Goal: Task Accomplishment & Management: Use online tool/utility

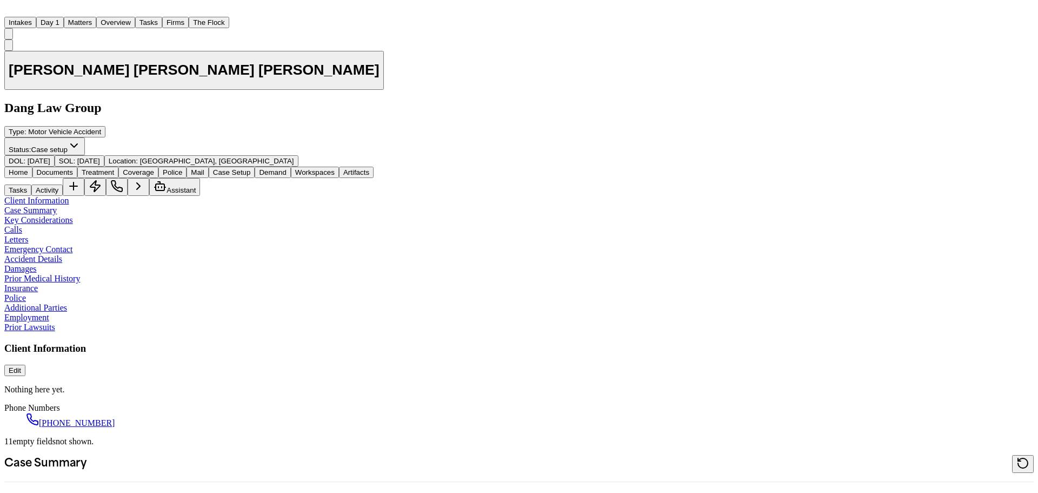
click at [96, 17] on button "Matters" at bounding box center [80, 22] width 32 height 11
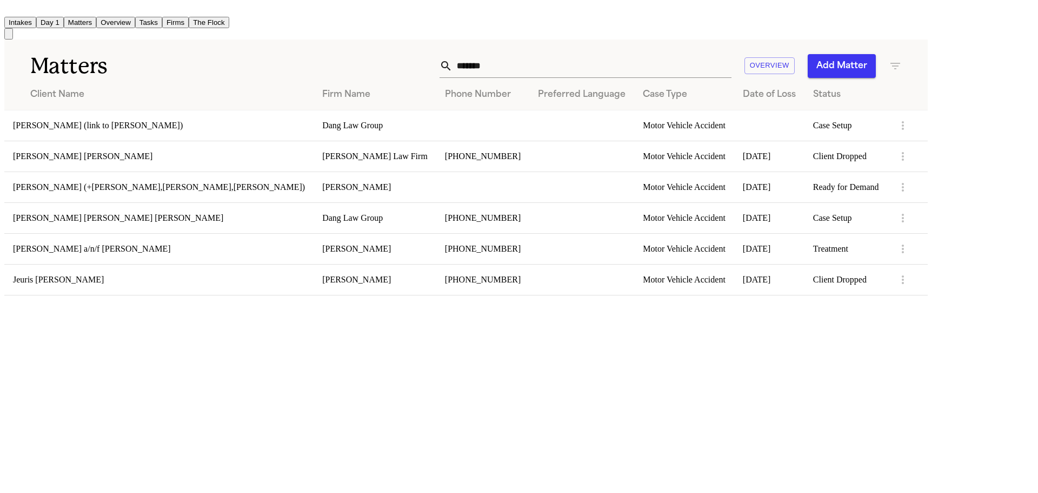
click at [492, 69] on div "******* Overview Add Matter" at bounding box center [591, 66] width 622 height 24
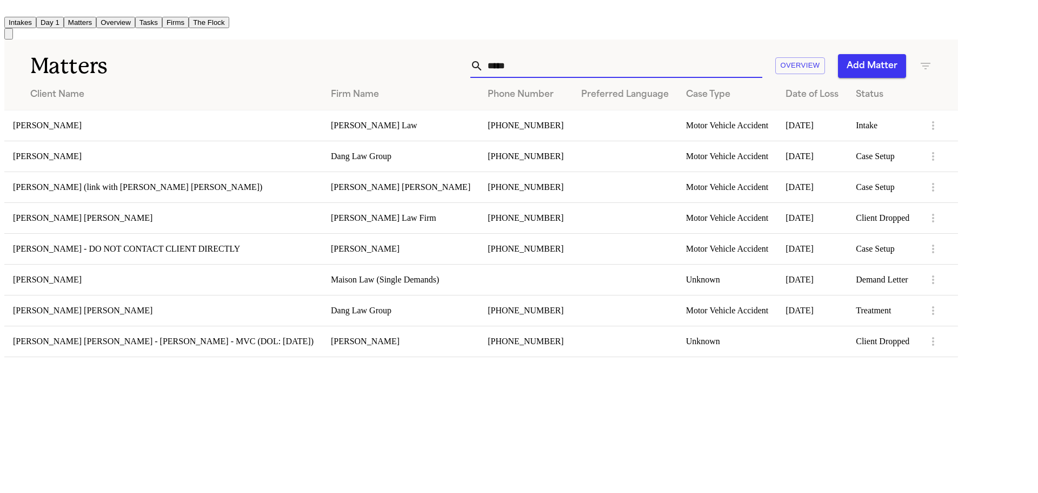
type input "*****"
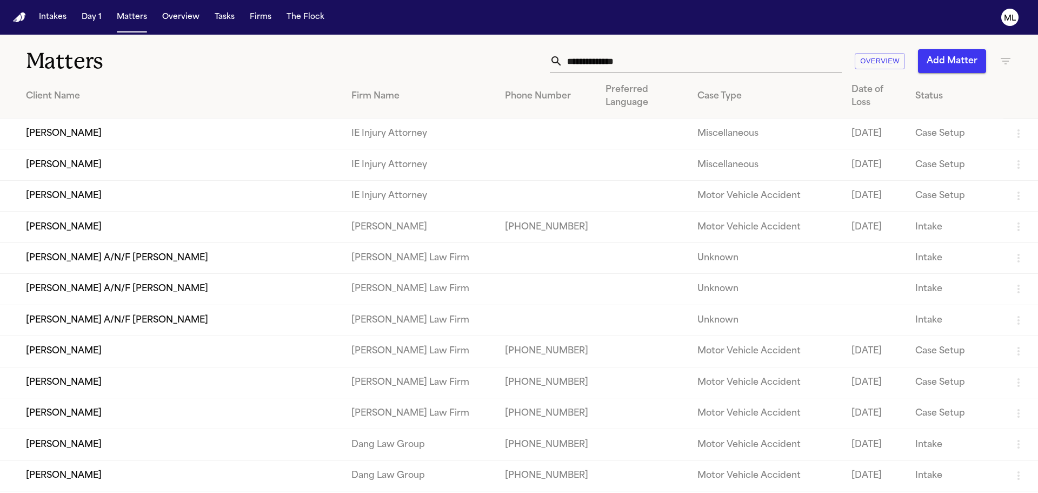
click at [1002, 57] on icon "button" at bounding box center [1005, 61] width 13 height 13
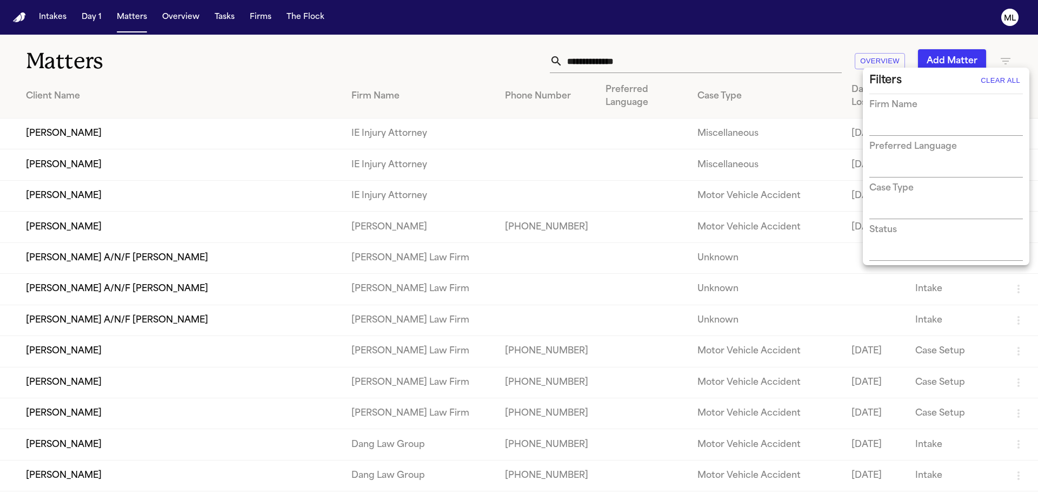
click at [914, 125] on input "text" at bounding box center [938, 127] width 137 height 15
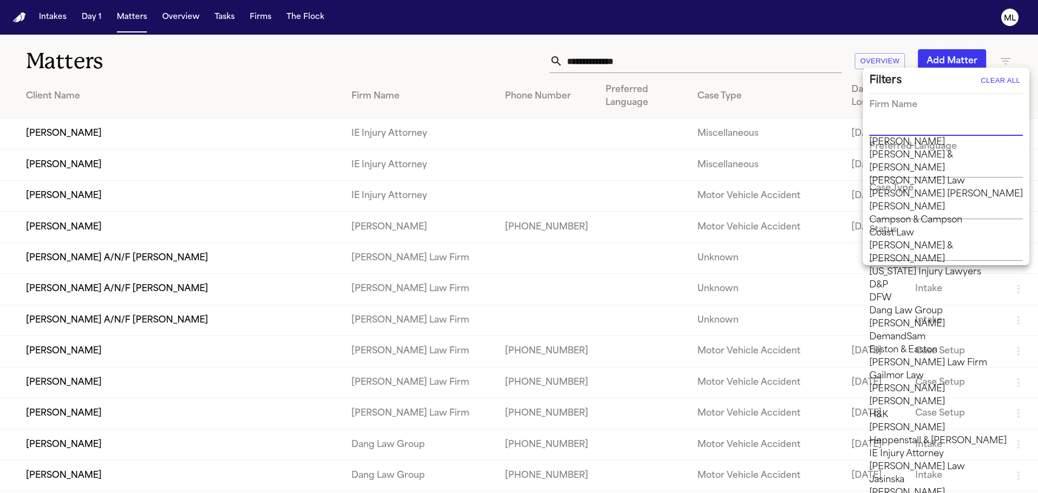
scroll to position [108, 0]
click at [891, 304] on li "Dang Law Group" at bounding box center [947, 310] width 154 height 13
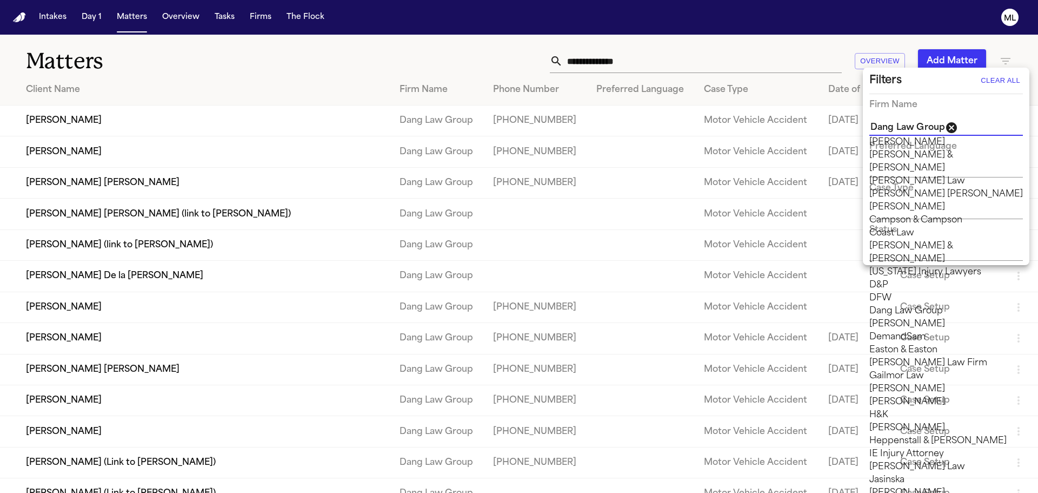
click at [261, 55] on div at bounding box center [519, 246] width 1038 height 493
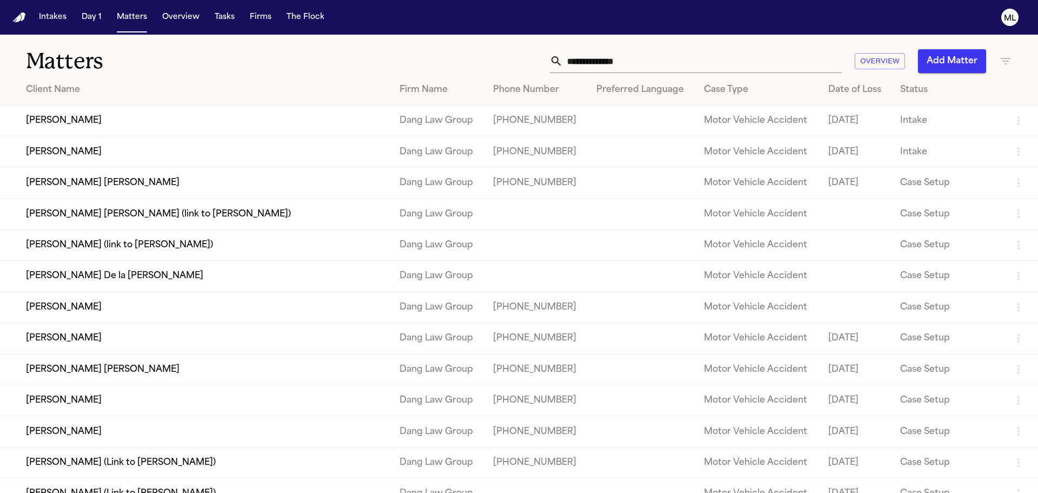
click at [77, 347] on td "[PERSON_NAME]" at bounding box center [195, 338] width 391 height 31
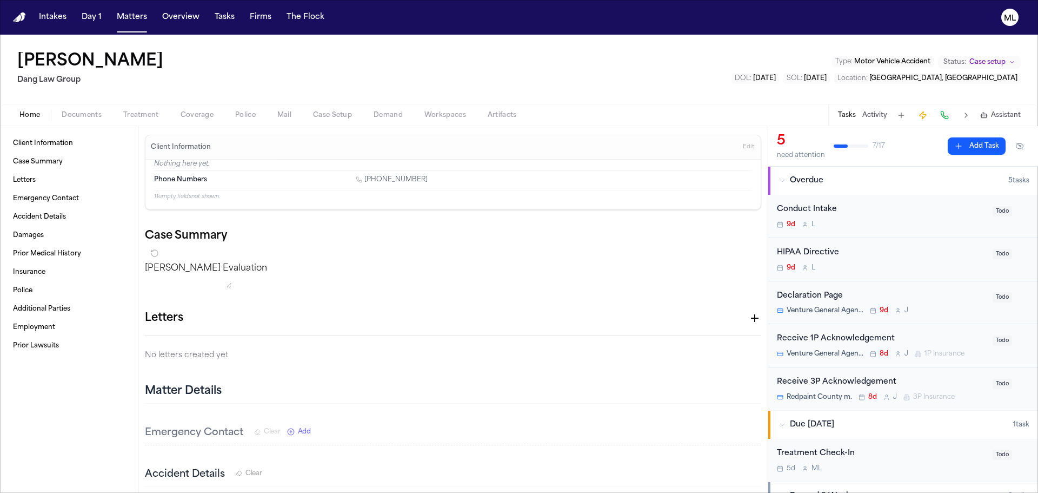
click at [912, 208] on div "Conduct Intake" at bounding box center [881, 209] width 209 height 12
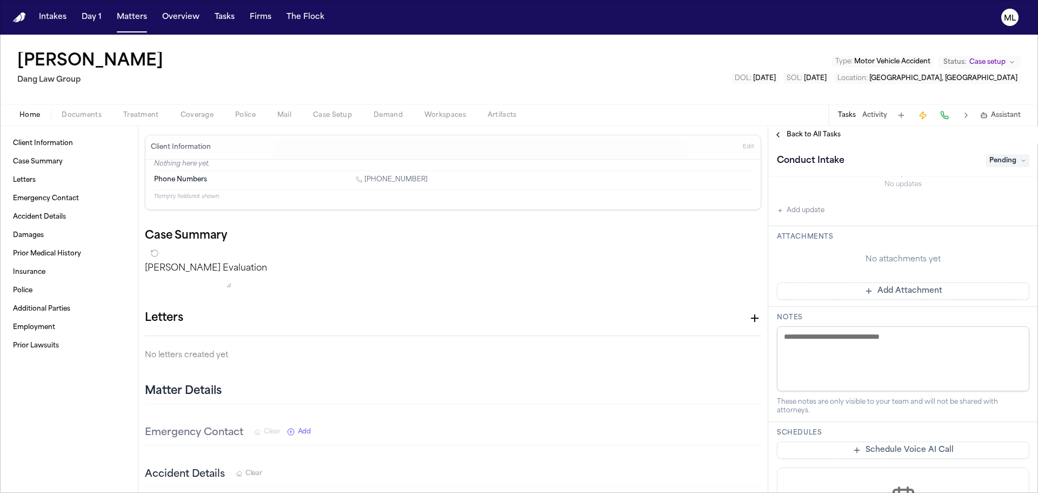
scroll to position [54, 0]
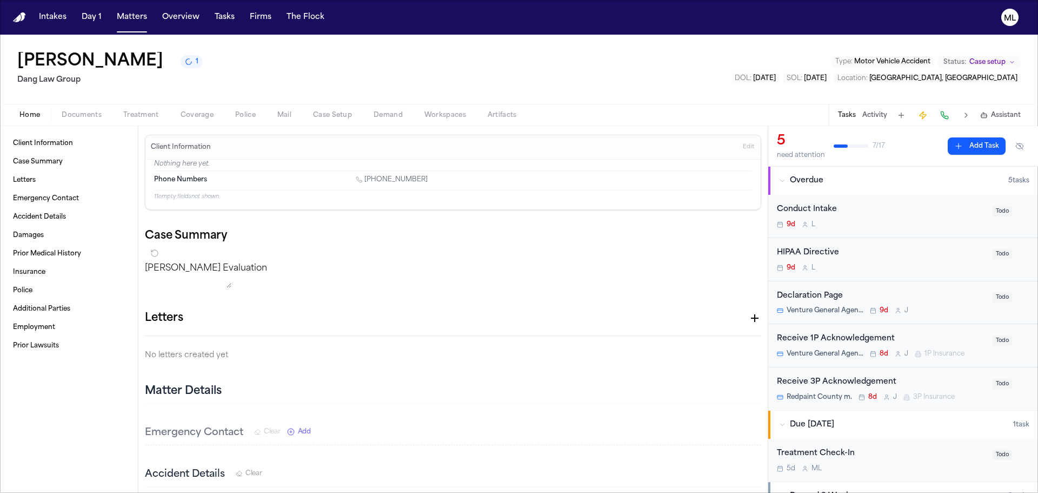
click at [870, 114] on button "Activity" at bounding box center [875, 115] width 25 height 9
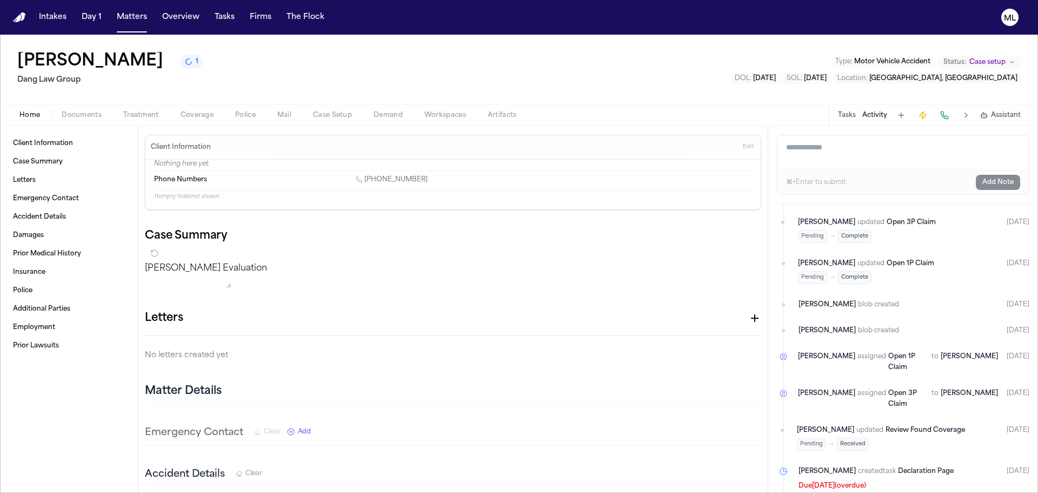
scroll to position [206, 0]
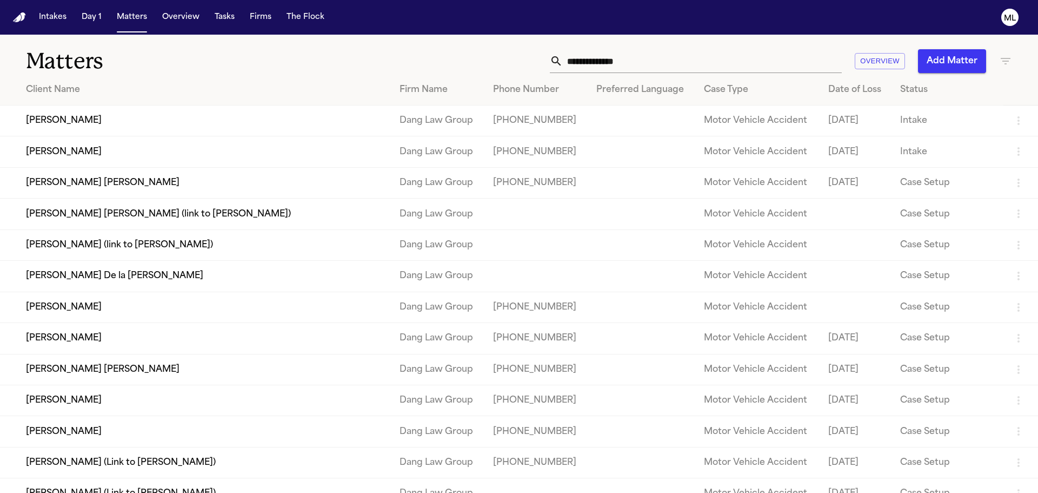
click at [93, 280] on td "[PERSON_NAME] De la [PERSON_NAME]" at bounding box center [195, 276] width 391 height 31
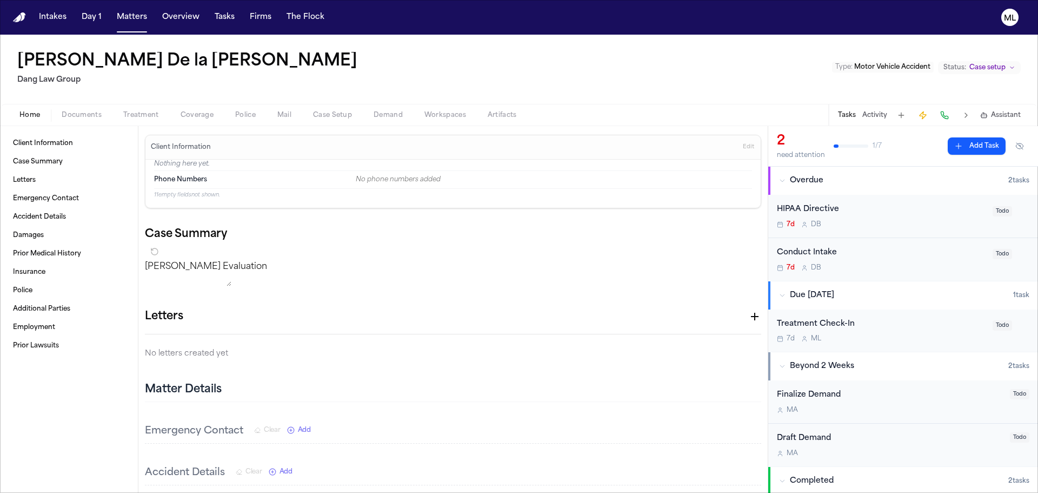
click at [72, 117] on span "Documents" at bounding box center [82, 115] width 40 height 9
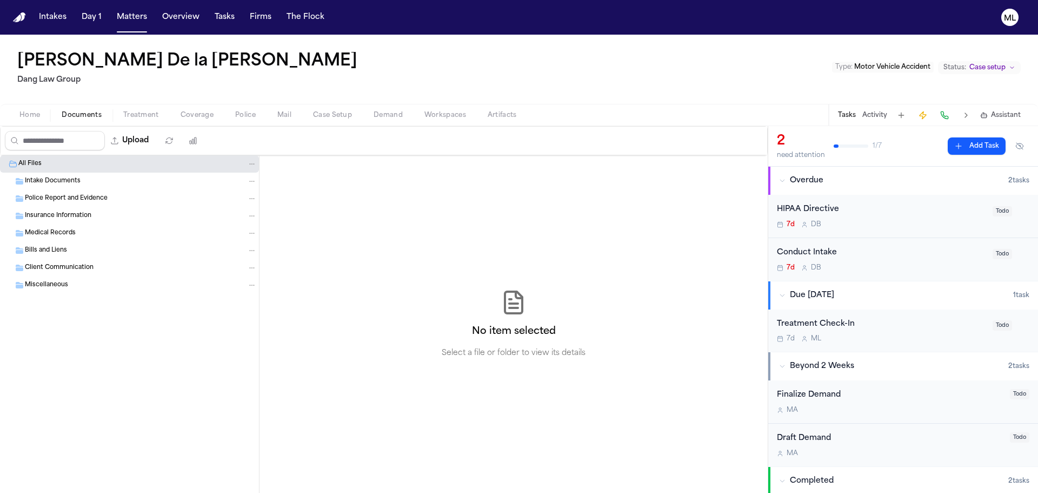
click at [878, 111] on button "Activity" at bounding box center [875, 115] width 25 height 9
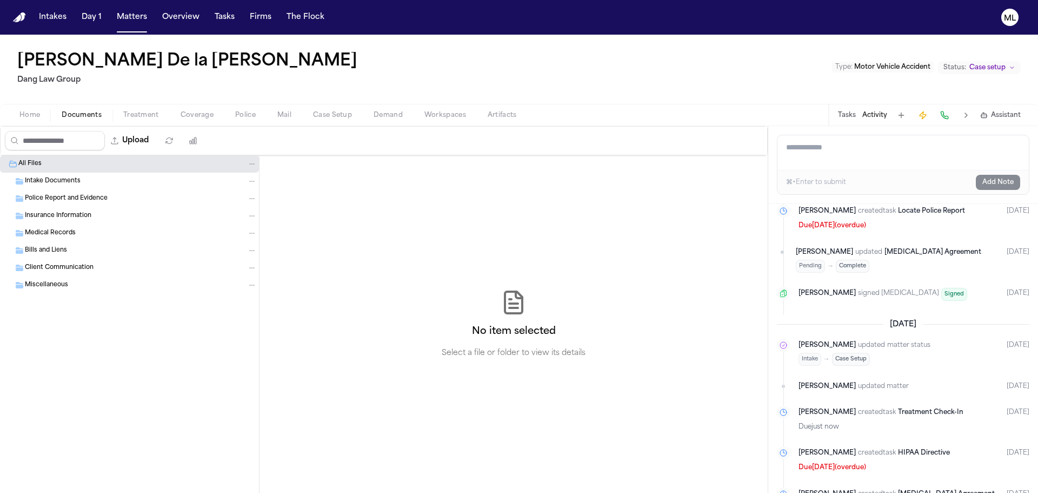
scroll to position [167, 0]
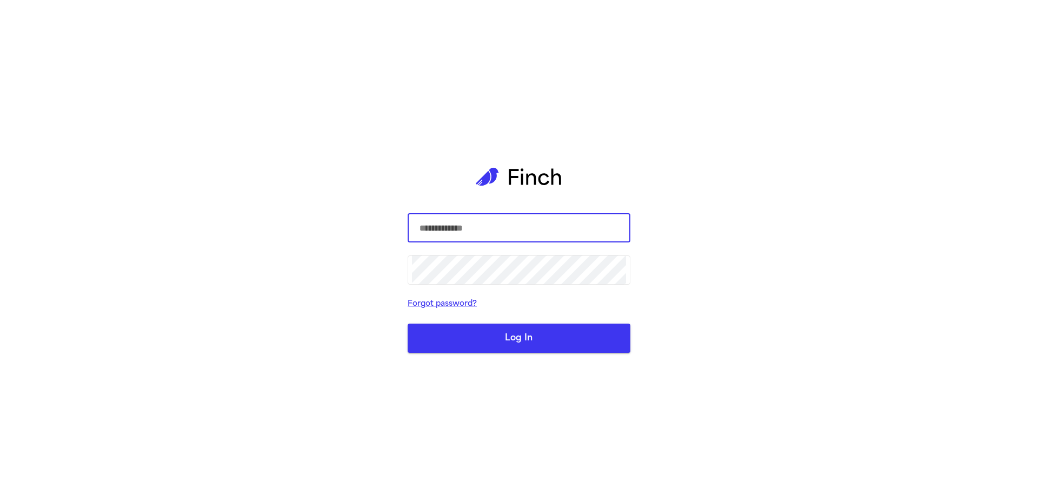
type input "**********"
click at [509, 340] on button "Log In" at bounding box center [519, 337] width 223 height 29
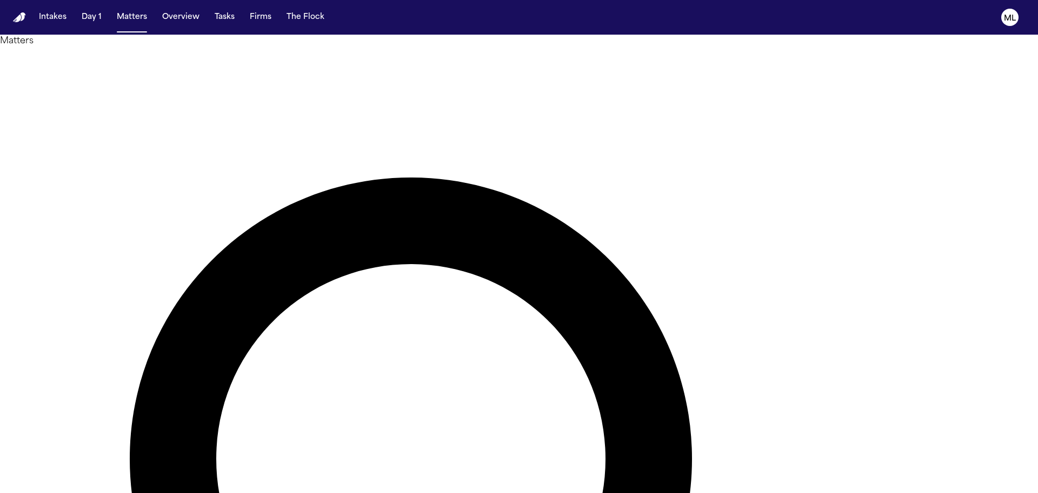
drag, startPoint x: 584, startPoint y: 69, endPoint x: 592, endPoint y: 62, distance: 10.7
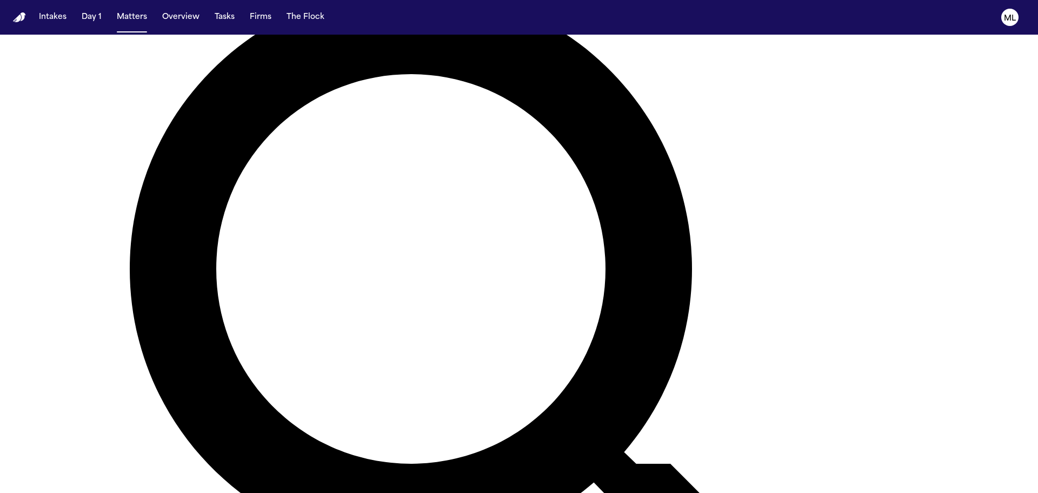
scroll to position [270, 0]
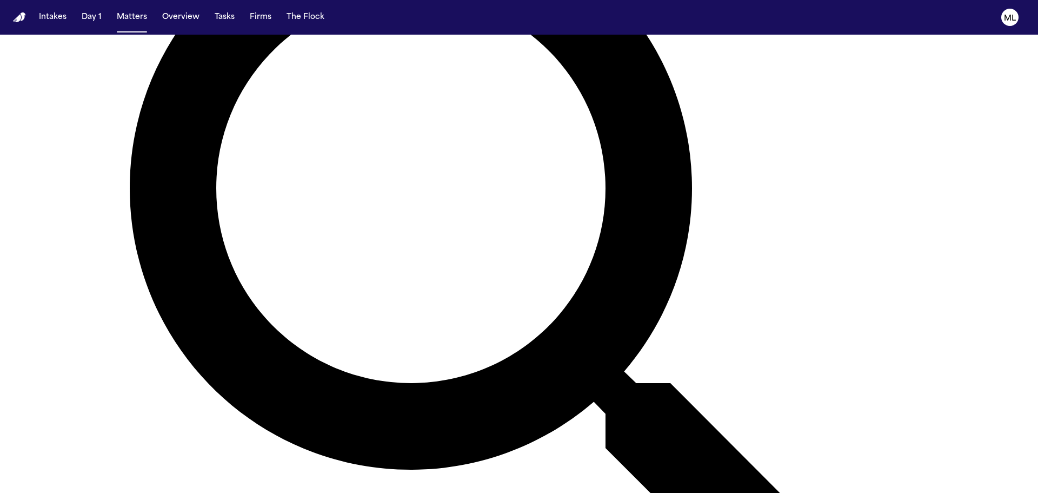
type input "******"
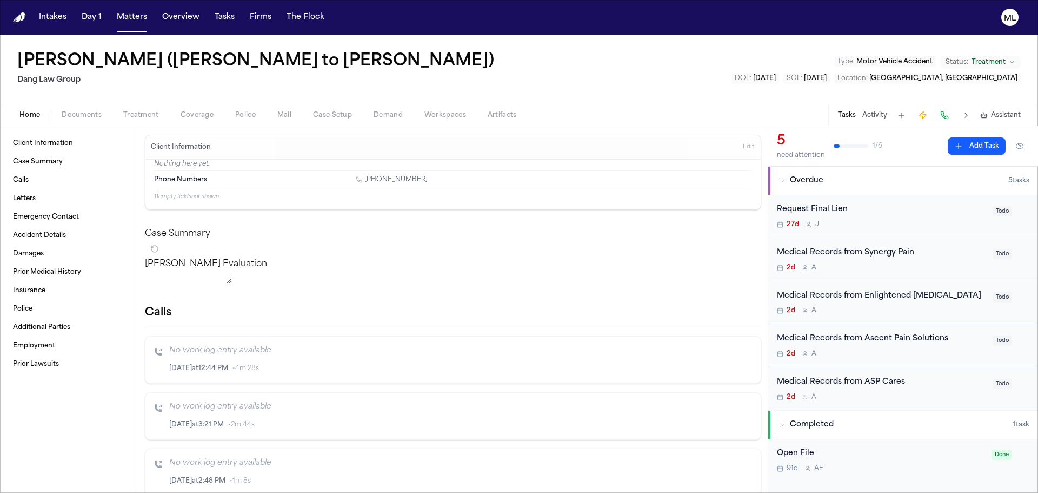
click at [933, 256] on div "Medical Records from Synergy Pain" at bounding box center [881, 253] width 209 height 12
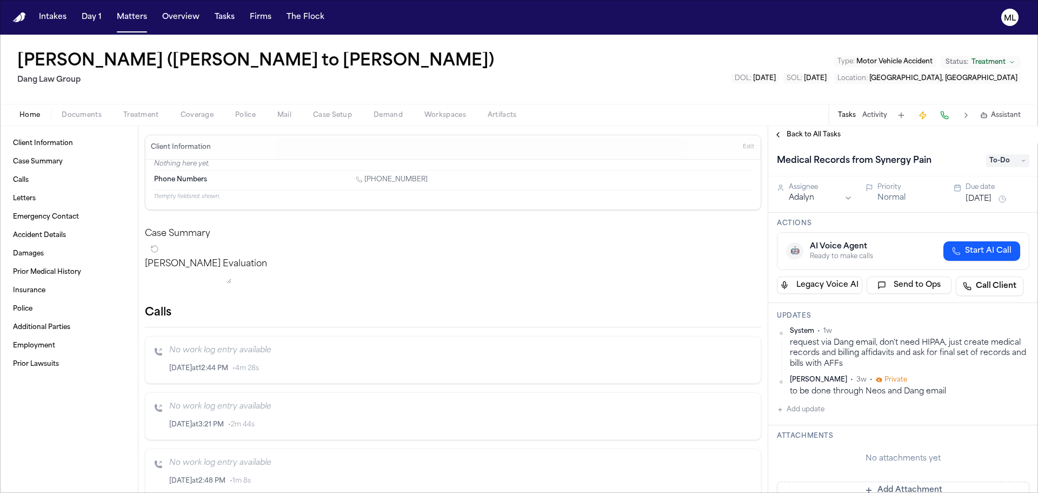
click at [808, 143] on div "Back to All Tasks" at bounding box center [903, 134] width 270 height 17
click at [807, 138] on span "Back to All Tasks" at bounding box center [814, 134] width 54 height 9
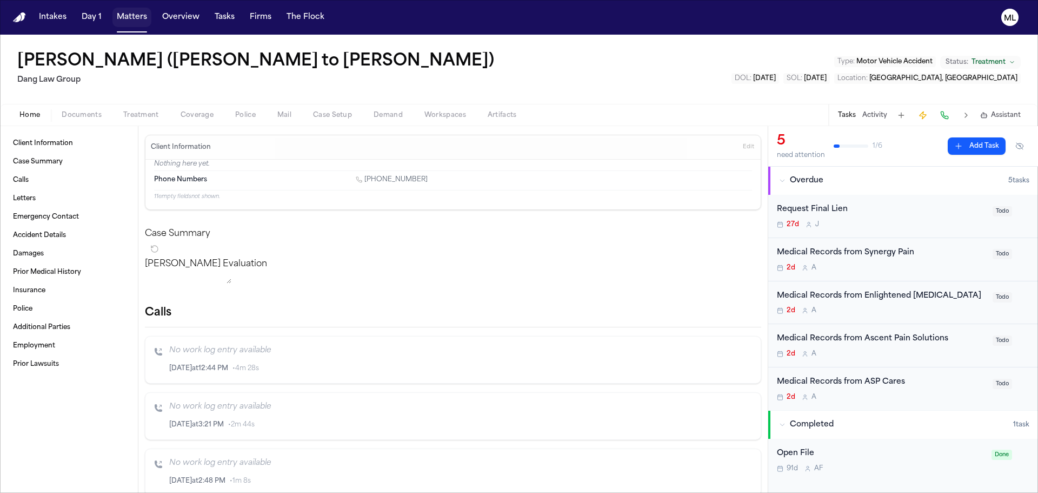
drag, startPoint x: 135, startPoint y: 15, endPoint x: 141, endPoint y: 30, distance: 16.0
click at [135, 15] on button "Matters" at bounding box center [131, 17] width 39 height 19
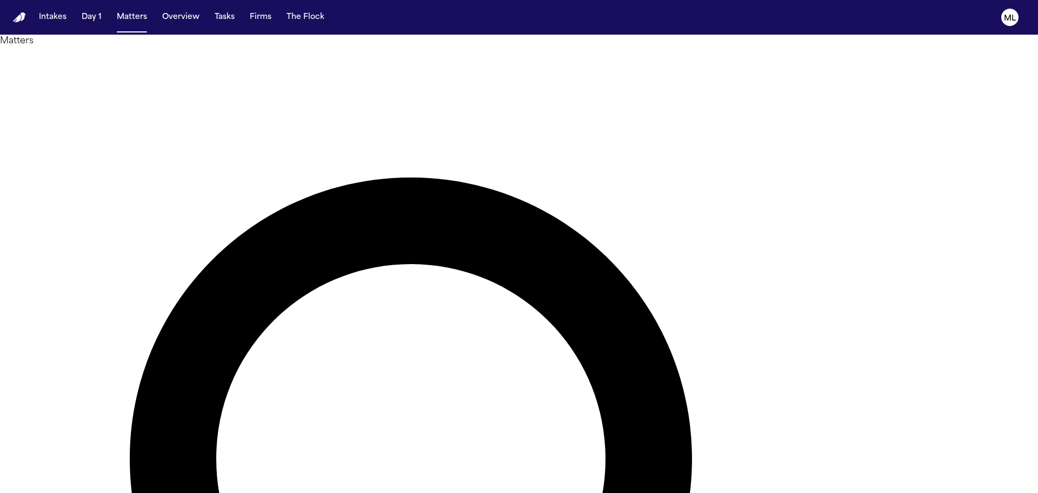
drag, startPoint x: 637, startPoint y: 64, endPoint x: 503, endPoint y: 63, distance: 133.6
type input "********"
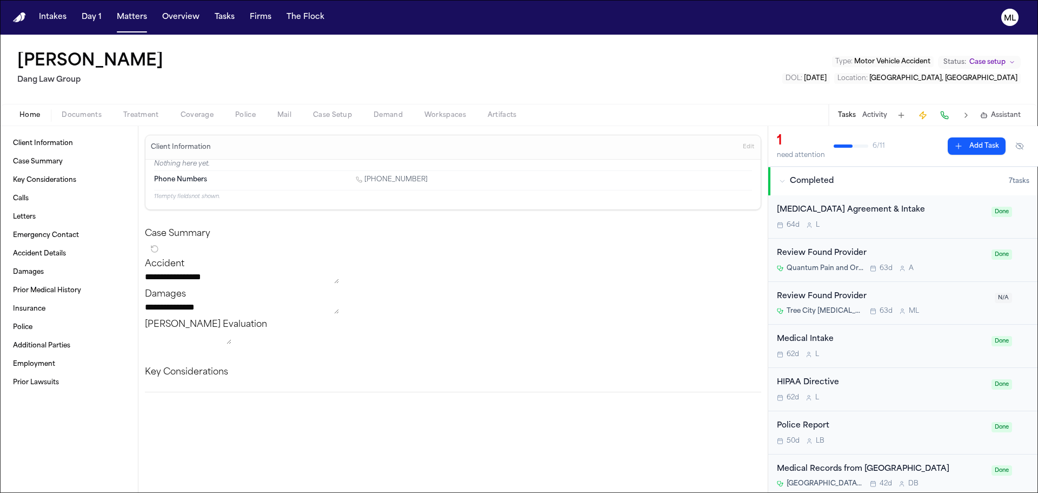
scroll to position [260, 0]
click at [950, 462] on div "Medical Records from [GEOGRAPHIC_DATA]" at bounding box center [881, 465] width 208 height 12
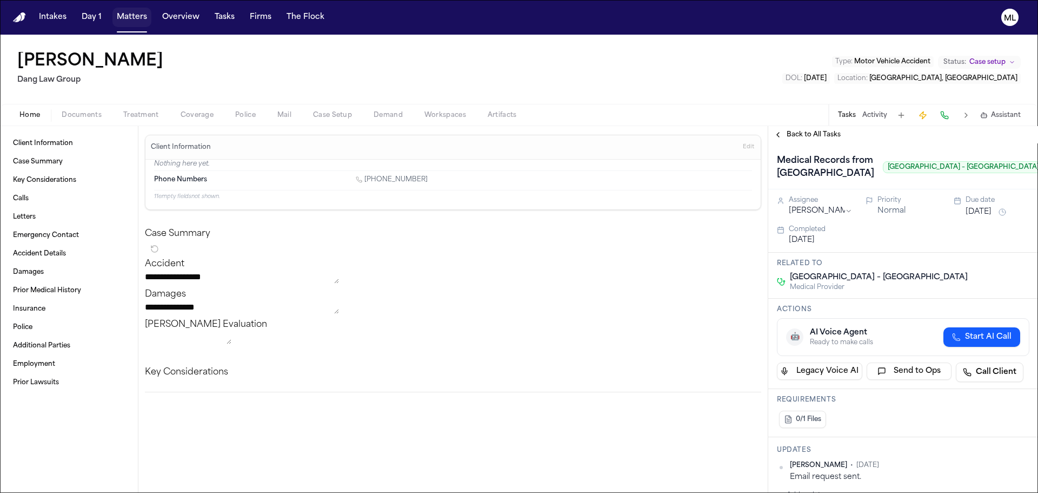
click at [124, 21] on button "Matters" at bounding box center [131, 17] width 39 height 19
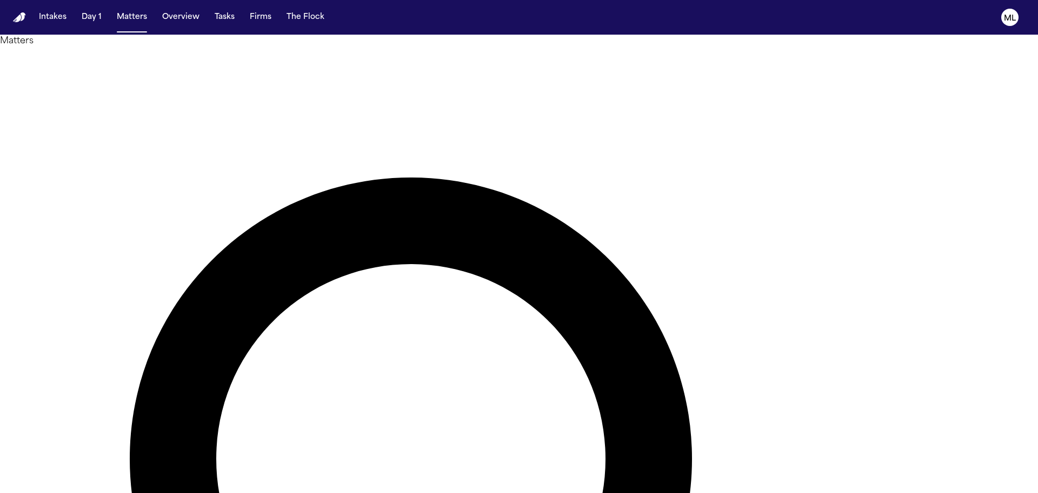
drag, startPoint x: 724, startPoint y: 62, endPoint x: 463, endPoint y: 73, distance: 261.4
type input "*******"
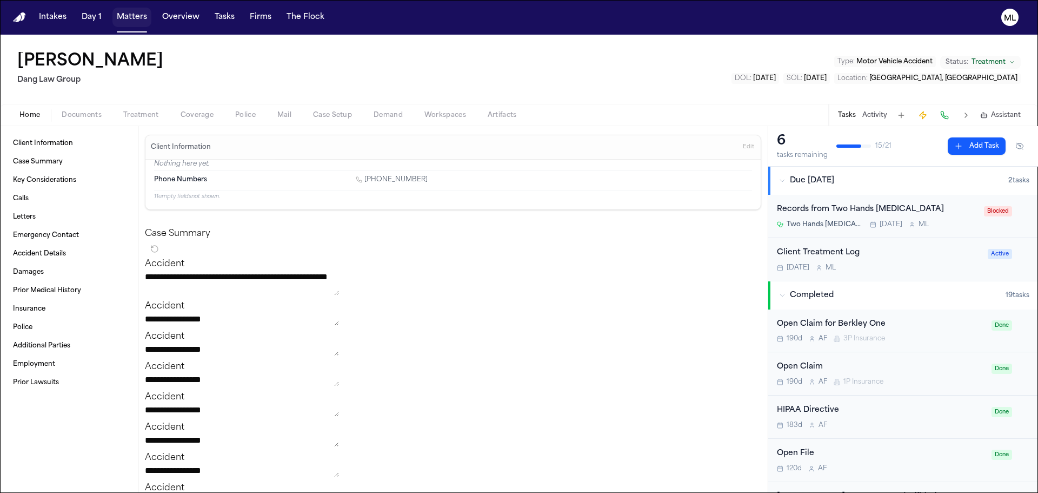
click at [141, 16] on button "Matters" at bounding box center [131, 17] width 39 height 19
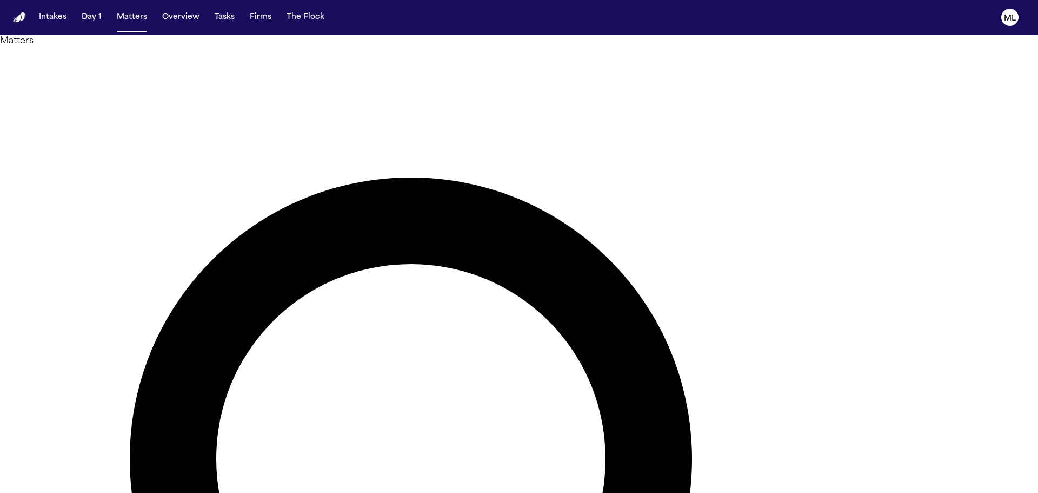
drag, startPoint x: 681, startPoint y: 57, endPoint x: 527, endPoint y: 63, distance: 154.2
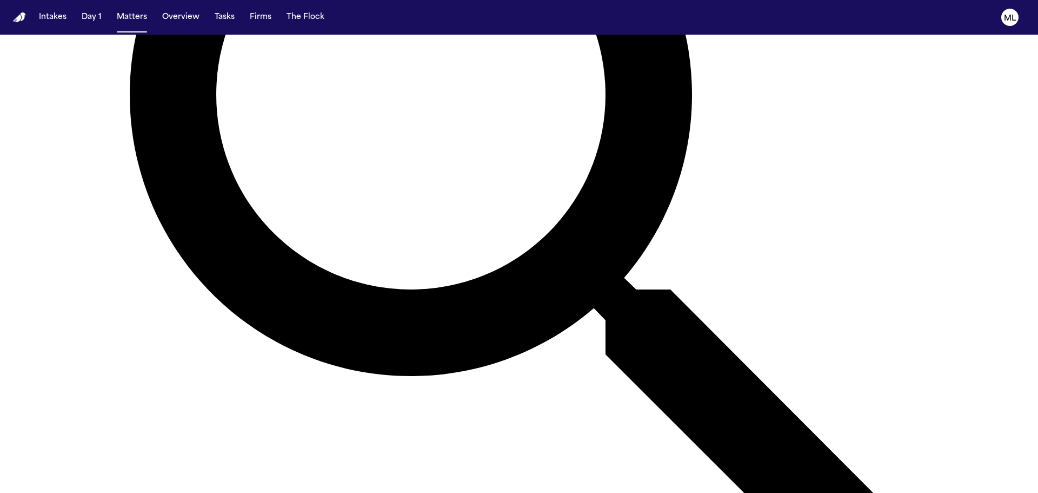
scroll to position [433, 0]
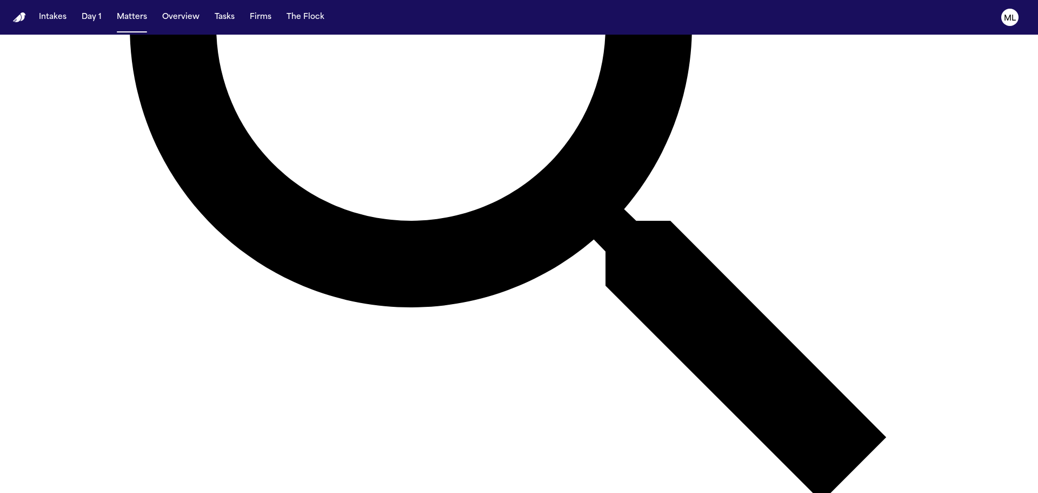
type input "*****"
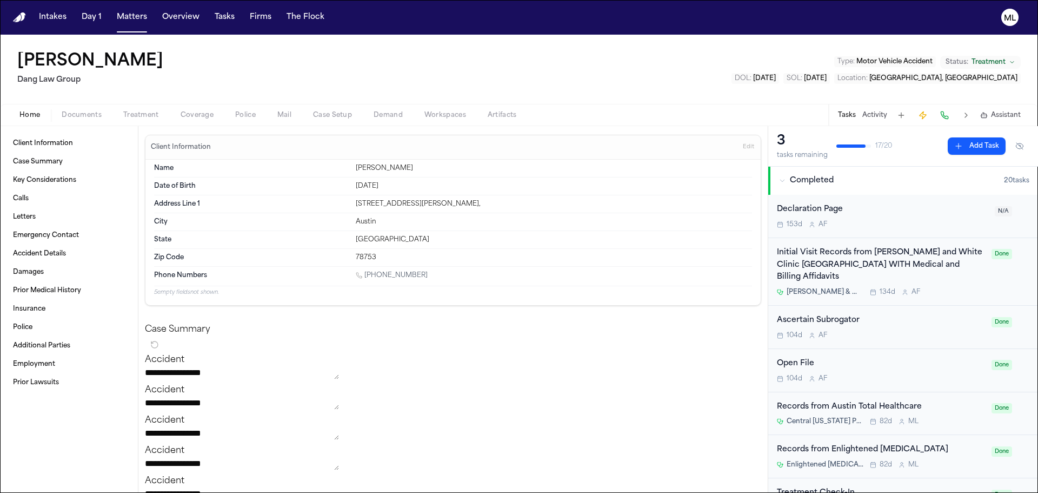
click at [949, 275] on div "Initial Visit Records from [PERSON_NAME] and White Clinic [GEOGRAPHIC_DATA] WIT…" at bounding box center [881, 265] width 208 height 37
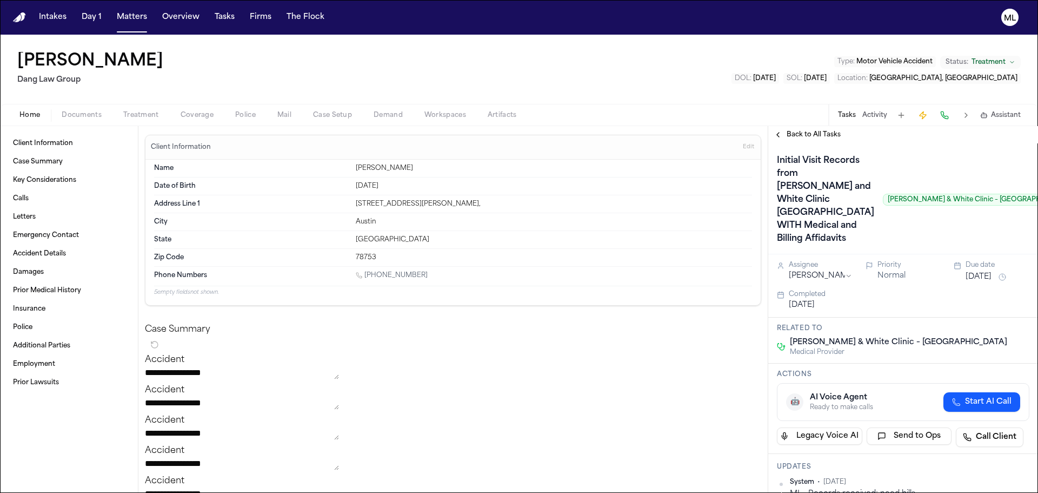
click at [816, 134] on span "Back to All Tasks" at bounding box center [814, 134] width 54 height 9
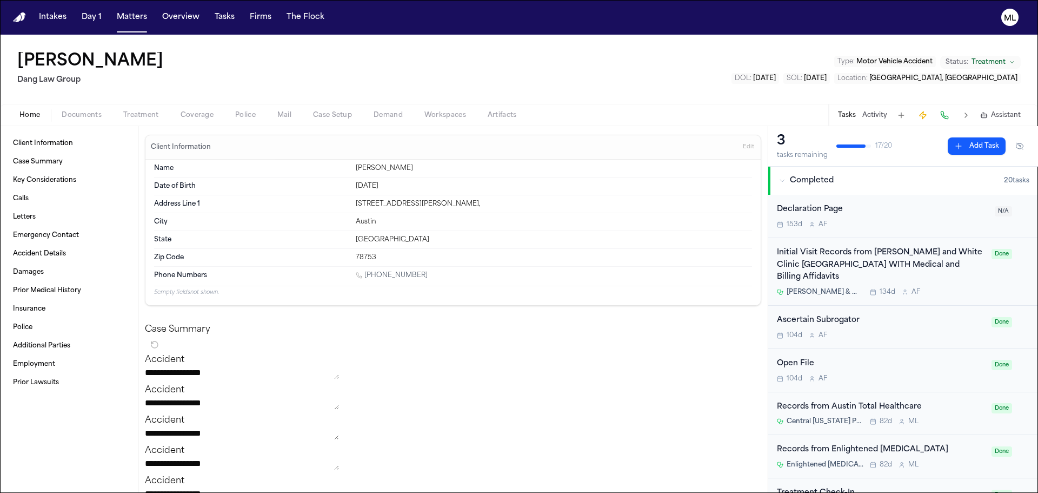
click at [960, 145] on button "Add Task" at bounding box center [977, 145] width 58 height 17
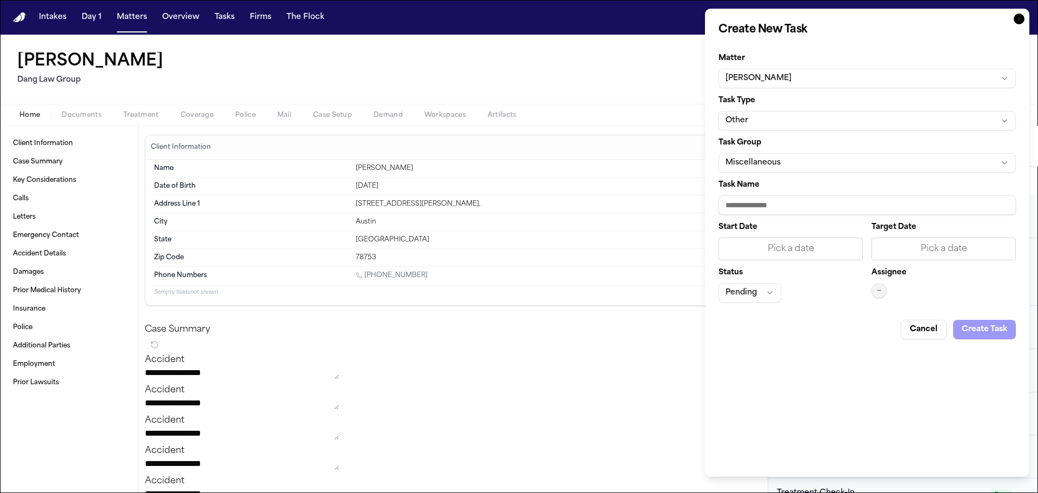
click at [824, 120] on button "Other" at bounding box center [867, 120] width 297 height 19
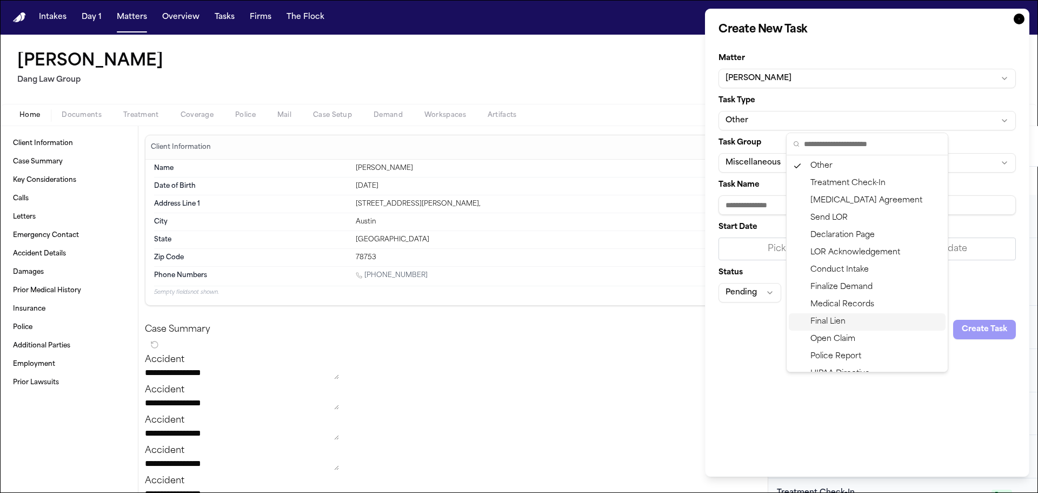
click at [823, 320] on div "Final Lien" at bounding box center [867, 321] width 157 height 17
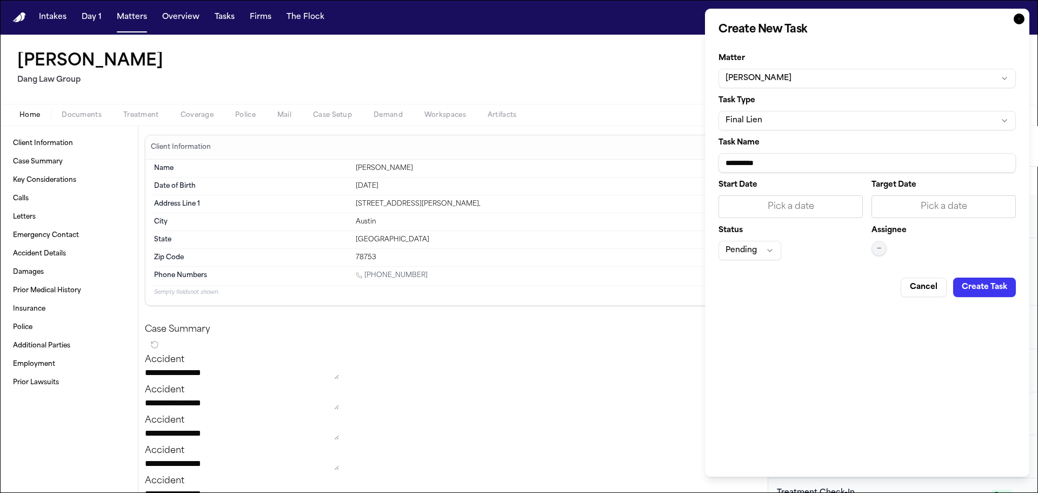
click at [778, 162] on input "**********" at bounding box center [867, 162] width 297 height 19
type input "**********"
click at [898, 200] on div "Pick a date" at bounding box center [944, 206] width 144 height 23
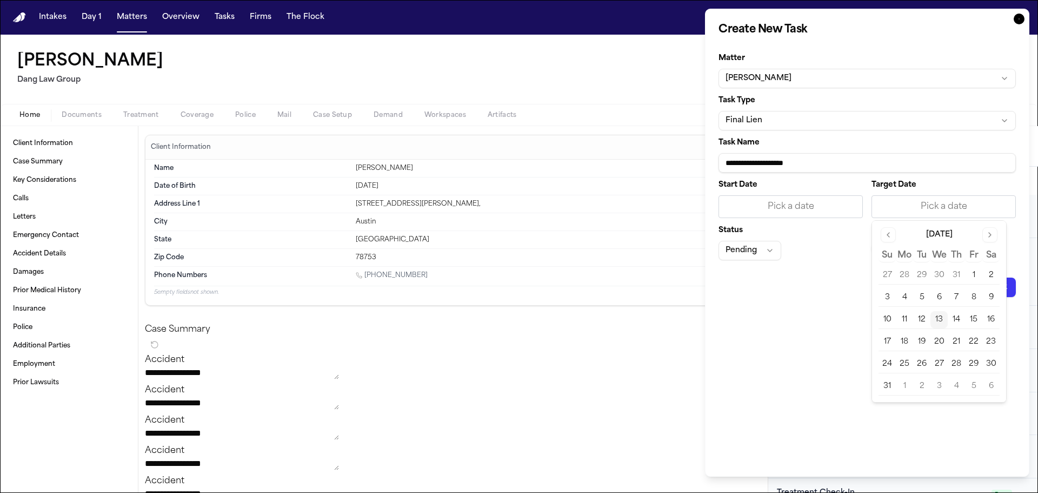
click at [950, 319] on button "14" at bounding box center [956, 319] width 17 height 17
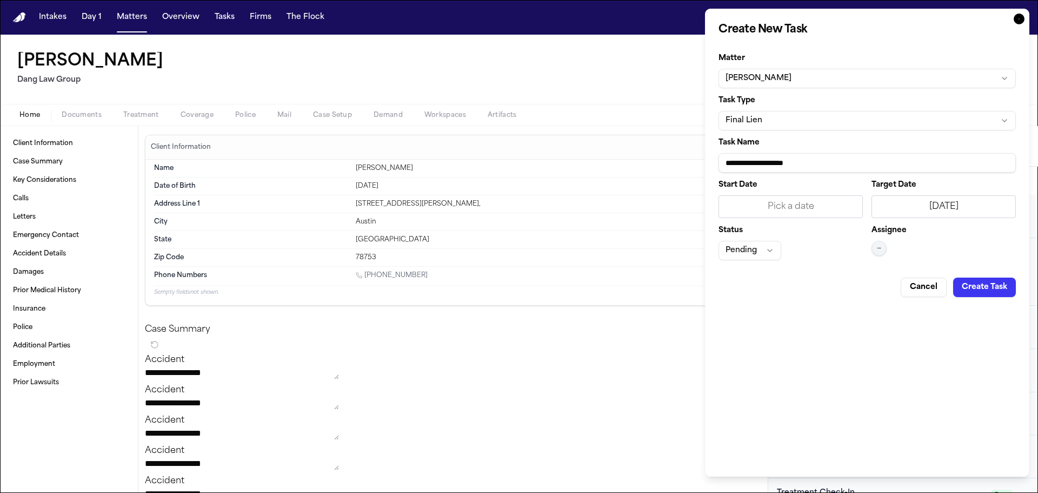
click at [882, 248] on button "—" at bounding box center [879, 248] width 15 height 15
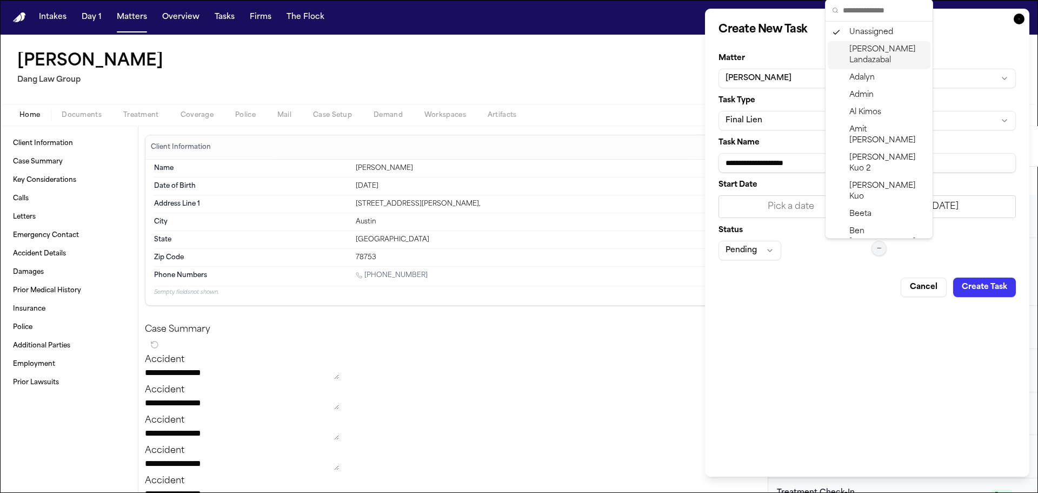
click at [865, 54] on span "[PERSON_NAME]" at bounding box center [888, 55] width 77 height 22
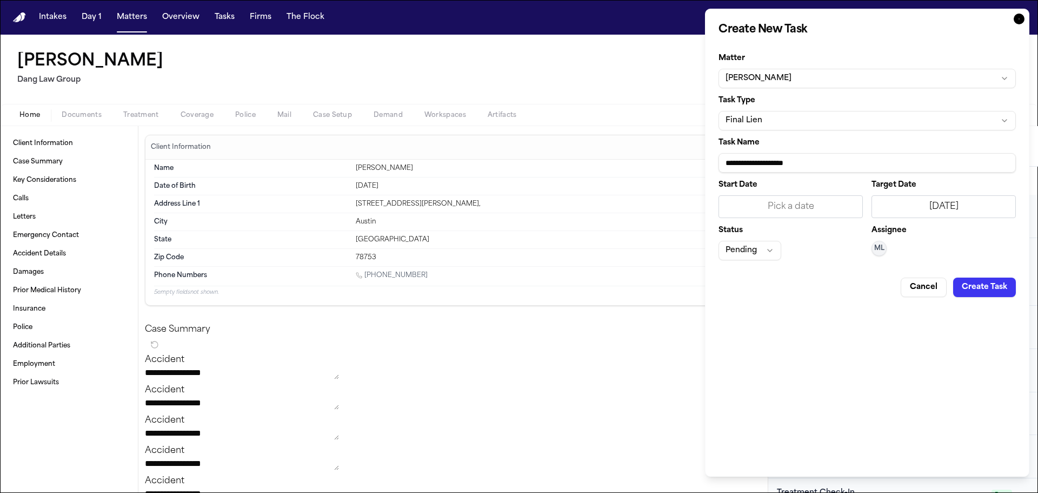
click at [954, 242] on div "Assignee ML" at bounding box center [944, 244] width 144 height 34
click at [980, 289] on button "Create Task" at bounding box center [984, 286] width 63 height 19
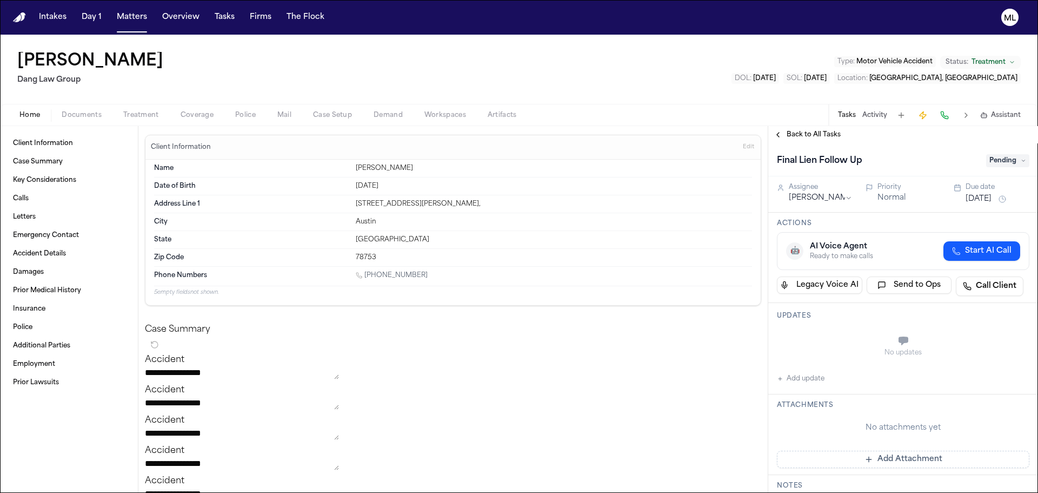
click at [998, 162] on span "Pending" at bounding box center [1007, 160] width 43 height 13
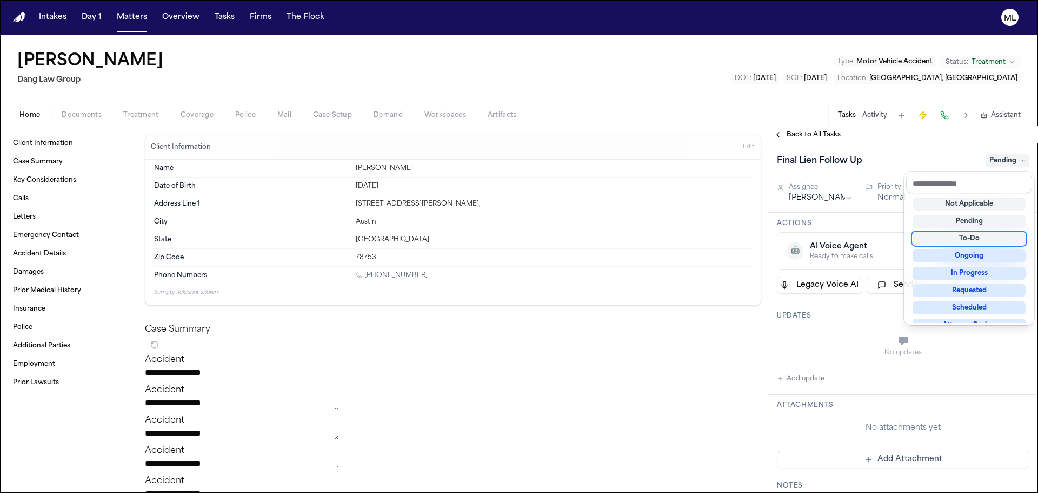
click at [966, 240] on div "To-Do" at bounding box center [969, 238] width 113 height 13
click at [886, 198] on div "Final Lien Follow Up To-Do Assignee [PERSON_NAME] Priority Normal Due date [DAT…" at bounding box center [903, 317] width 270 height 349
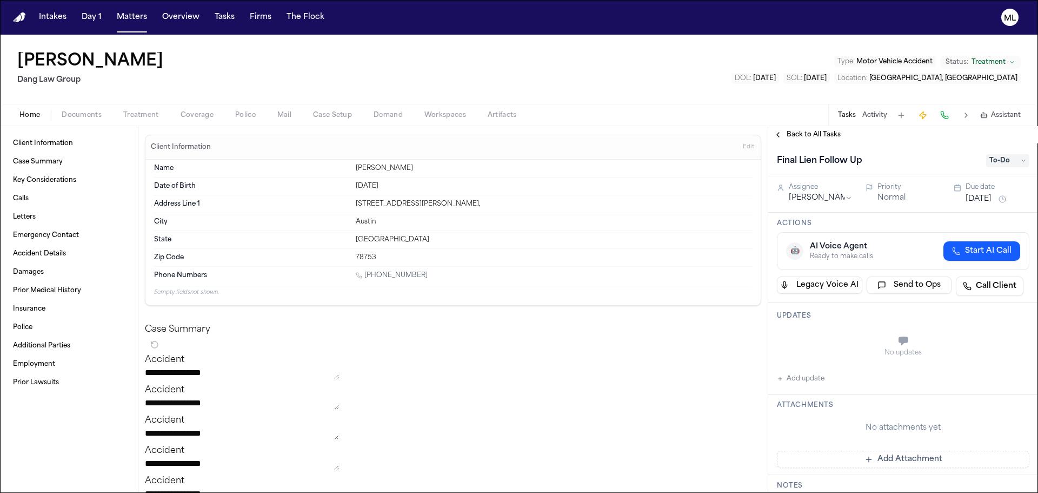
click at [886, 198] on button "Normal" at bounding box center [892, 198] width 28 height 11
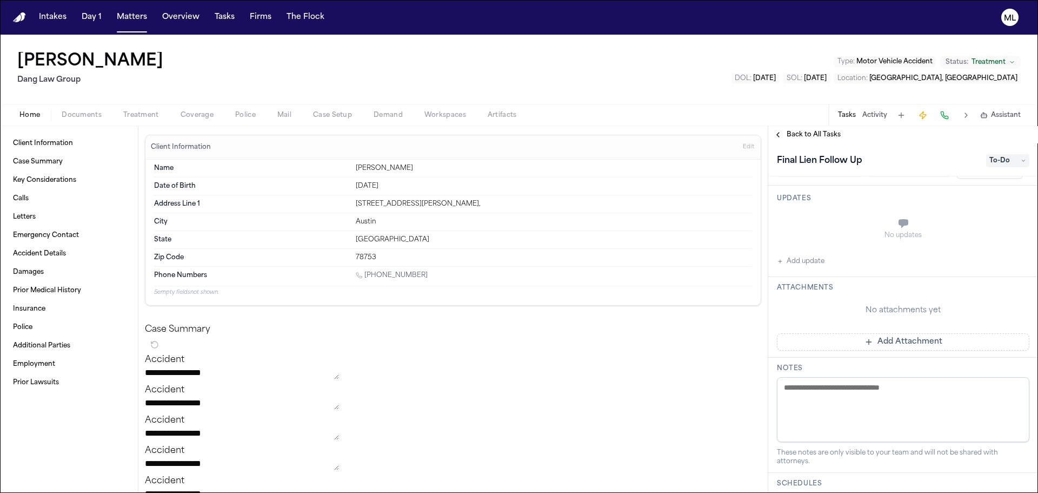
scroll to position [162, 0]
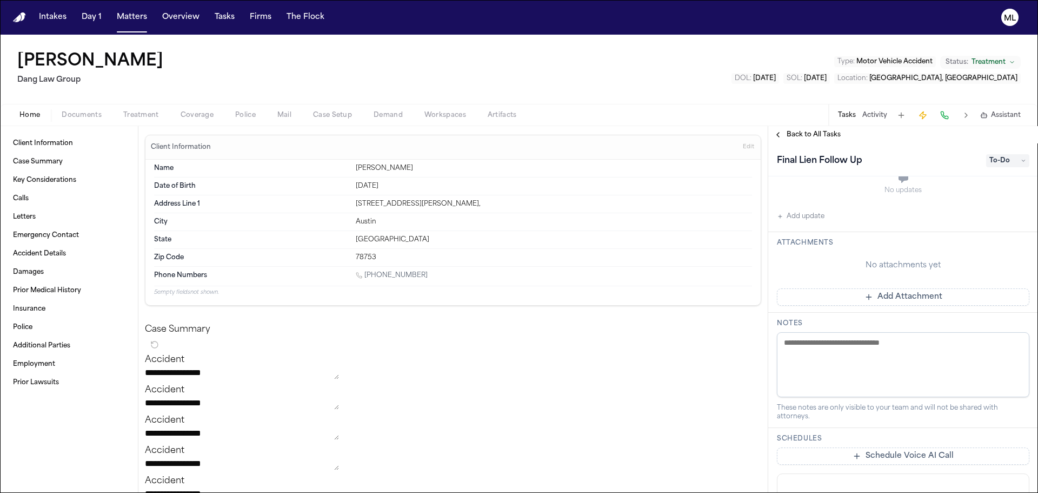
click at [882, 302] on button "Add Attachment" at bounding box center [903, 296] width 253 height 17
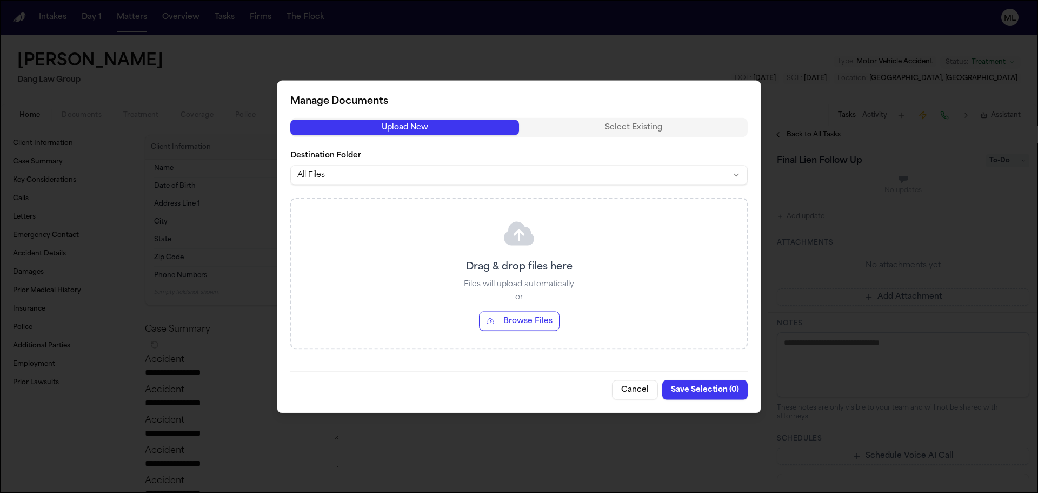
click at [514, 316] on button "Browse Files" at bounding box center [519, 320] width 81 height 19
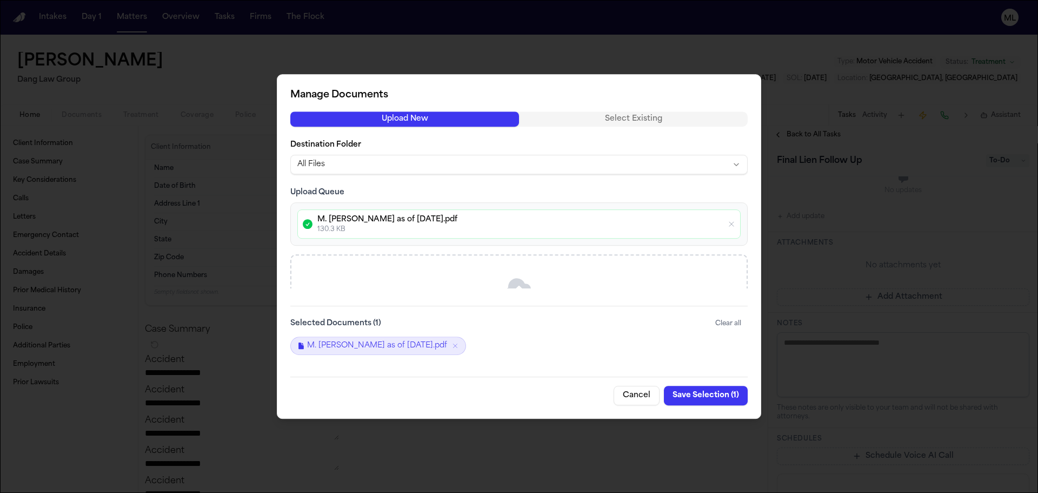
click at [705, 399] on button "Save Selection ( 1 )" at bounding box center [706, 395] width 84 height 19
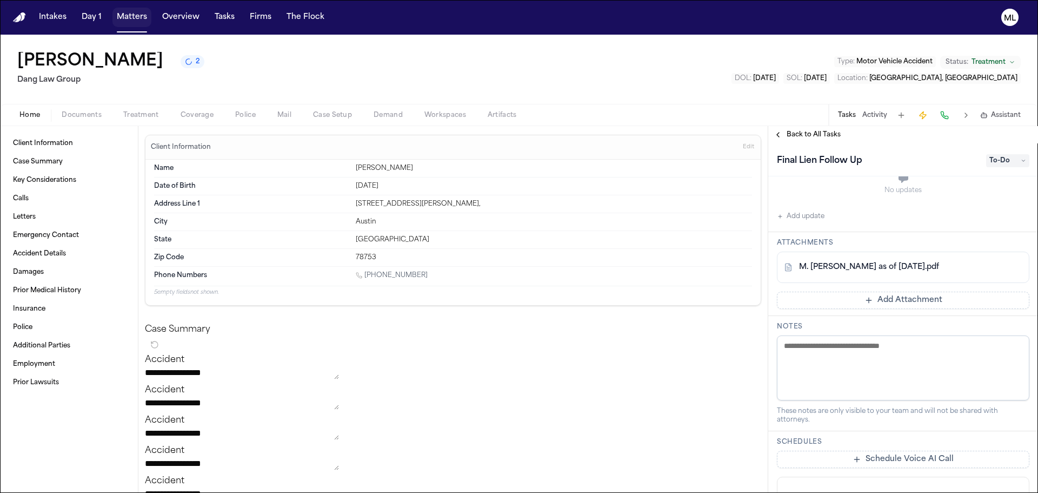
drag, startPoint x: 131, startPoint y: 17, endPoint x: 186, endPoint y: 25, distance: 55.2
click at [131, 17] on button "Matters" at bounding box center [131, 17] width 39 height 19
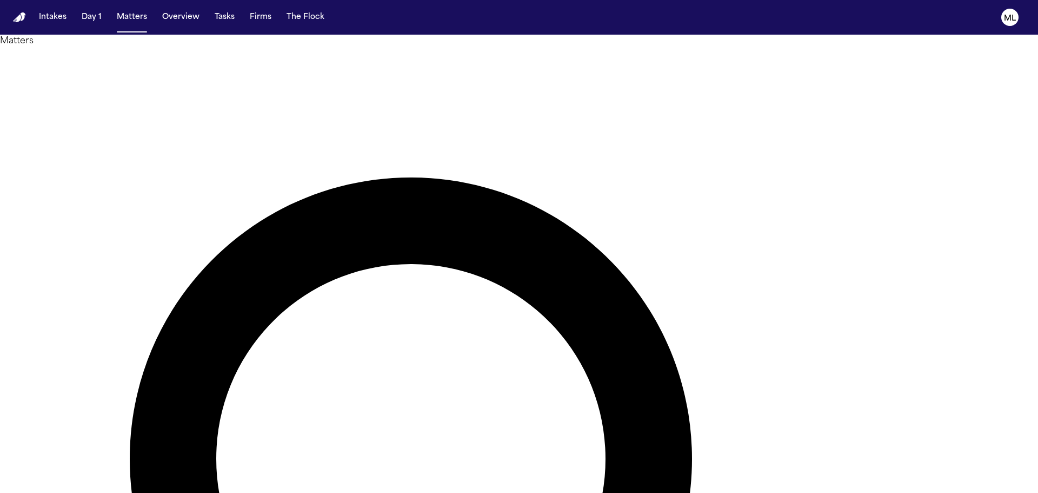
drag, startPoint x: 448, startPoint y: 51, endPoint x: 438, endPoint y: 50, distance: 9.8
type input "******"
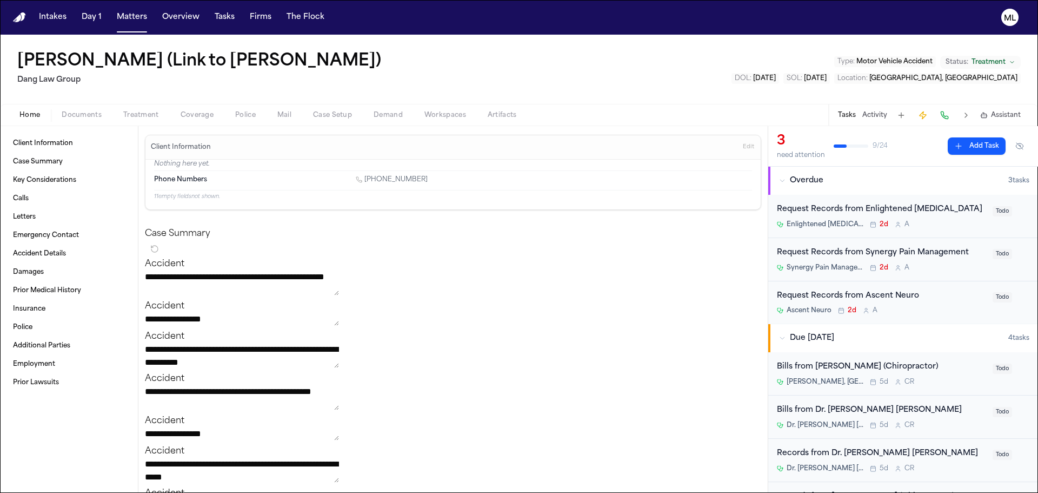
click at [936, 379] on div "[PERSON_NAME], DC 5d C R" at bounding box center [881, 381] width 209 height 9
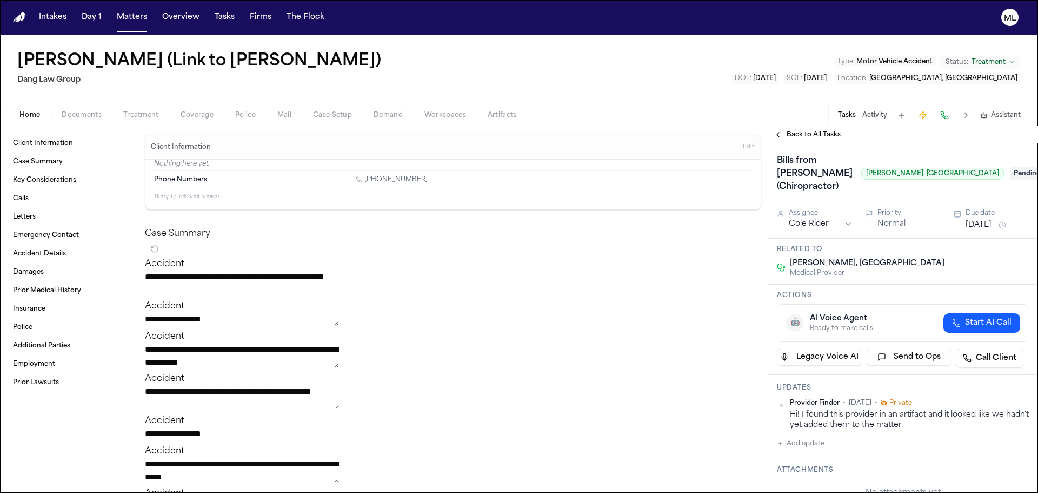
click at [1012, 167] on span "Pending" at bounding box center [1032, 173] width 43 height 13
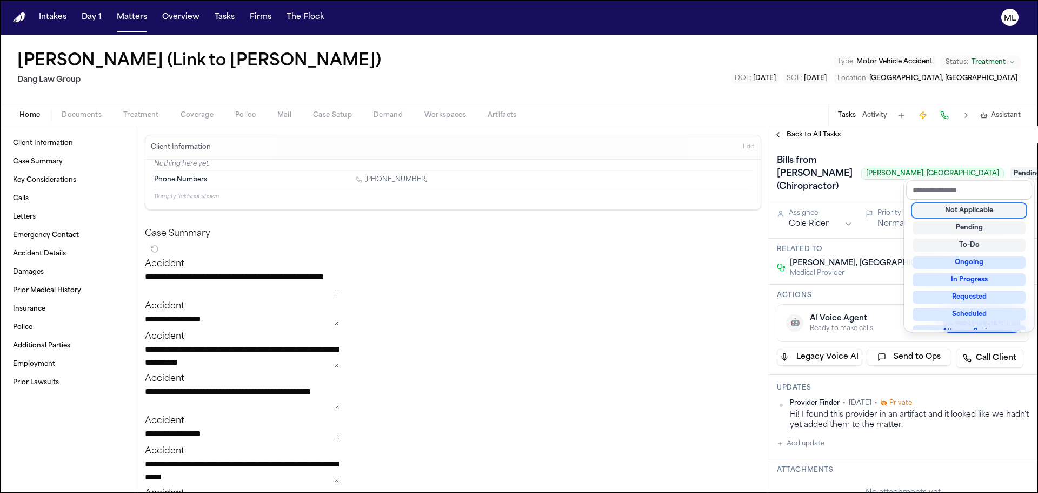
click at [958, 213] on div "Not Applicable" at bounding box center [969, 210] width 113 height 13
click at [820, 136] on div "Back to All Tasks Bills from [PERSON_NAME] (Chiropractor) [PERSON_NAME], [GEOGR…" at bounding box center [903, 309] width 270 height 367
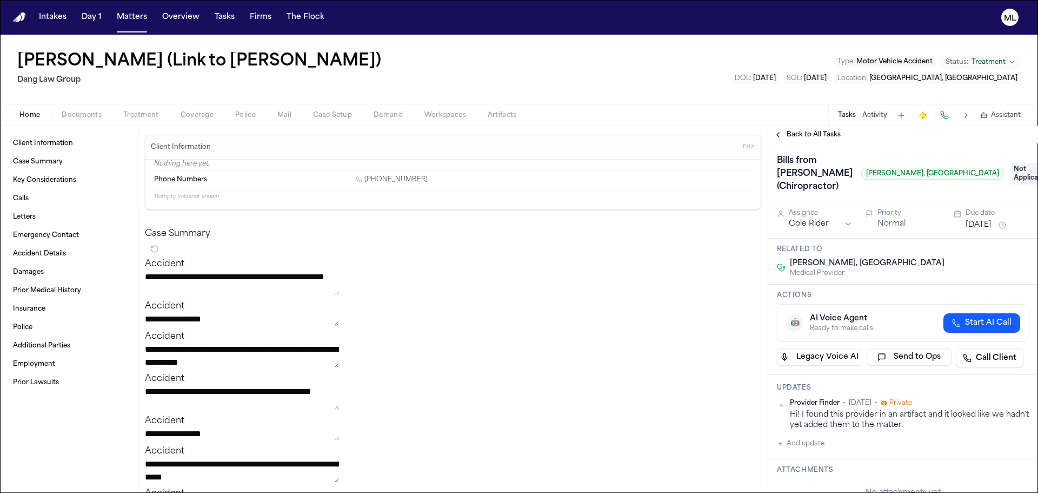
click at [820, 136] on span "Back to All Tasks" at bounding box center [814, 134] width 54 height 9
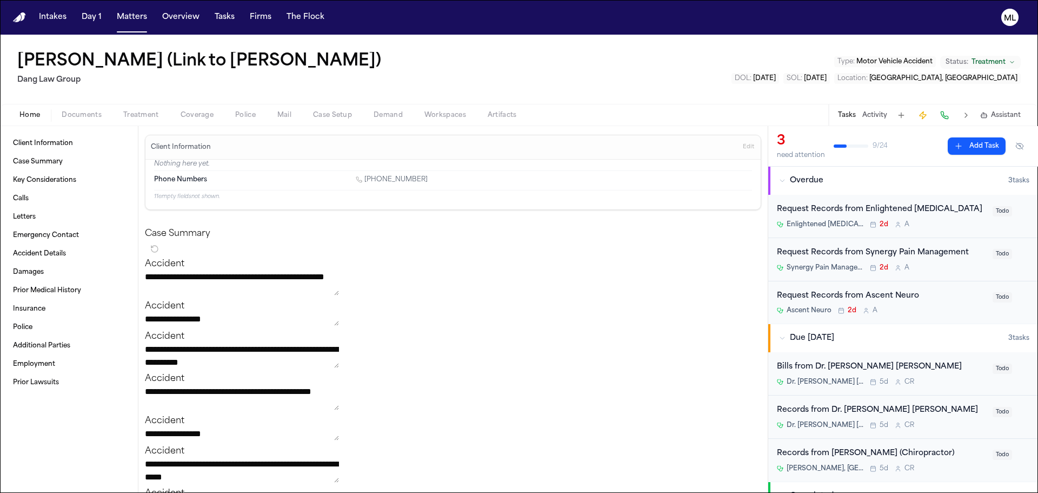
click at [925, 369] on div "Bills from Dr. [PERSON_NAME] [PERSON_NAME]" at bounding box center [881, 367] width 209 height 12
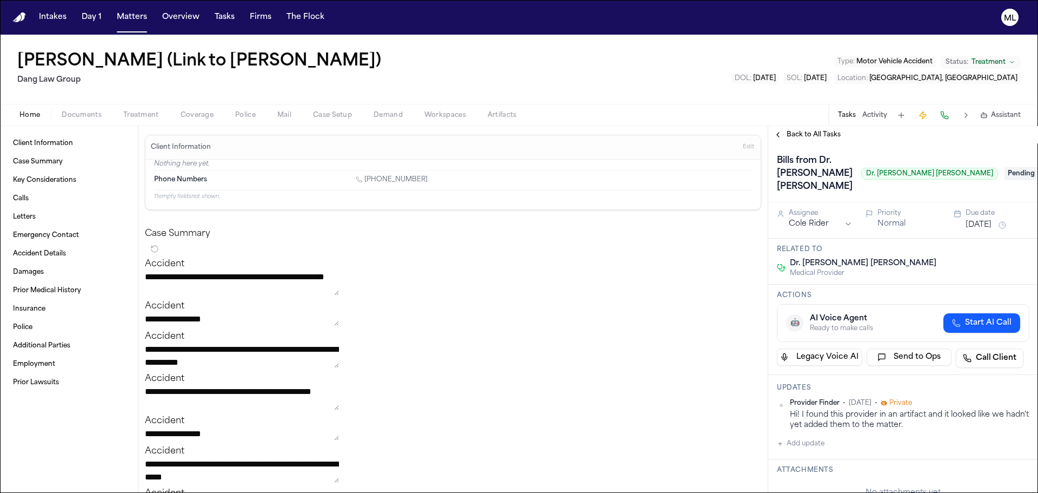
click at [1005, 167] on span "Pending" at bounding box center [1026, 173] width 43 height 13
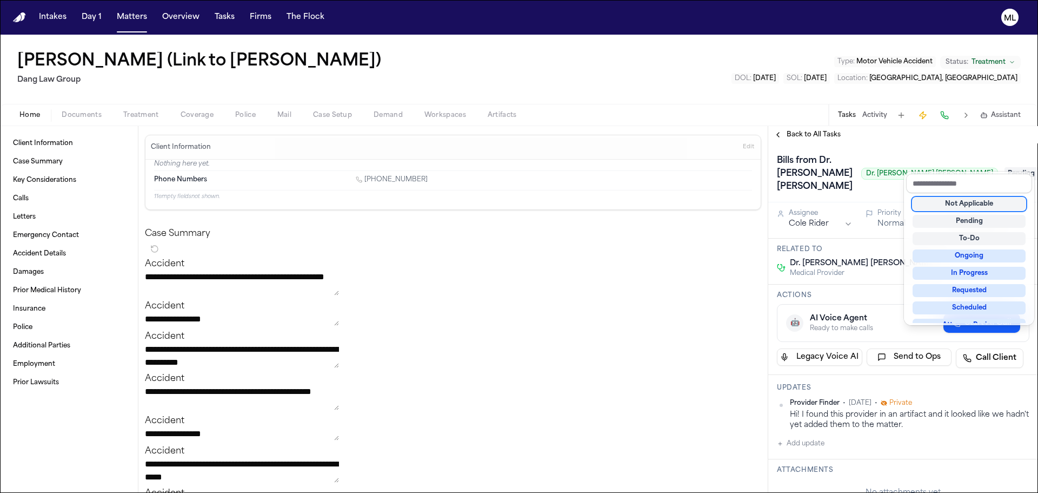
click at [962, 203] on div "Not Applicable" at bounding box center [969, 203] width 113 height 13
click at [817, 130] on div "**********" at bounding box center [903, 309] width 270 height 367
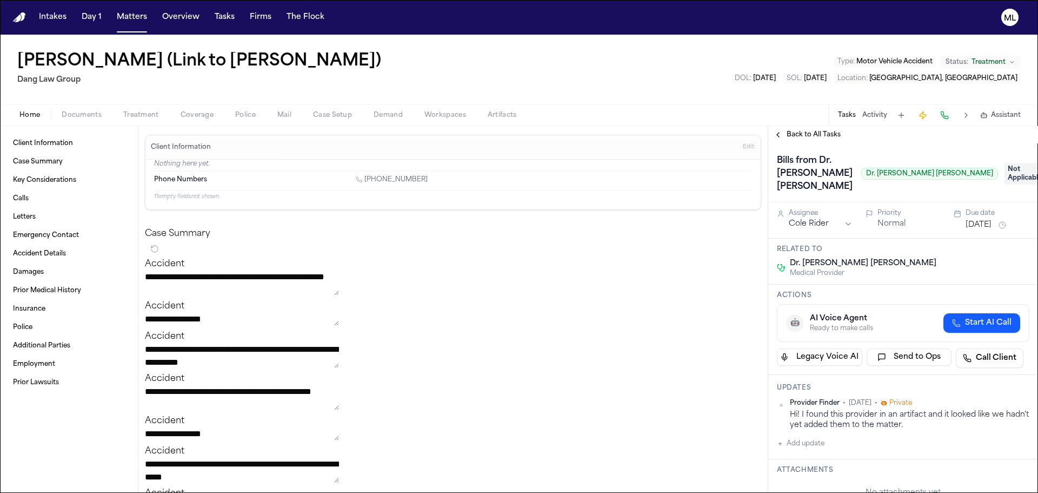
click at [813, 134] on span "Back to All Tasks" at bounding box center [814, 134] width 54 height 9
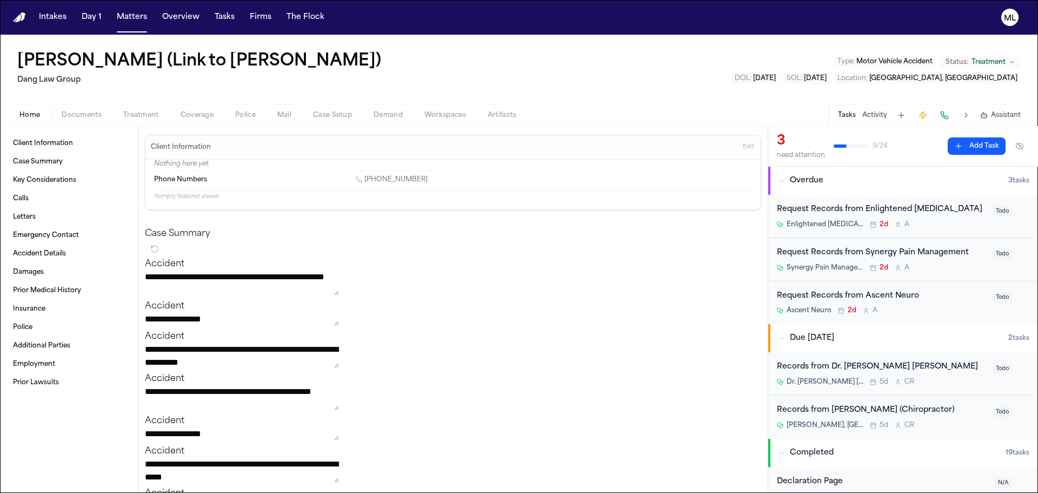
click at [934, 366] on div "Records from Dr. [PERSON_NAME] [PERSON_NAME]" at bounding box center [881, 367] width 209 height 12
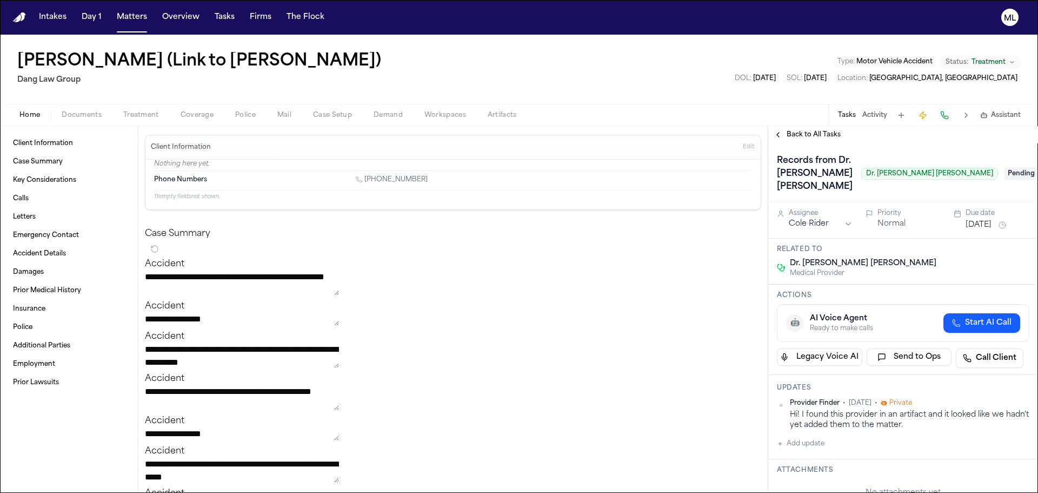
click at [1005, 167] on span "Pending" at bounding box center [1026, 173] width 43 height 13
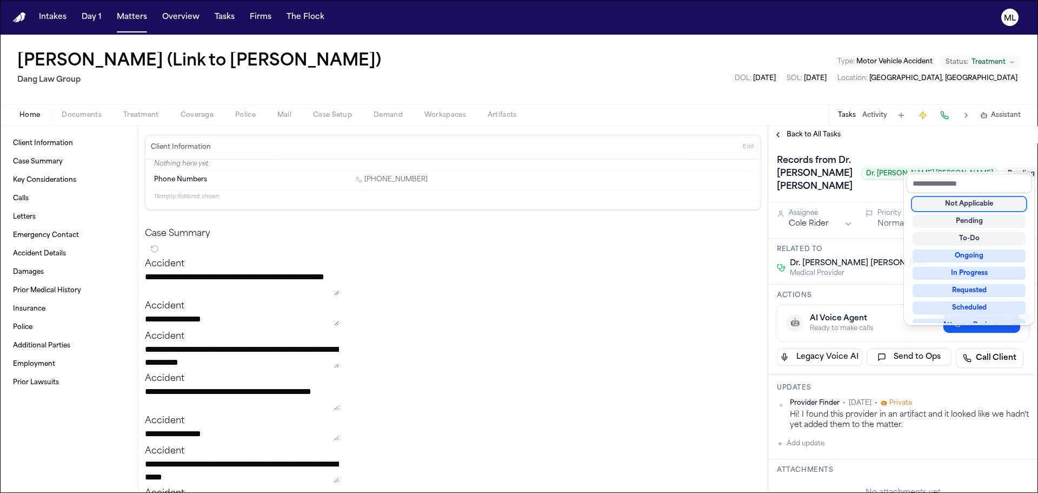
click at [979, 208] on div "Not Applicable" at bounding box center [969, 203] width 113 height 13
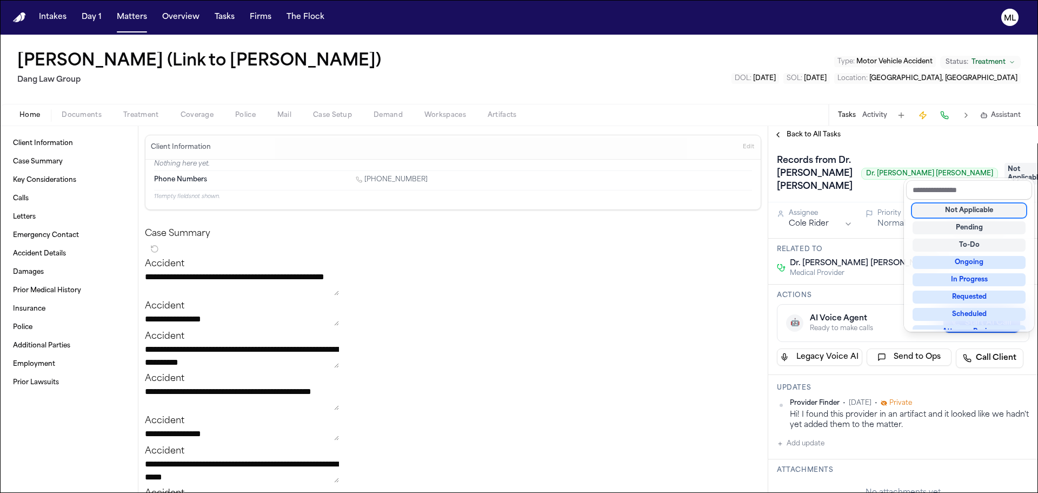
click at [791, 123] on div "**********" at bounding box center [519, 264] width 1038 height 458
click at [791, 128] on div "Back to All Tasks" at bounding box center [903, 134] width 270 height 17
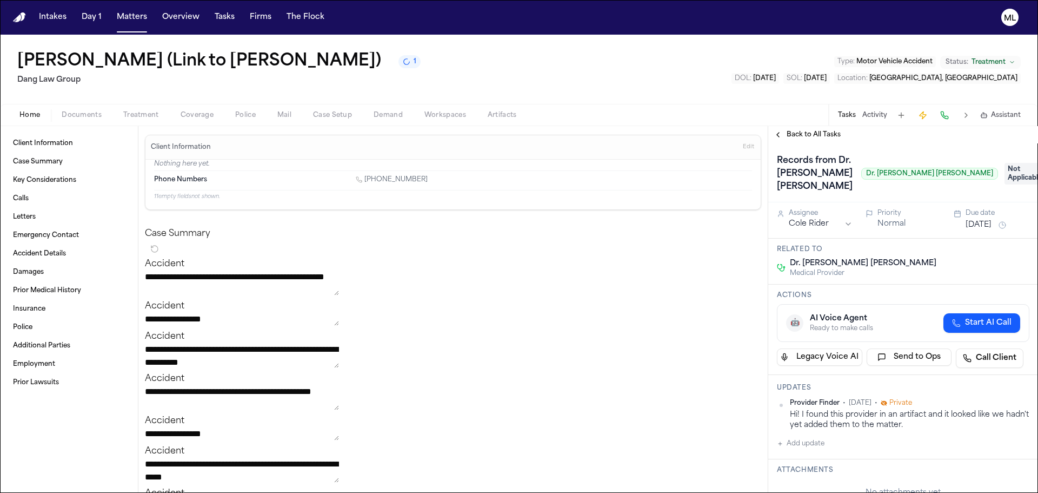
click at [807, 139] on div "Back to All Tasks" at bounding box center [903, 134] width 270 height 17
click at [808, 135] on span "Back to All Tasks" at bounding box center [814, 134] width 54 height 9
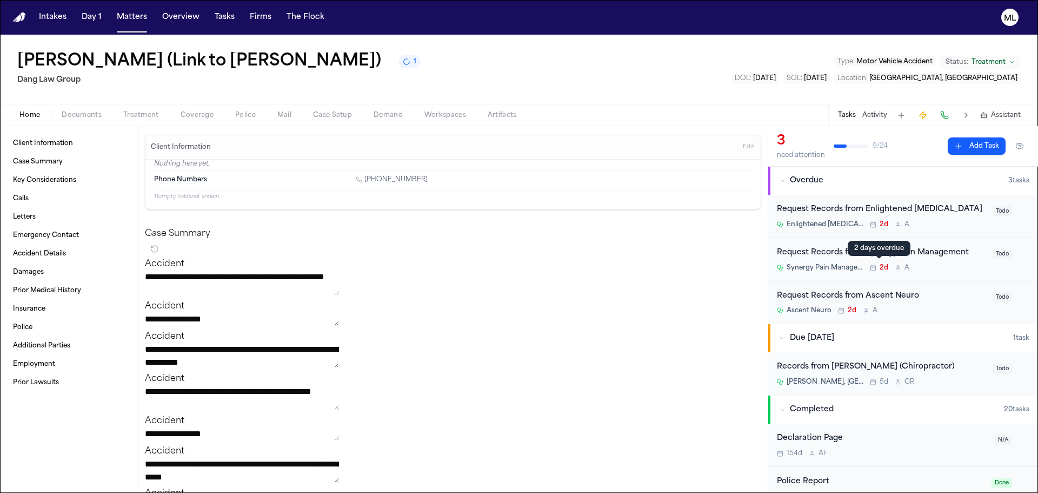
click at [957, 374] on div "Records from [PERSON_NAME] (Chiropractor) [PERSON_NAME], DC 5d C R" at bounding box center [881, 373] width 209 height 25
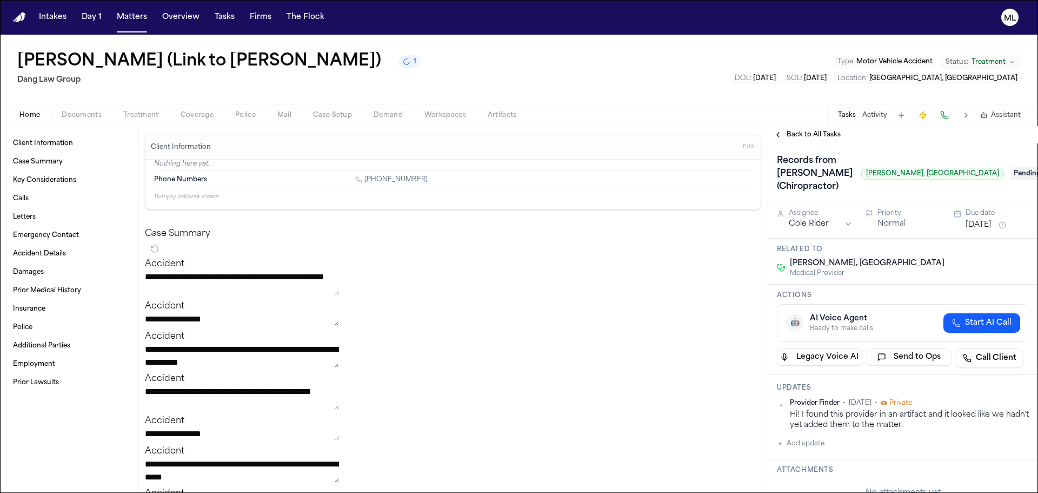
click at [1011, 168] on span "Pending" at bounding box center [1032, 173] width 43 height 13
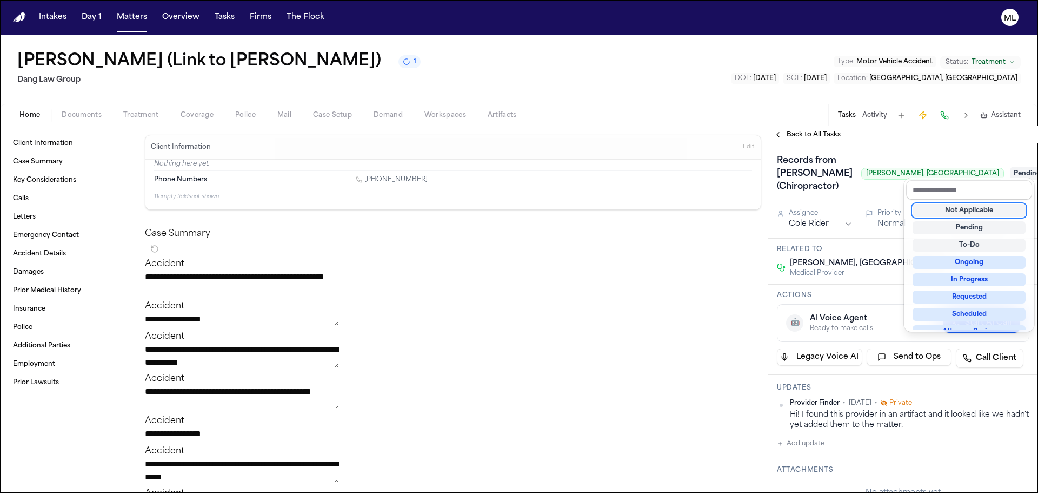
click at [960, 215] on div "Not Applicable" at bounding box center [969, 210] width 113 height 13
click at [814, 135] on div "**********" at bounding box center [903, 309] width 270 height 367
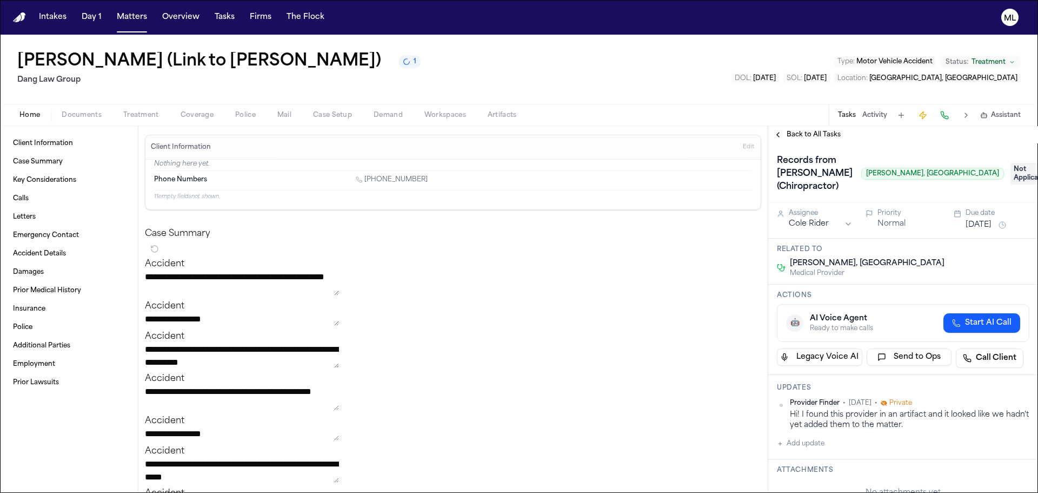
click at [814, 135] on span "Back to All Tasks" at bounding box center [814, 134] width 54 height 9
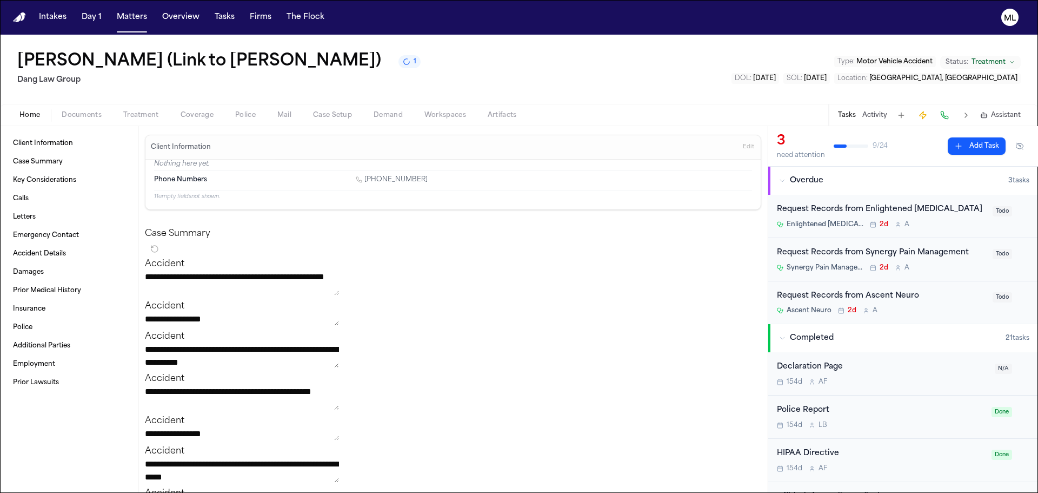
click at [949, 228] on div "Request Records from Enlightened [MEDICAL_DATA] Enlightened [MEDICAL_DATA] 2d A…" at bounding box center [903, 216] width 270 height 43
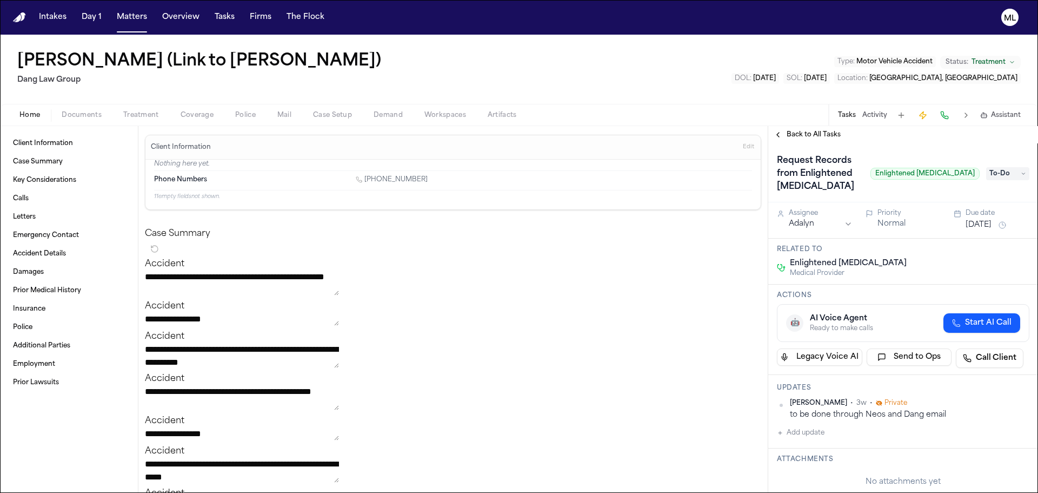
click at [819, 132] on span "Back to All Tasks" at bounding box center [814, 134] width 54 height 9
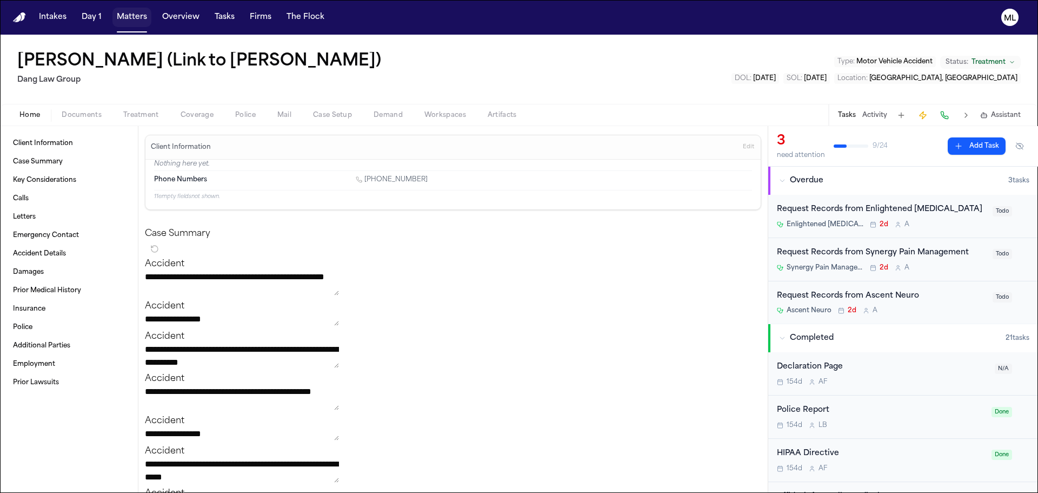
click at [135, 19] on button "Matters" at bounding box center [131, 17] width 39 height 19
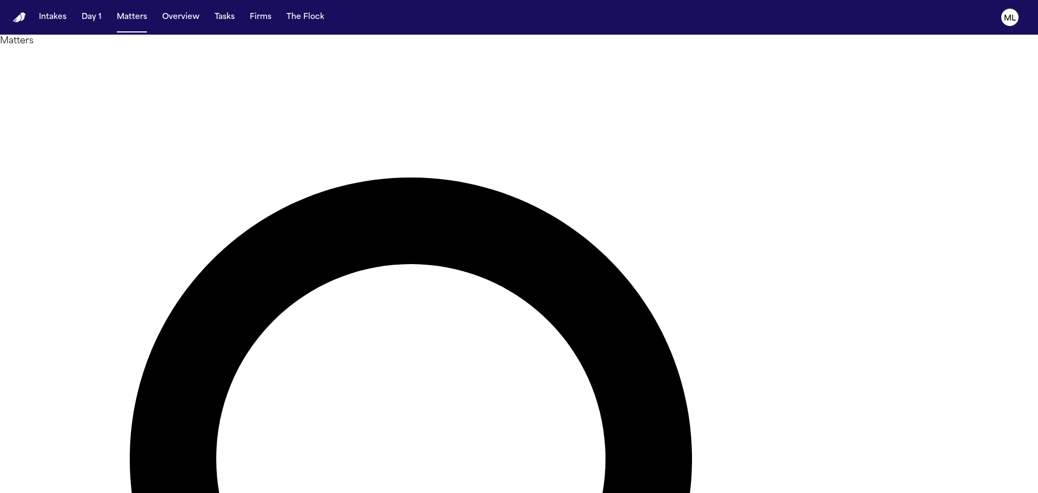
drag, startPoint x: 597, startPoint y: 61, endPoint x: 568, endPoint y: 58, distance: 29.4
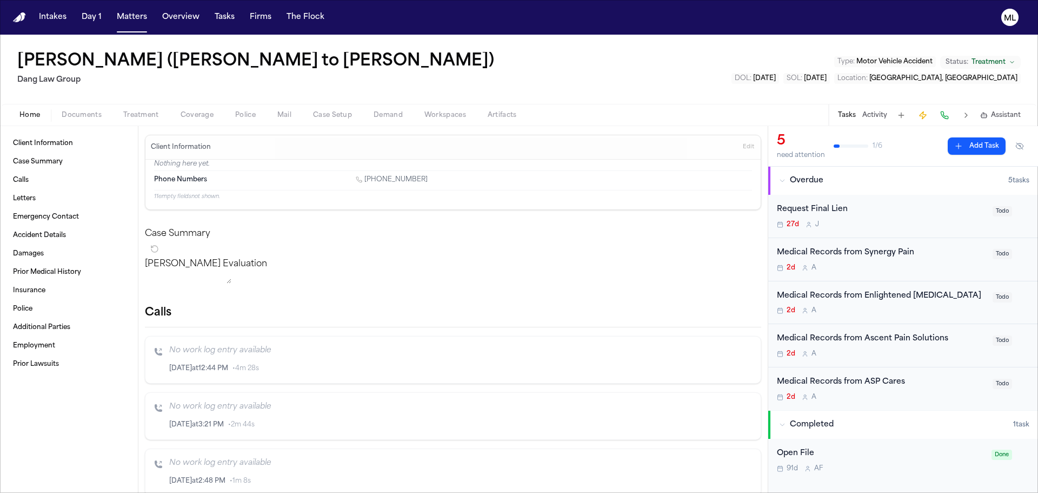
click at [911, 211] on div "Request Final Lien" at bounding box center [881, 209] width 209 height 12
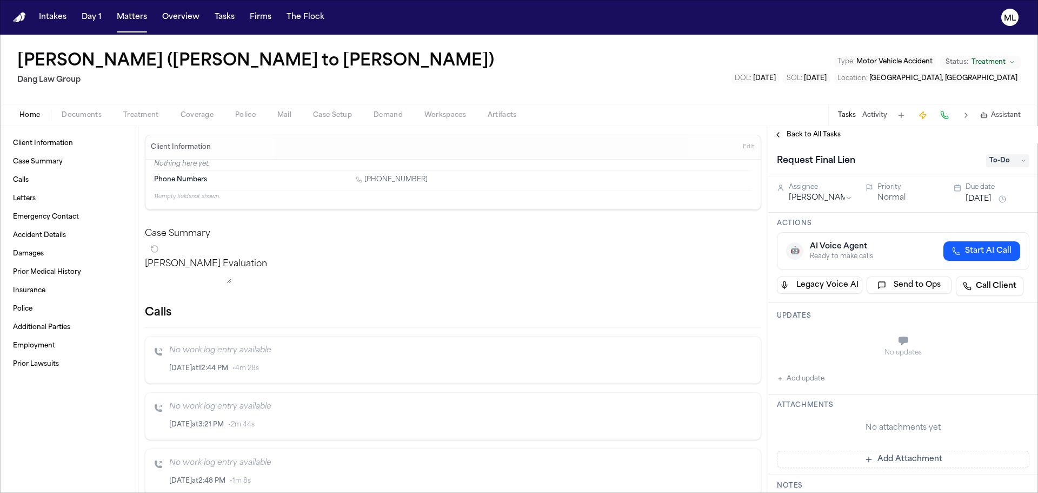
click at [997, 161] on span "To-Do" at bounding box center [1007, 160] width 43 height 13
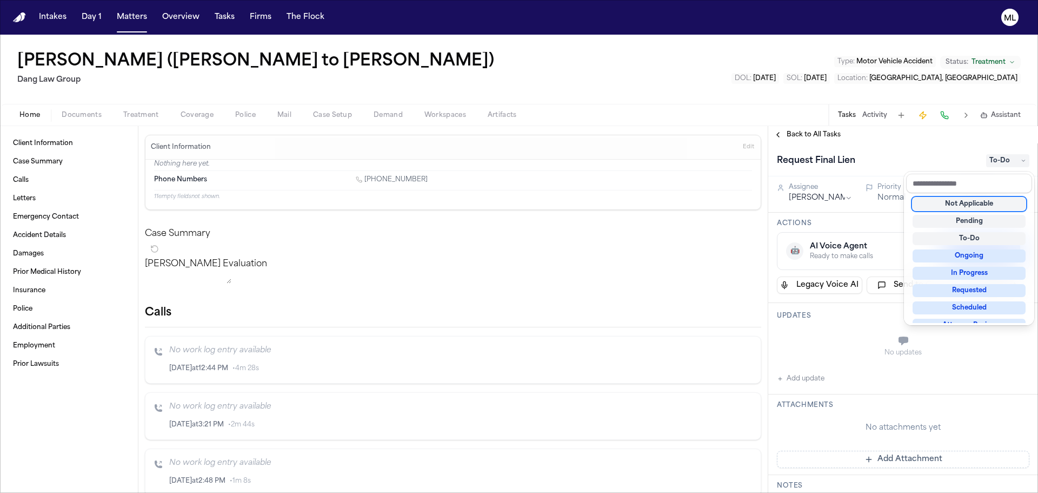
click at [978, 202] on div "Not Applicable" at bounding box center [969, 203] width 113 height 13
click at [826, 134] on div "Back to All Tasks Request Final Lien Not Applicable Assignee [PERSON_NAME] Norm…" at bounding box center [903, 309] width 270 height 367
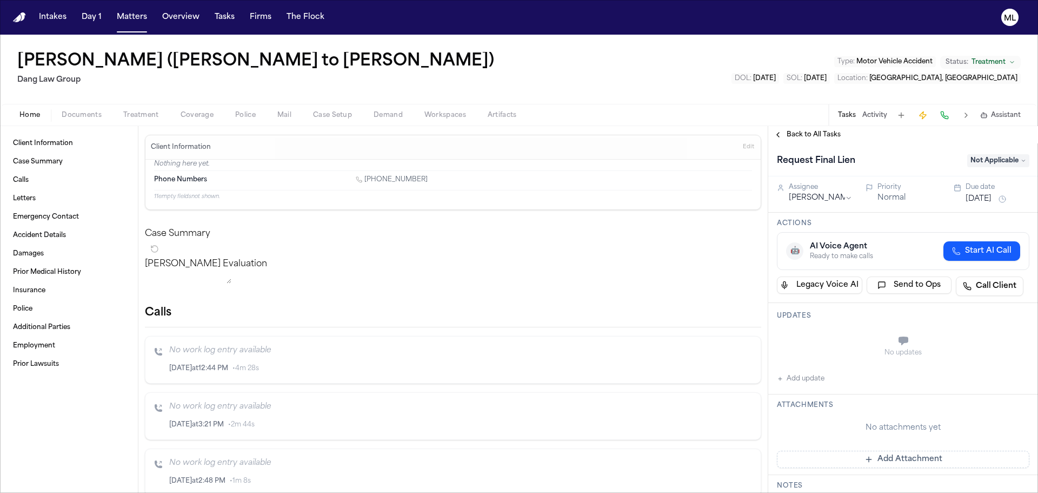
click at [821, 133] on span "Back to All Tasks" at bounding box center [814, 134] width 54 height 9
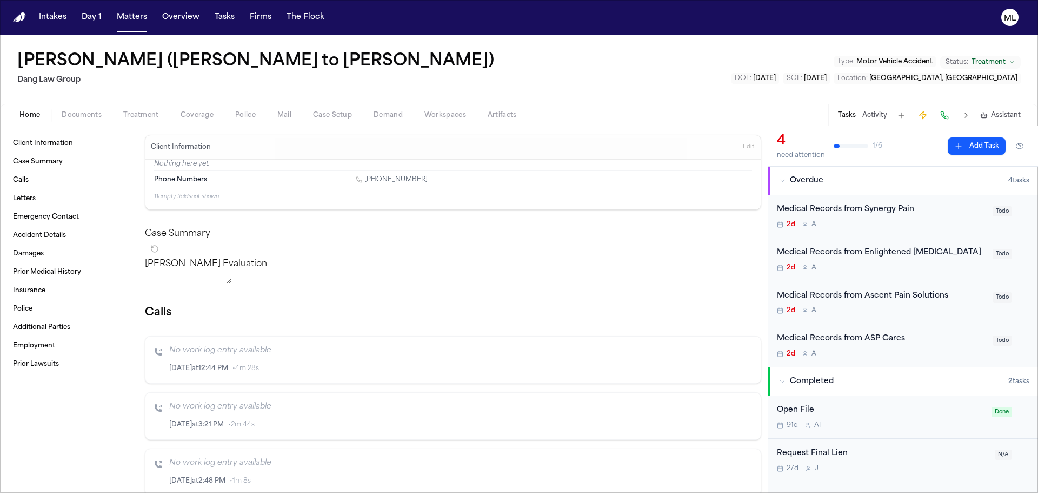
click at [944, 217] on div "Medical Records from Synergy Pain 2d A" at bounding box center [881, 215] width 209 height 25
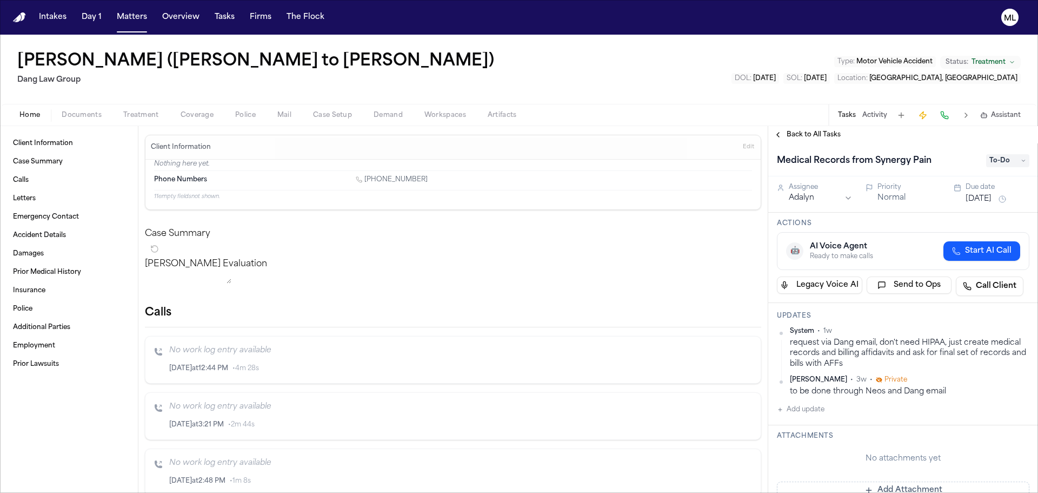
click at [790, 135] on span "Back to All Tasks" at bounding box center [814, 134] width 54 height 9
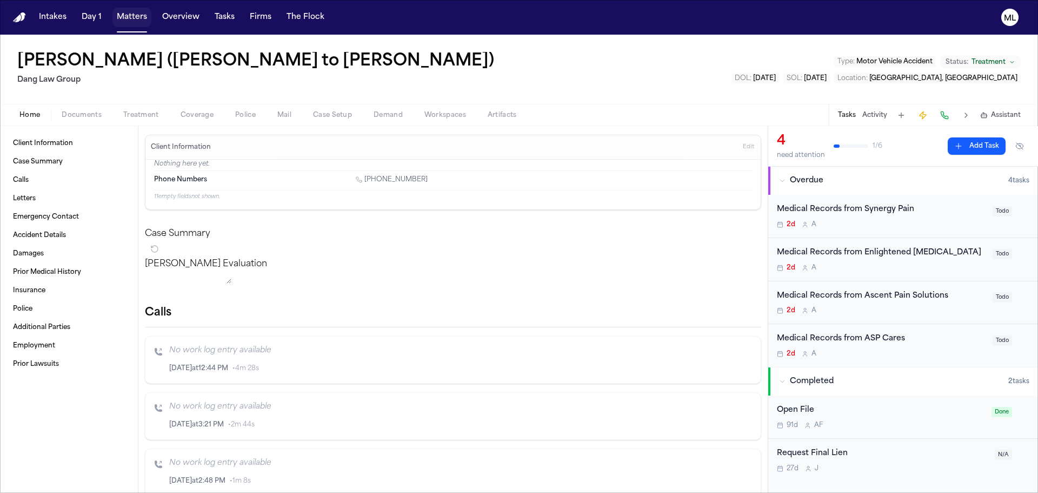
click at [137, 13] on button "Matters" at bounding box center [131, 17] width 39 height 19
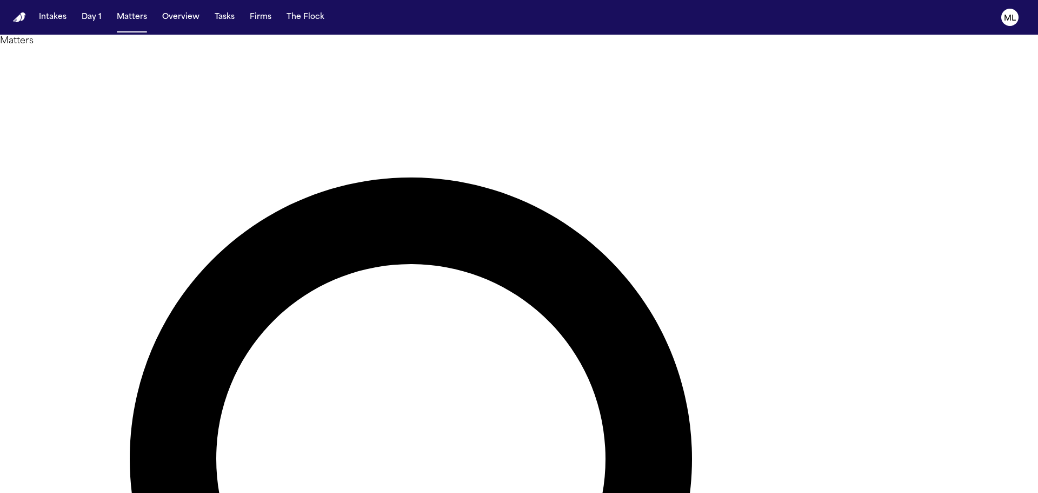
drag, startPoint x: 607, startPoint y: 61, endPoint x: 523, endPoint y: 68, distance: 84.7
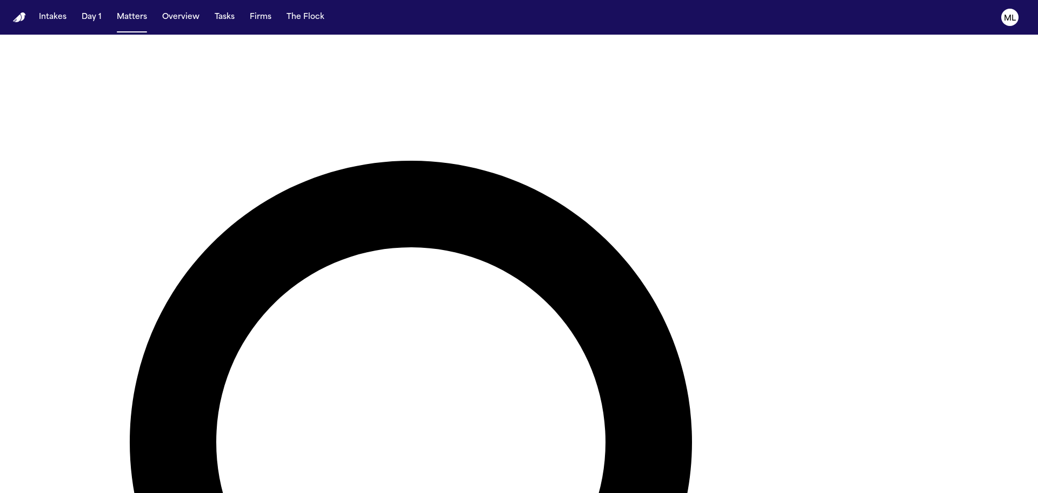
type input "*****"
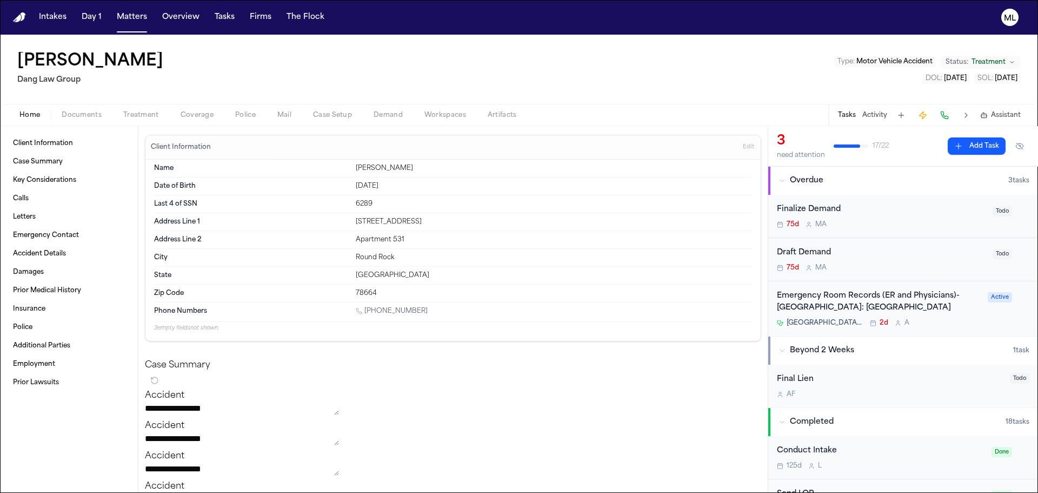
click at [956, 313] on div "Emergency Room Records (ER and Physicians)- [GEOGRAPHIC_DATA]: [GEOGRAPHIC_DATA]" at bounding box center [879, 302] width 204 height 25
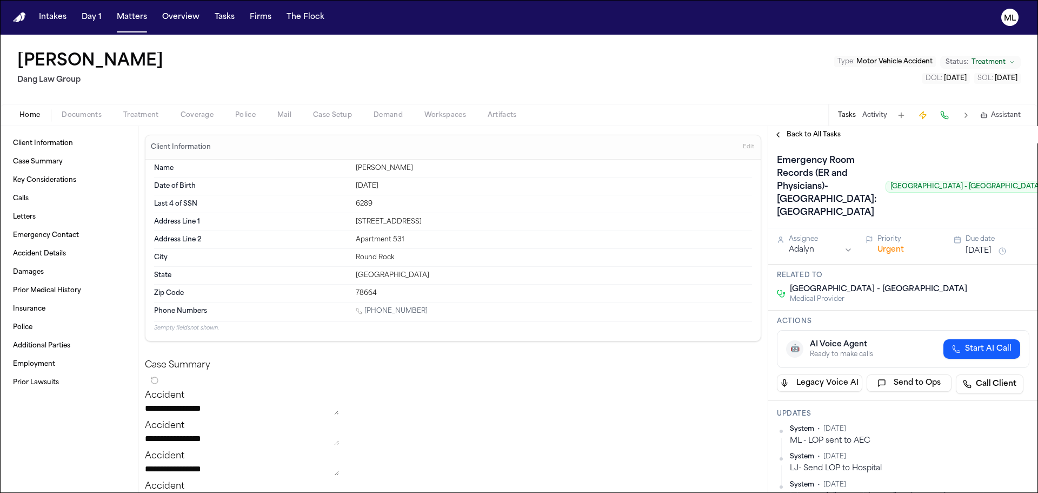
click at [970, 256] on button "[DATE]" at bounding box center [979, 251] width 26 height 11
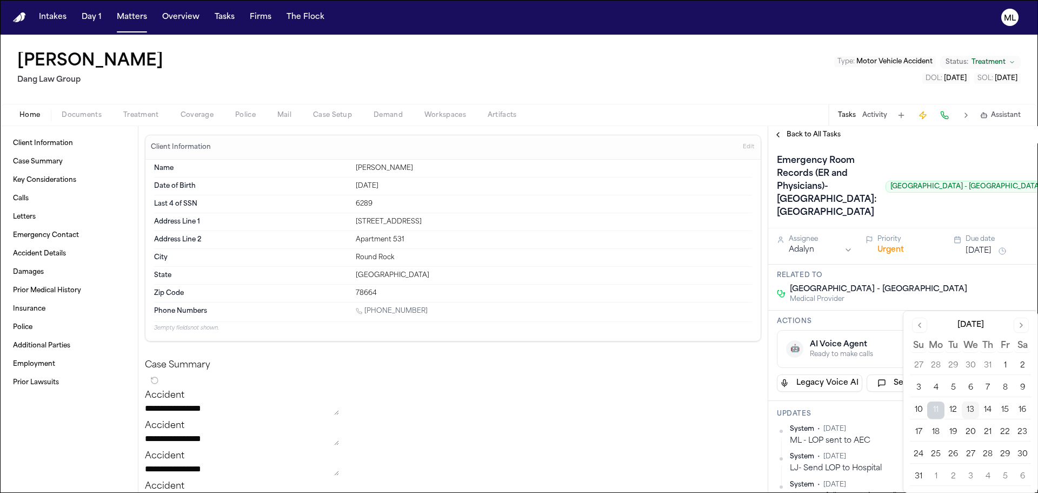
click at [984, 409] on button "14" at bounding box center [987, 409] width 17 height 17
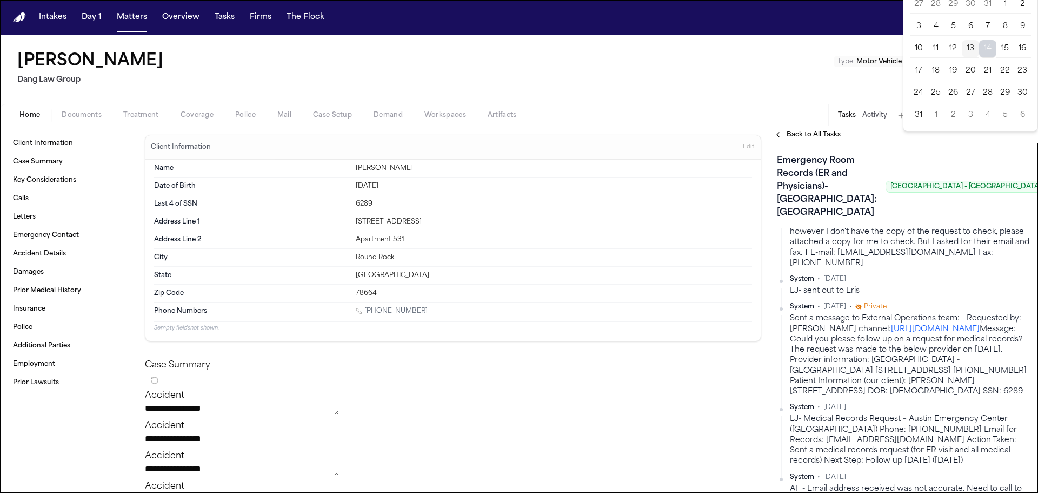
scroll to position [270, 0]
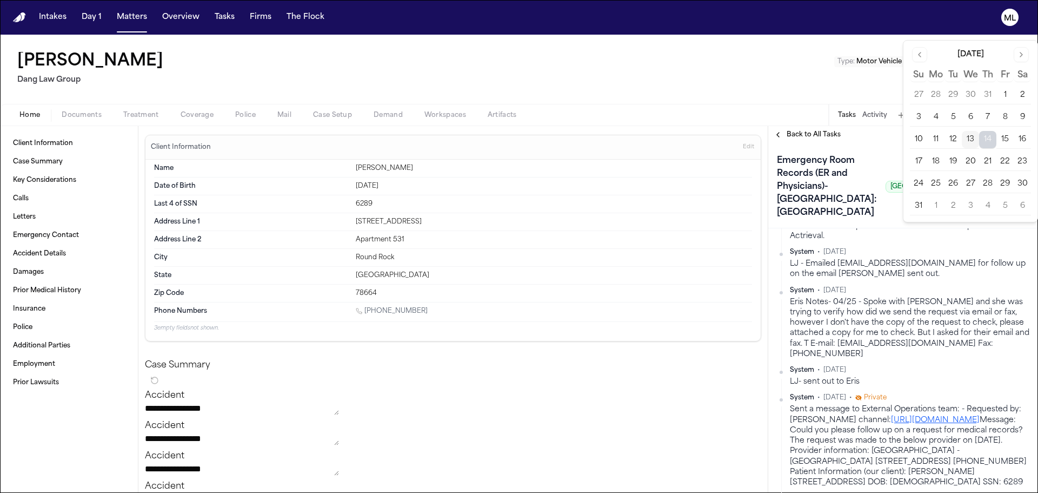
click at [988, 143] on button "14" at bounding box center [987, 139] width 17 height 17
click at [806, 132] on span "Back to All Tasks" at bounding box center [814, 134] width 54 height 9
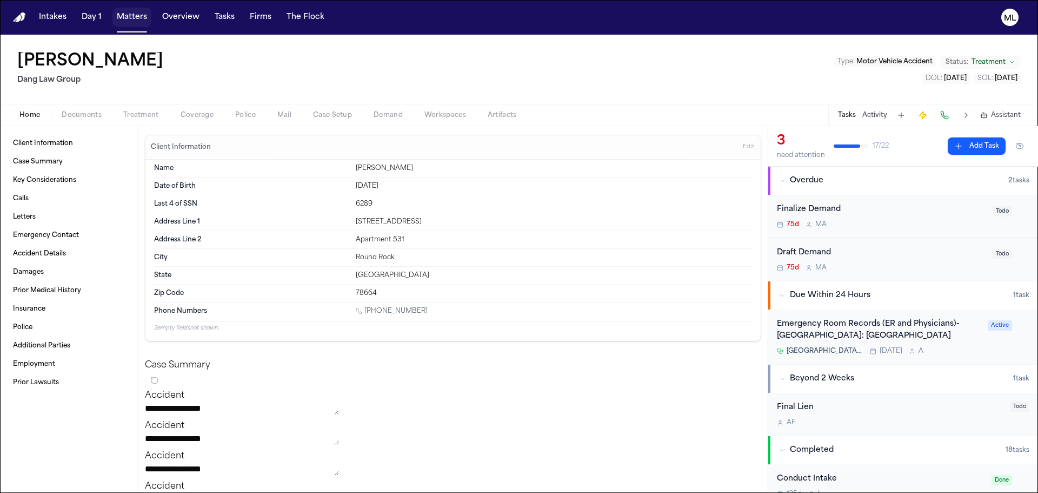
click at [135, 18] on button "Matters" at bounding box center [131, 17] width 39 height 19
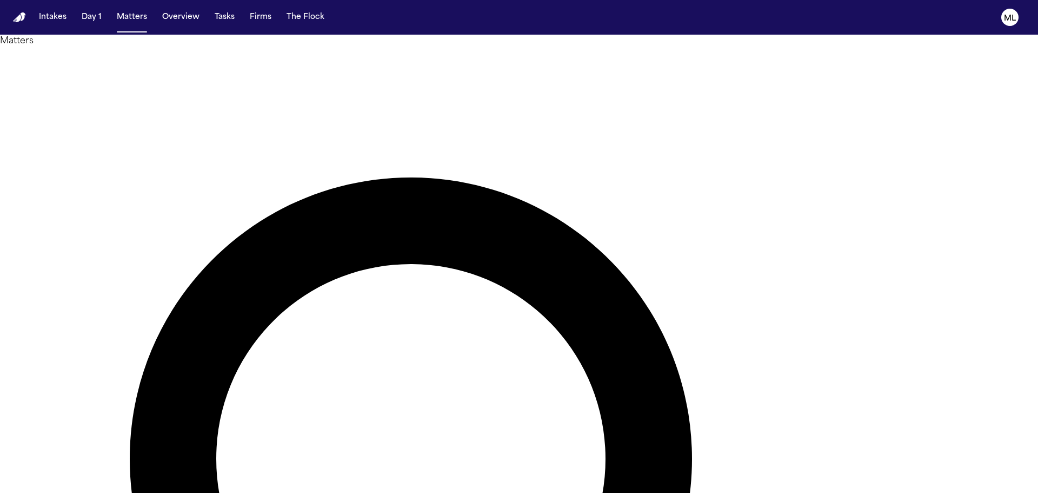
drag, startPoint x: 641, startPoint y: 60, endPoint x: 565, endPoint y: 61, distance: 76.3
type input "*"
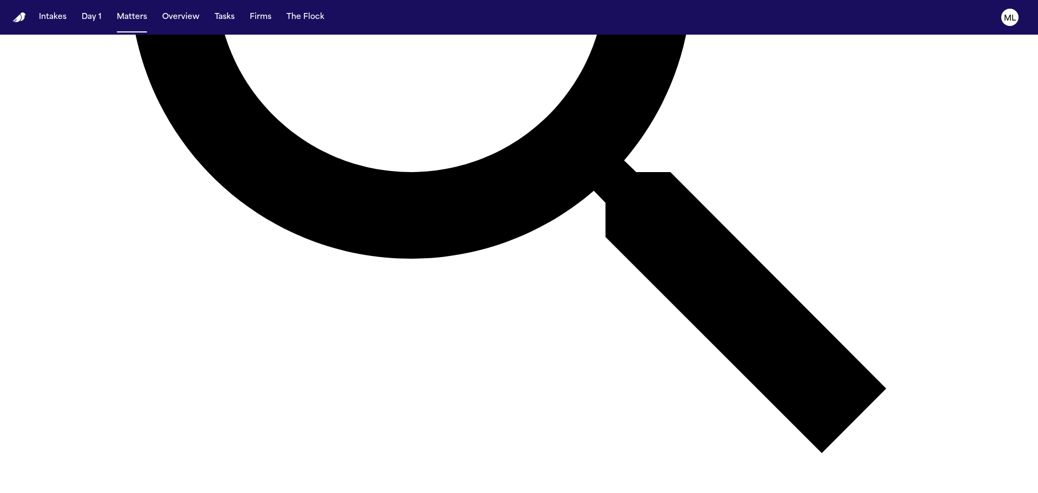
scroll to position [482, 0]
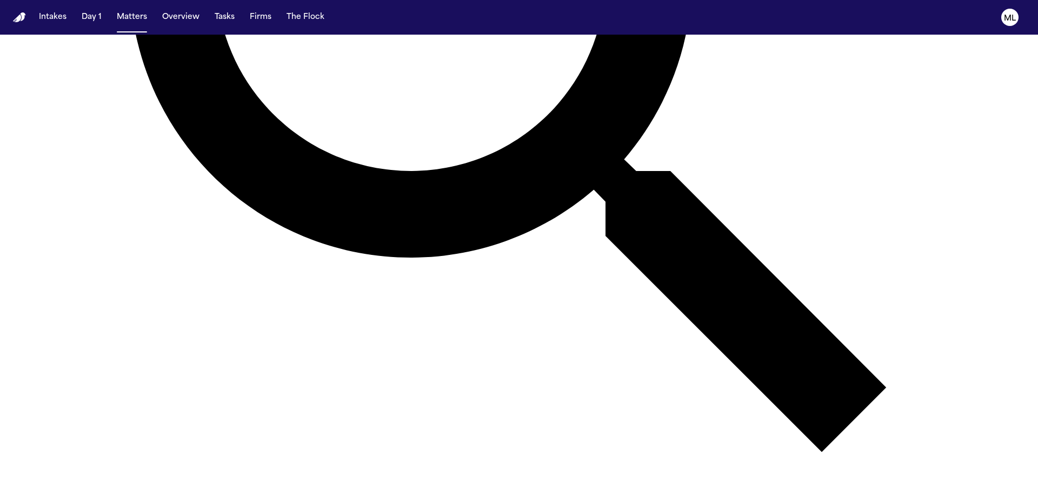
type input "*****"
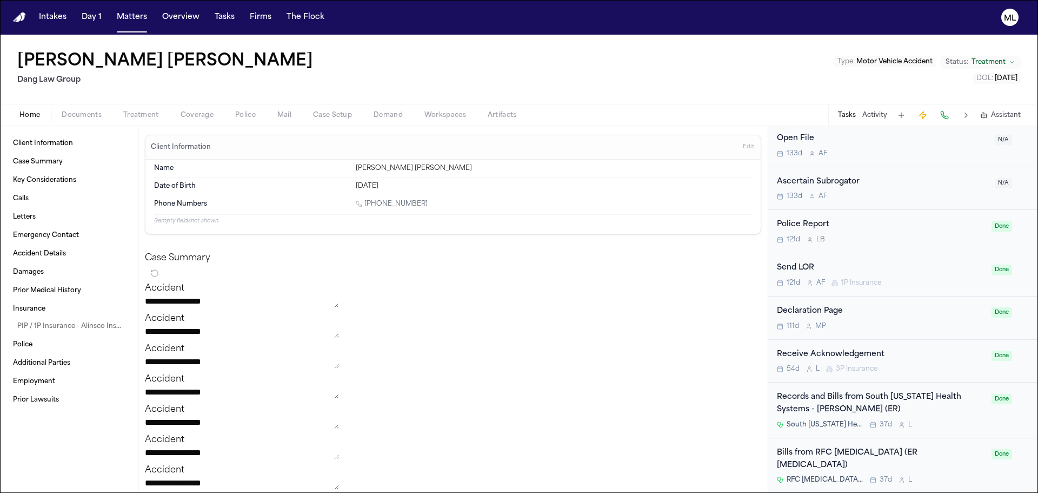
scroll to position [811, 0]
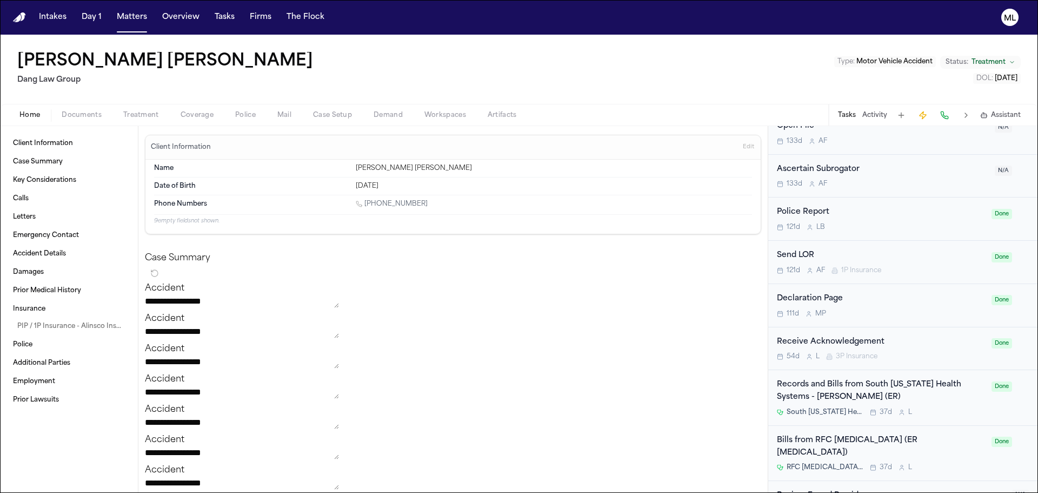
click at [943, 410] on div "South [US_STATE] Health System [PERSON_NAME] 37d L" at bounding box center [881, 412] width 208 height 9
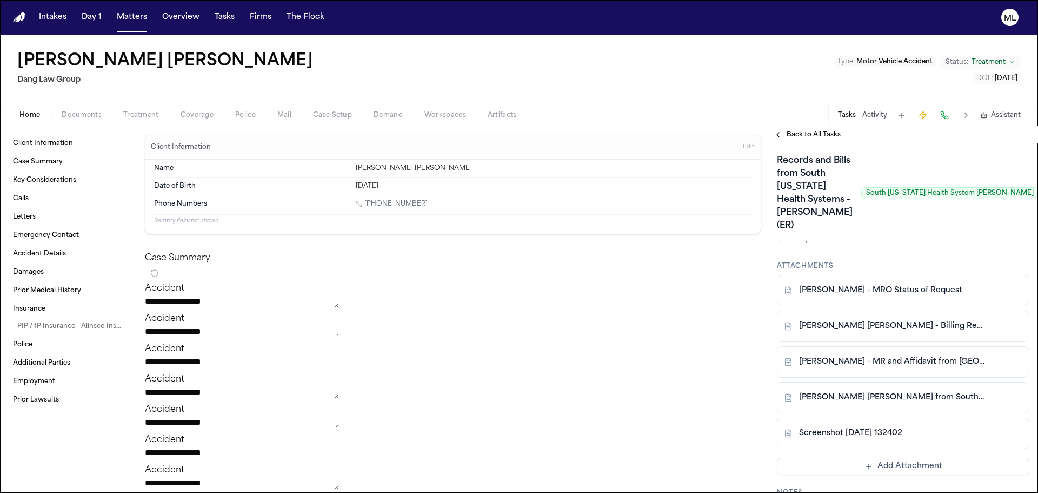
scroll to position [811, 0]
click at [895, 331] on link "[PERSON_NAME] [PERSON_NAME] - Billing Records Affidavit from STHS ER AT [PERSON…" at bounding box center [892, 325] width 187 height 11
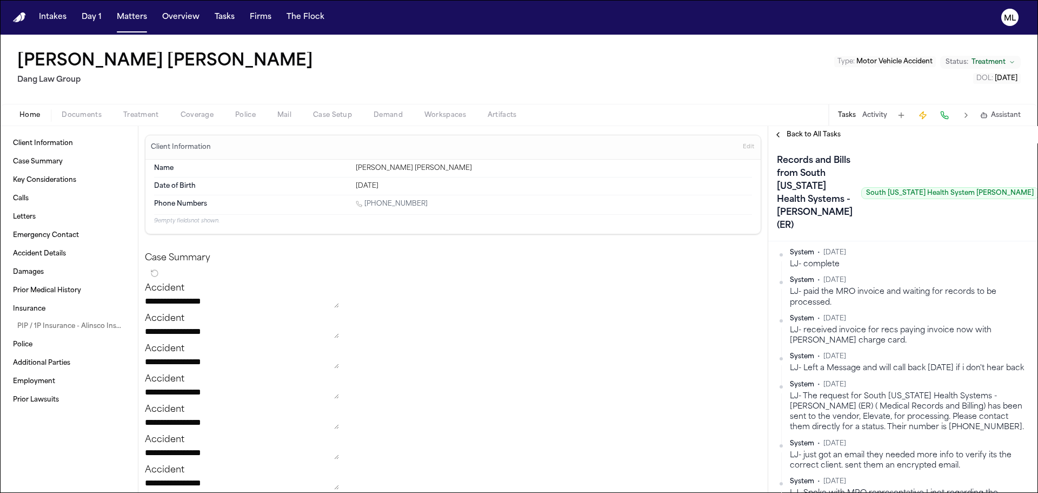
scroll to position [108, 0]
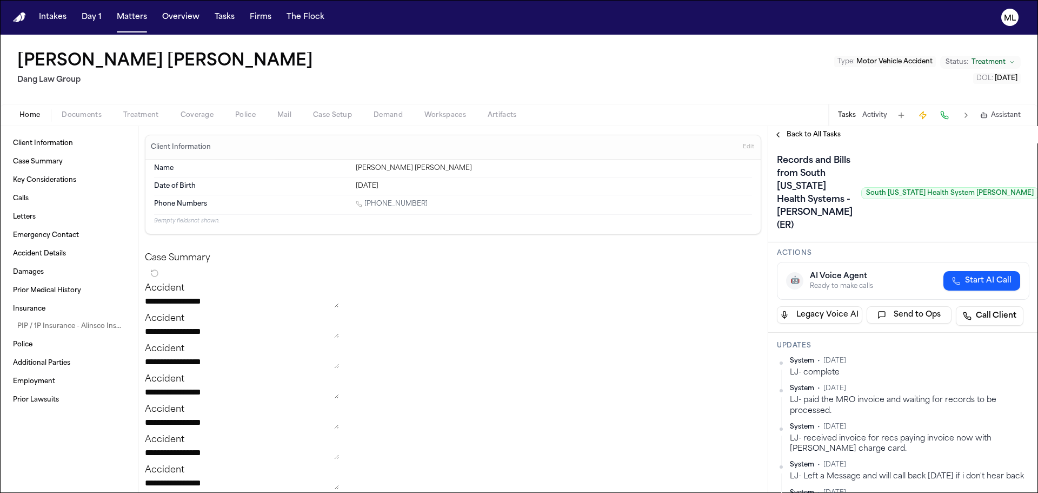
click at [801, 135] on span "Back to All Tasks" at bounding box center [814, 134] width 54 height 9
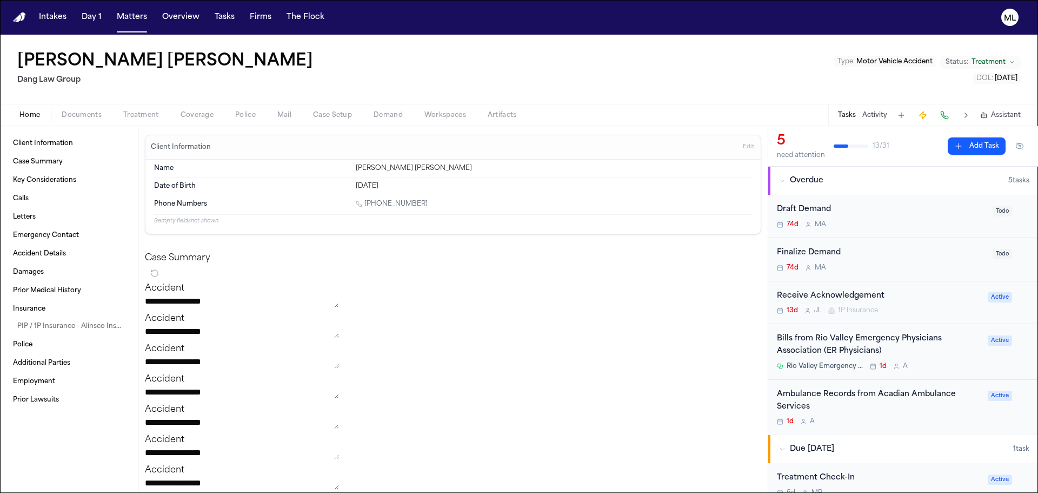
click at [922, 404] on div "Ambulance Records from Acadian Ambulance Services" at bounding box center [879, 400] width 204 height 25
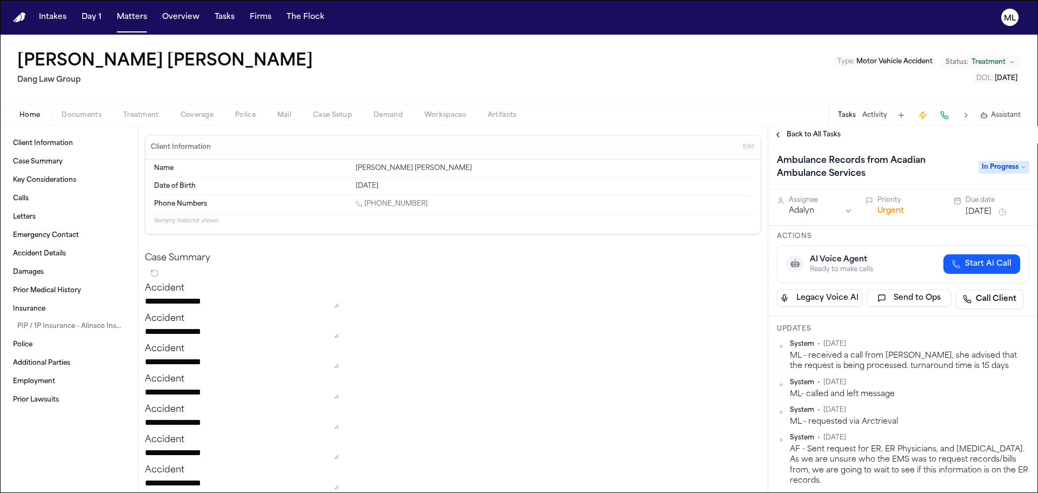
click at [984, 213] on button "[DATE]" at bounding box center [979, 212] width 26 height 11
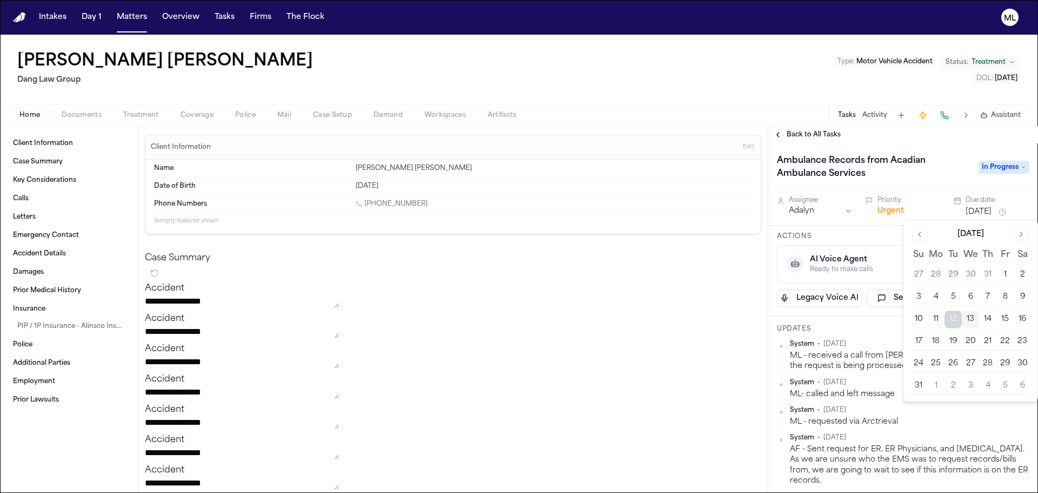
drag, startPoint x: 970, startPoint y: 317, endPoint x: 990, endPoint y: 316, distance: 19.5
click at [990, 316] on tr "10 11 12 13 14 15 16" at bounding box center [970, 319] width 121 height 18
click at [990, 316] on button "14" at bounding box center [987, 318] width 17 height 17
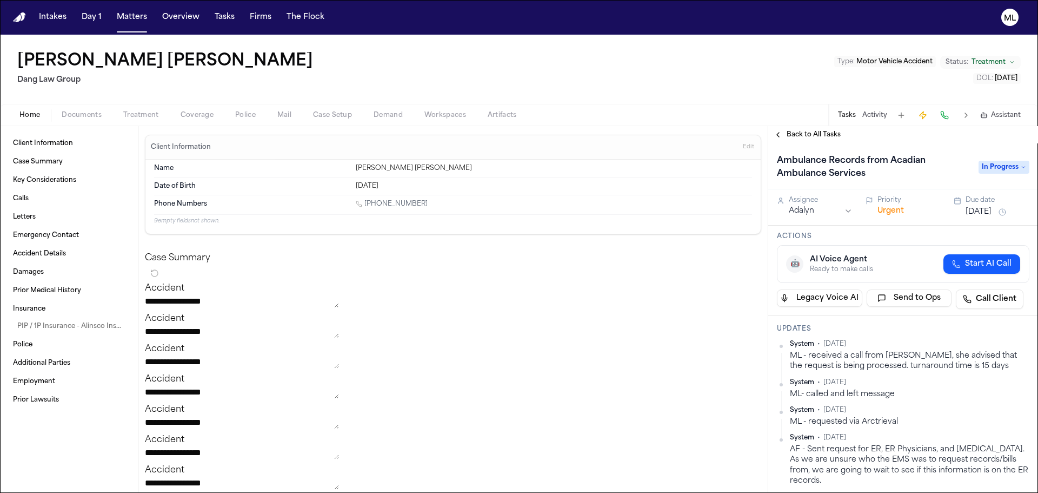
click at [824, 134] on span "Back to All Tasks" at bounding box center [814, 134] width 54 height 9
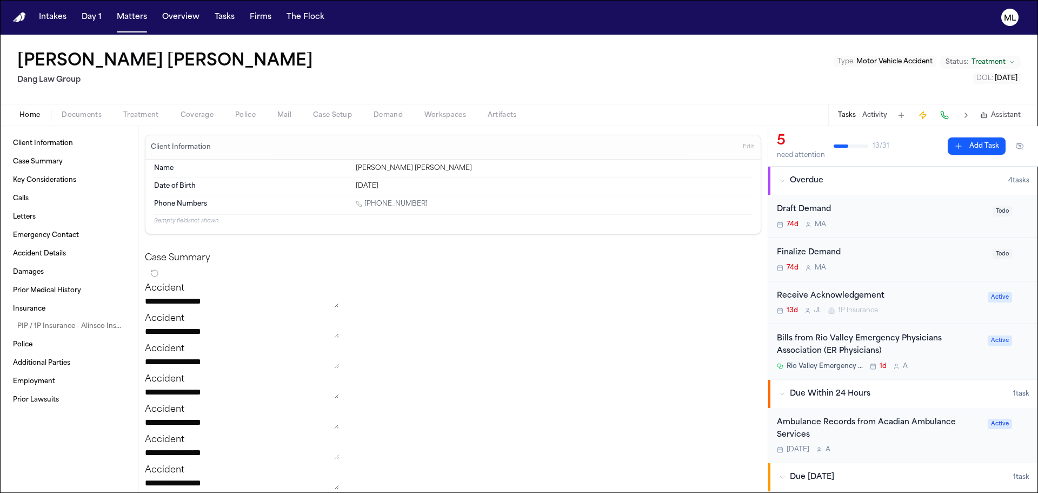
click at [943, 355] on div "Bills from Rio Valley Emergency Physicians Association (ER Physicians)" at bounding box center [879, 345] width 204 height 25
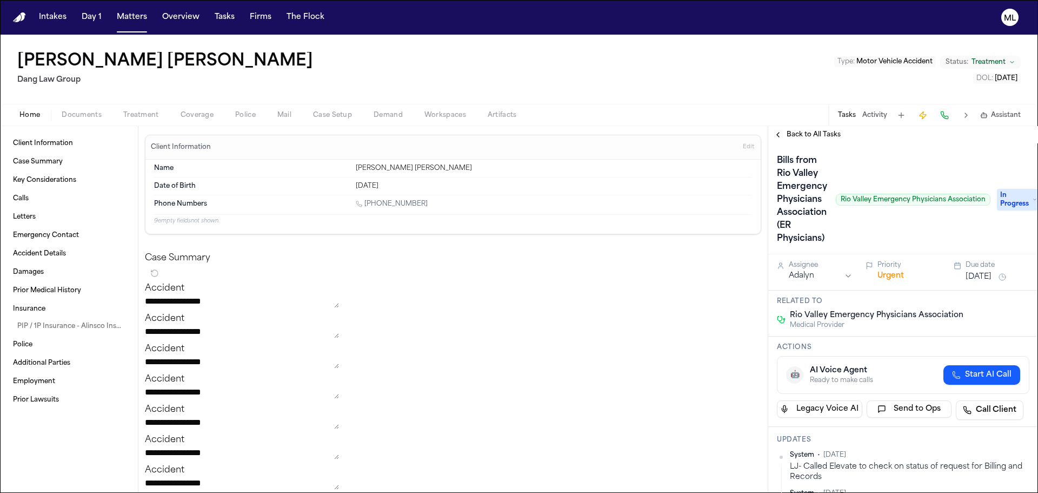
click at [975, 276] on button "[DATE]" at bounding box center [979, 276] width 26 height 11
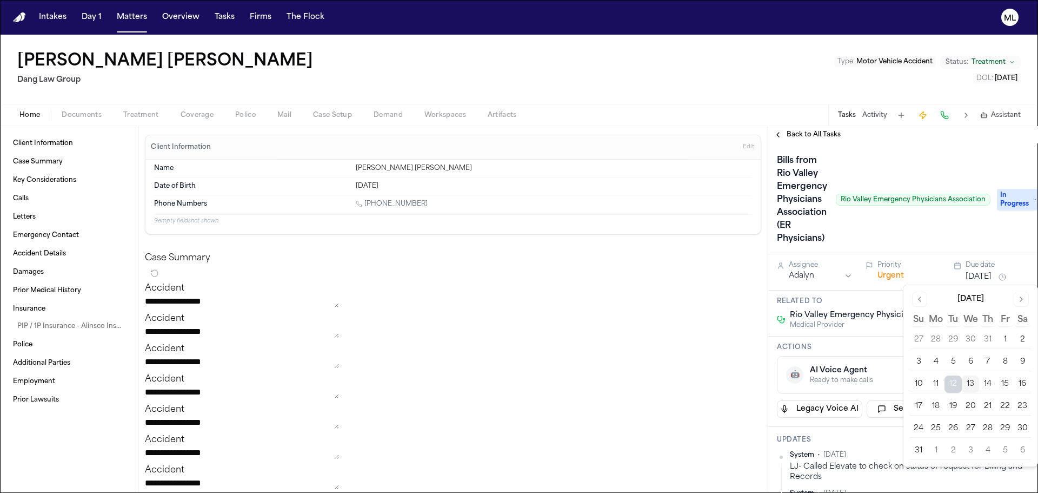
click at [985, 382] on button "14" at bounding box center [987, 383] width 17 height 17
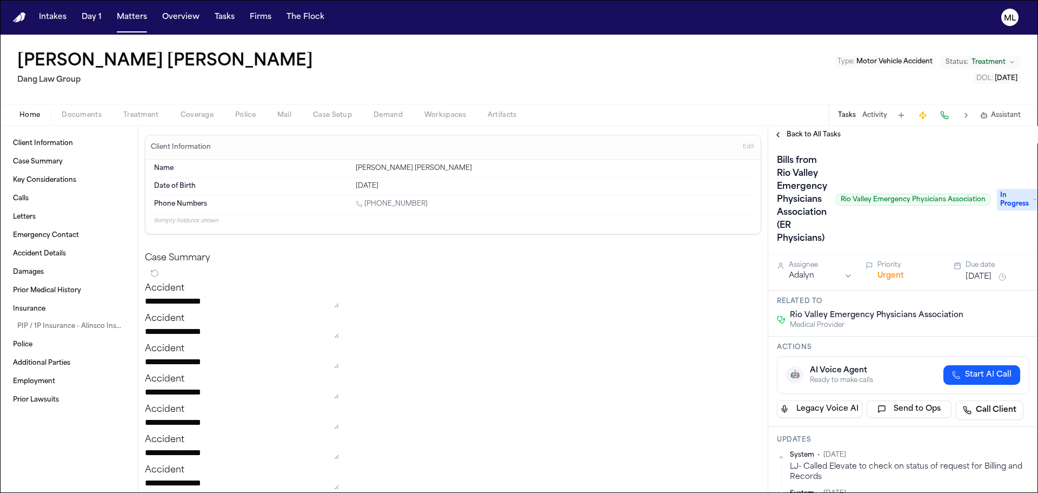
click at [813, 140] on div "Back to All Tasks" at bounding box center [903, 134] width 270 height 17
click at [812, 136] on span "Back to All Tasks" at bounding box center [814, 134] width 54 height 9
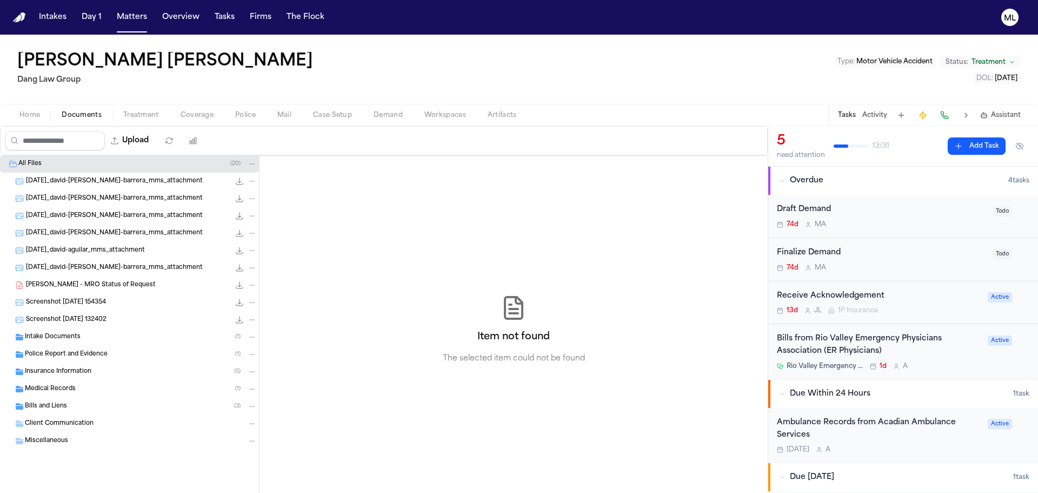
click at [77, 112] on span "Documents" at bounding box center [82, 115] width 40 height 9
click at [51, 386] on span "Medical Records" at bounding box center [50, 389] width 51 height 9
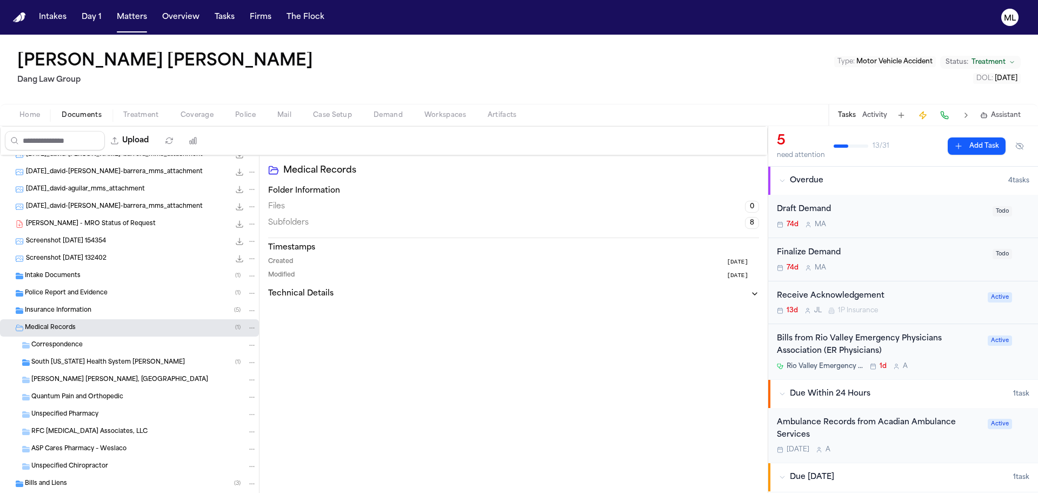
scroll to position [108, 0]
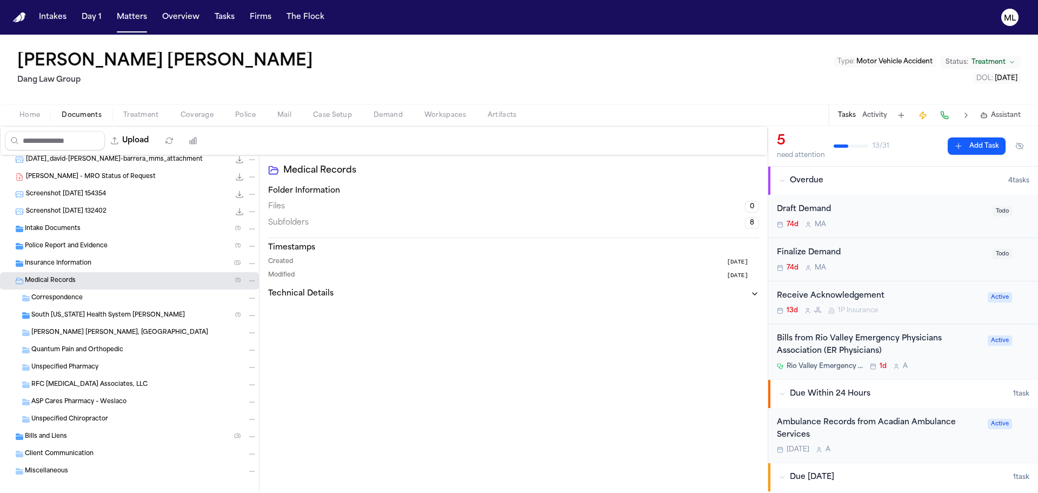
click at [126, 316] on span "South [US_STATE] Health System [PERSON_NAME]" at bounding box center [108, 315] width 154 height 9
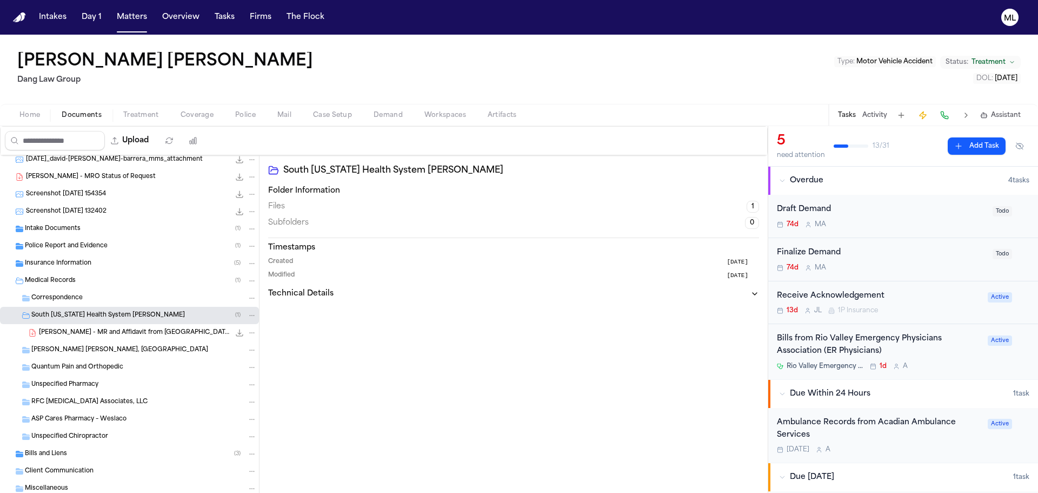
click at [124, 332] on span "[PERSON_NAME] - MR and Affidavit from [GEOGRAPHIC_DATA][US_STATE] Health [PERSO…" at bounding box center [134, 332] width 191 height 9
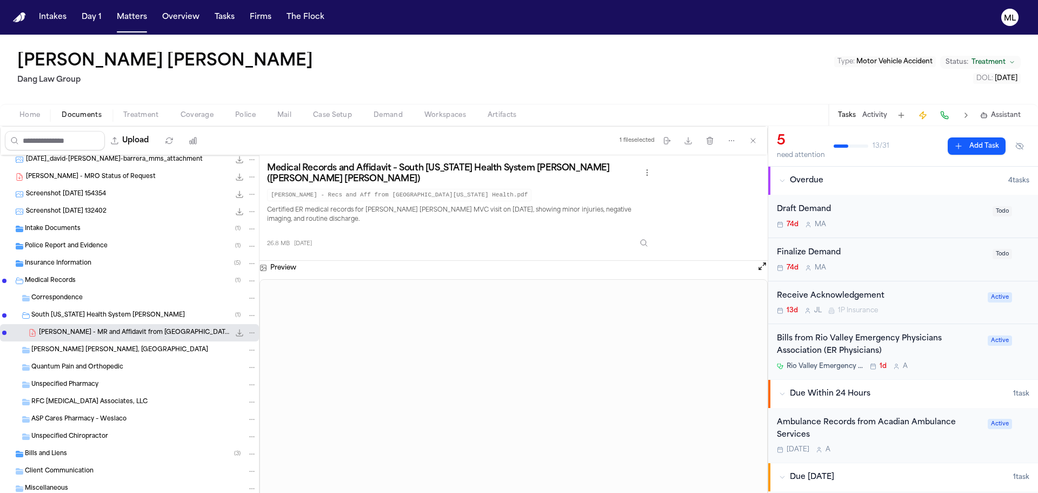
click at [101, 447] on div "Bills and Liens ( 3 )" at bounding box center [129, 453] width 259 height 17
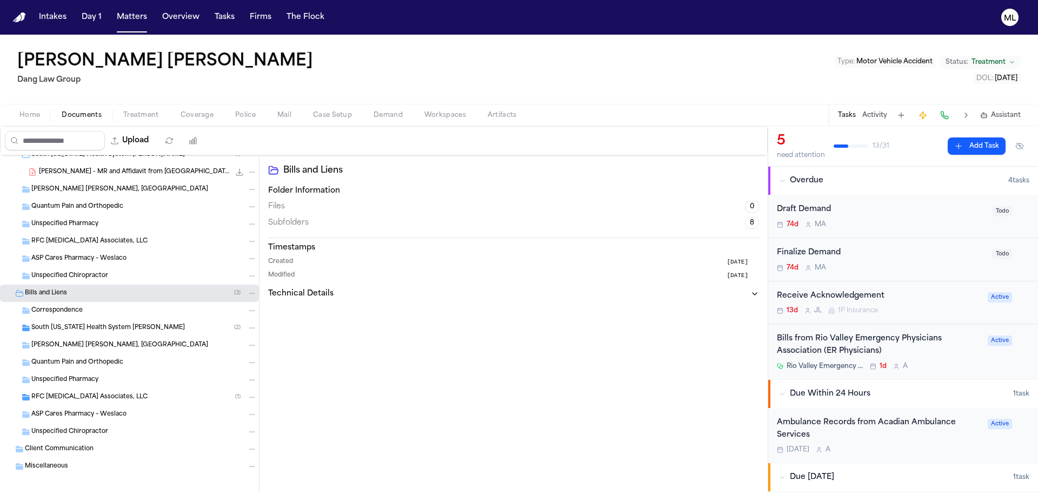
scroll to position [270, 0]
click at [127, 328] on span "South [US_STATE] Health System [PERSON_NAME]" at bounding box center [108, 326] width 154 height 9
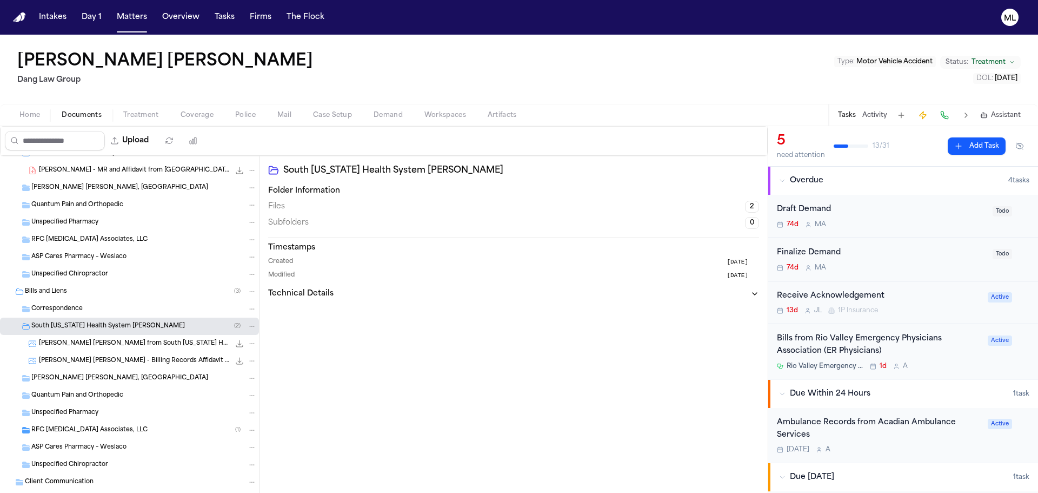
click at [163, 360] on span "[PERSON_NAME] [PERSON_NAME] - Billing Records Affidavit from STHS ER AT [PERSON…" at bounding box center [134, 360] width 191 height 9
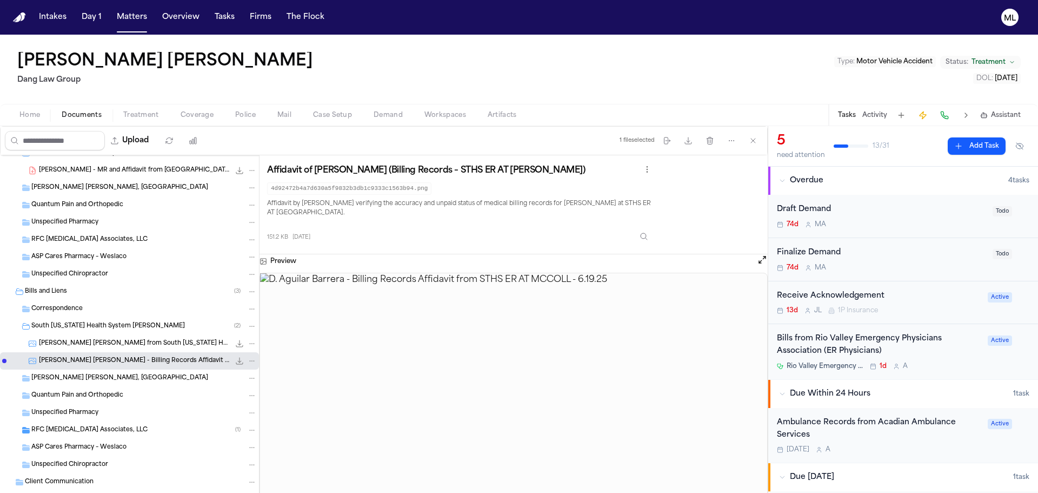
click at [235, 343] on icon "File: D. Aguilar Barrera - Bill from South Texas Health System - 3.23.25" at bounding box center [239, 343] width 9 height 9
click at [79, 344] on span "[PERSON_NAME] [PERSON_NAME] from South [US_STATE] Health System - [DATE]" at bounding box center [134, 343] width 191 height 9
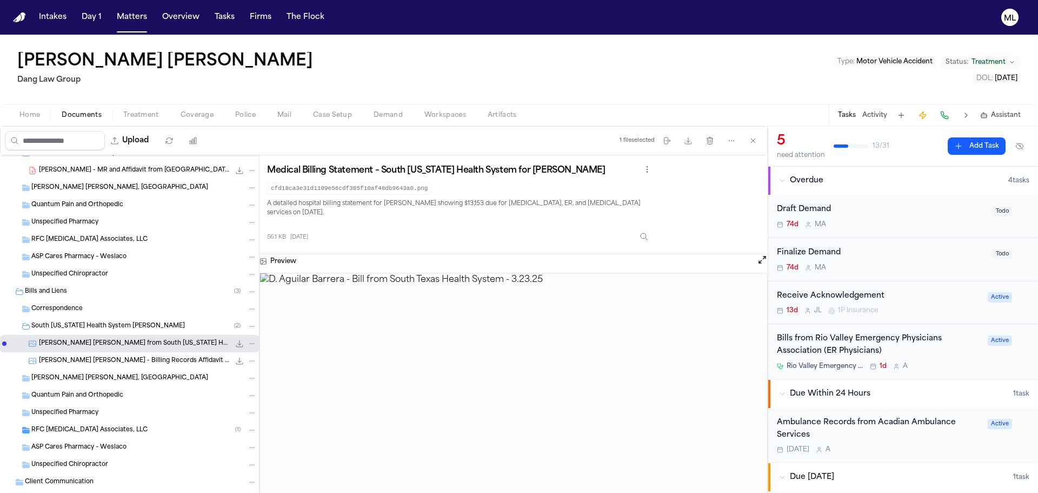
click at [764, 254] on button "Open preview" at bounding box center [762, 259] width 11 height 11
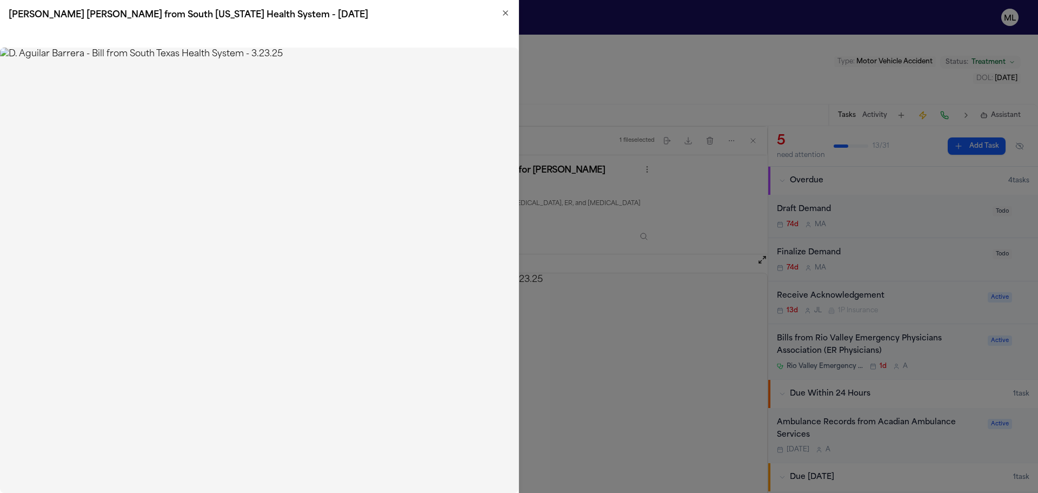
click at [504, 13] on icon "button" at bounding box center [505, 13] width 9 height 9
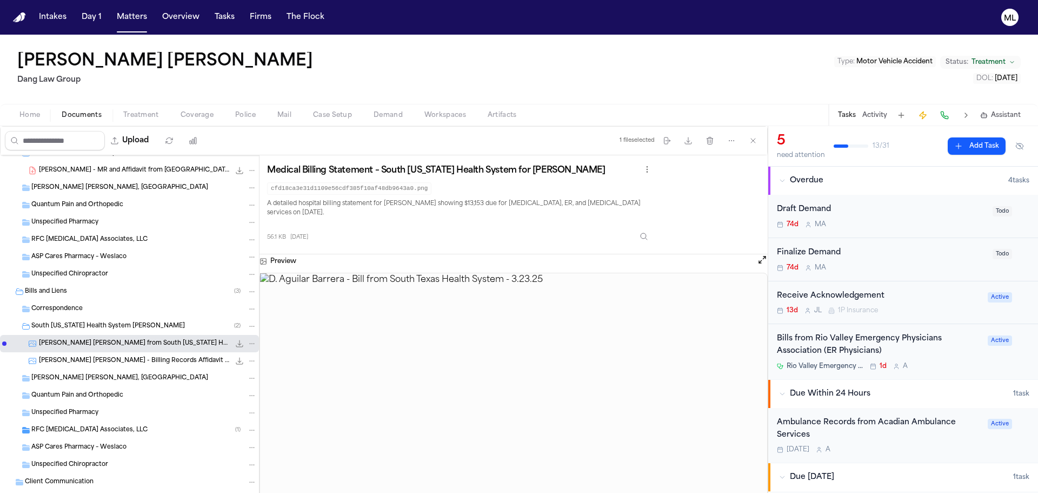
click at [250, 361] on icon "File: D. Aguilar Barrera - Billing Records Affidavit from STHS ER AT MCCOLL - 6…" at bounding box center [252, 360] width 5 height 1
click at [248, 360] on icon "File: D. Aguilar Barrera - Billing Records Affidavit from STHS ER AT MCCOLL - 6…" at bounding box center [252, 361] width 8 height 8
click at [235, 362] on icon "File: D. Aguilar Barrera - Billing Records Affidavit from STHS ER AT MCCOLL - 6…" at bounding box center [239, 360] width 9 height 9
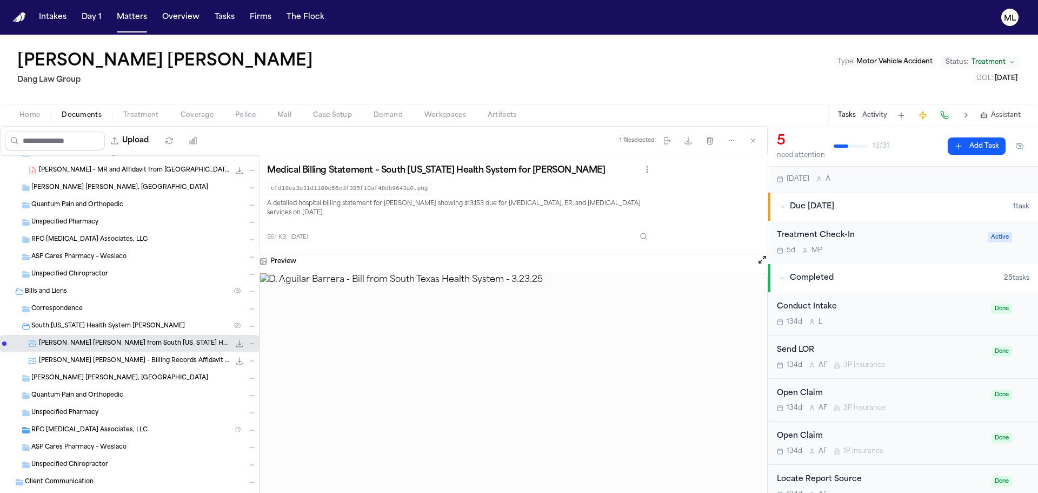
click at [917, 250] on div "5d M P" at bounding box center [879, 250] width 204 height 9
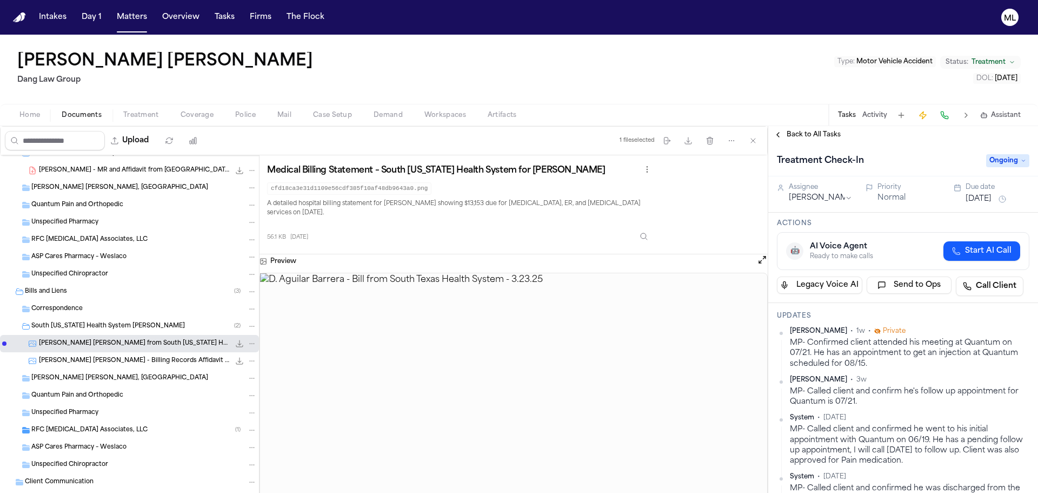
click at [790, 130] on div "Back to All Tasks" at bounding box center [903, 134] width 270 height 17
click at [800, 134] on span "Back to All Tasks" at bounding box center [814, 134] width 54 height 9
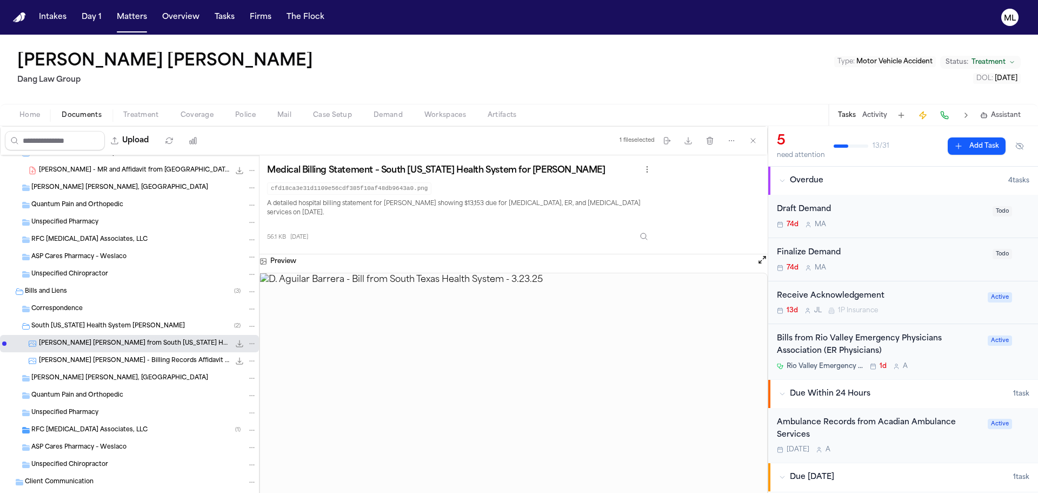
scroll to position [54, 0]
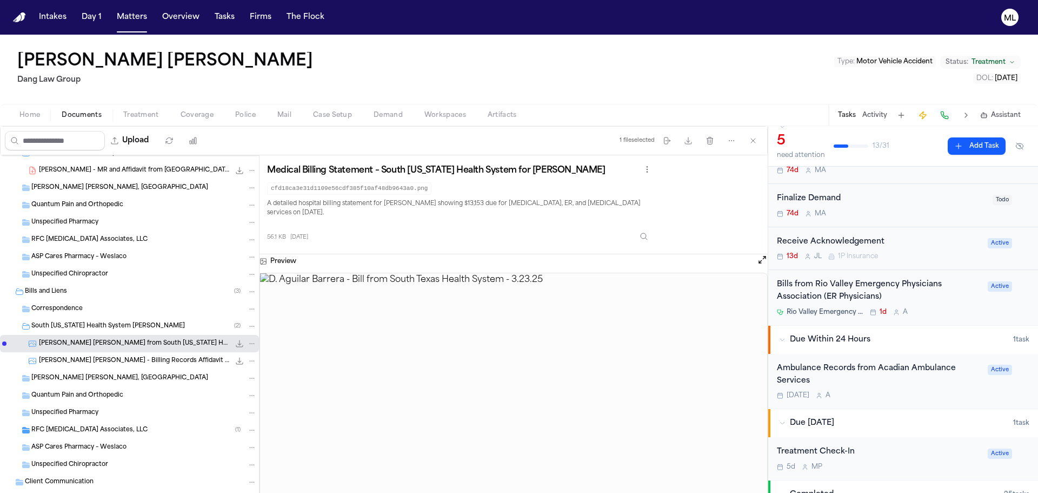
click at [944, 319] on div "Bills from Rio Valley Emergency Physicians Association (ER Physicians) Rio Vall…" at bounding box center [903, 297] width 270 height 55
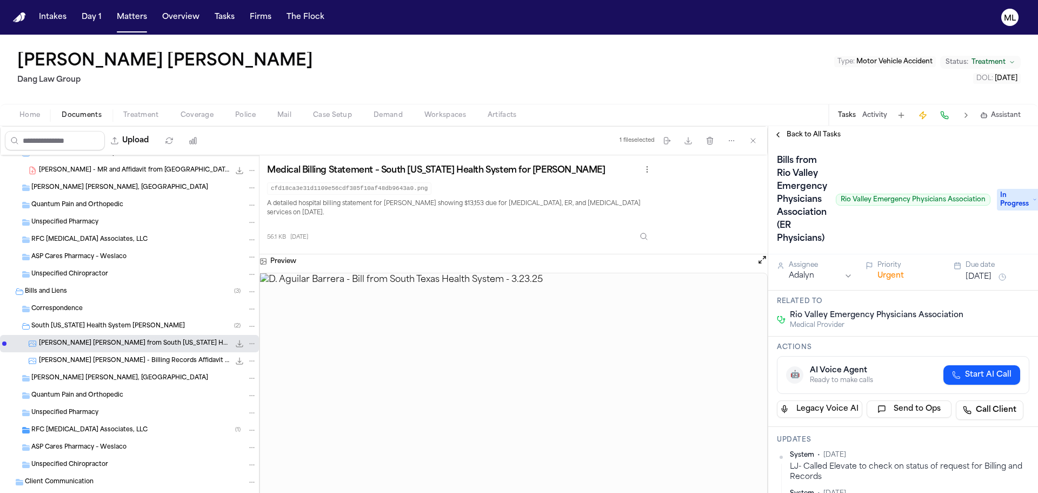
click at [974, 280] on button "[DATE]" at bounding box center [979, 276] width 26 height 11
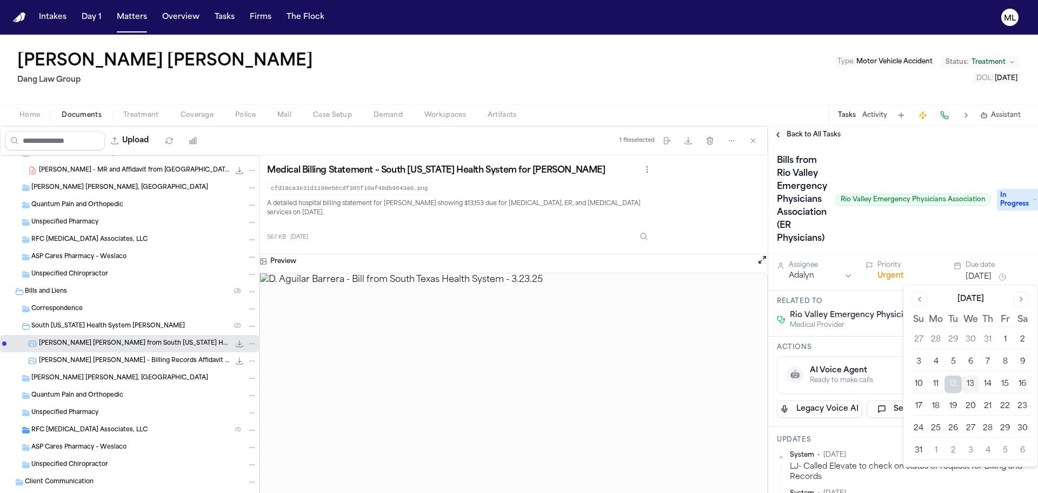
click at [992, 380] on button "14" at bounding box center [987, 383] width 17 height 17
click at [810, 144] on div "Bills from Rio Valley Emergency Physicians Association (ER Physicians) Rio Vall…" at bounding box center [903, 198] width 270 height 111
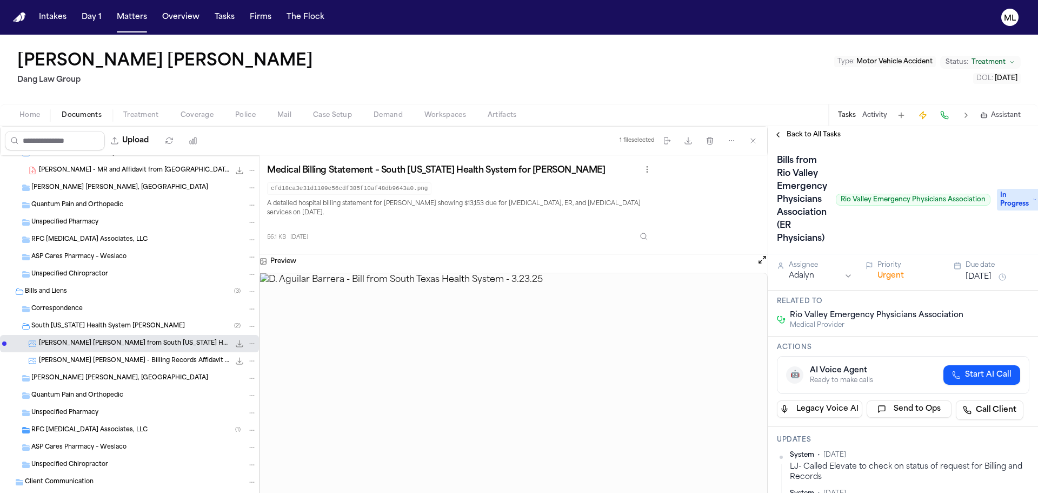
click at [807, 137] on span "Back to All Tasks" at bounding box center [814, 134] width 54 height 9
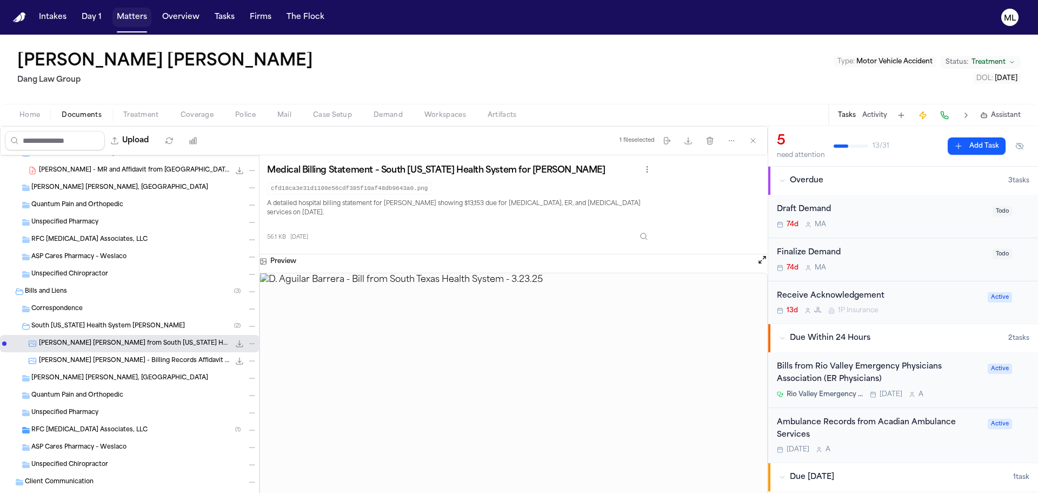
click at [133, 16] on button "Matters" at bounding box center [131, 17] width 39 height 19
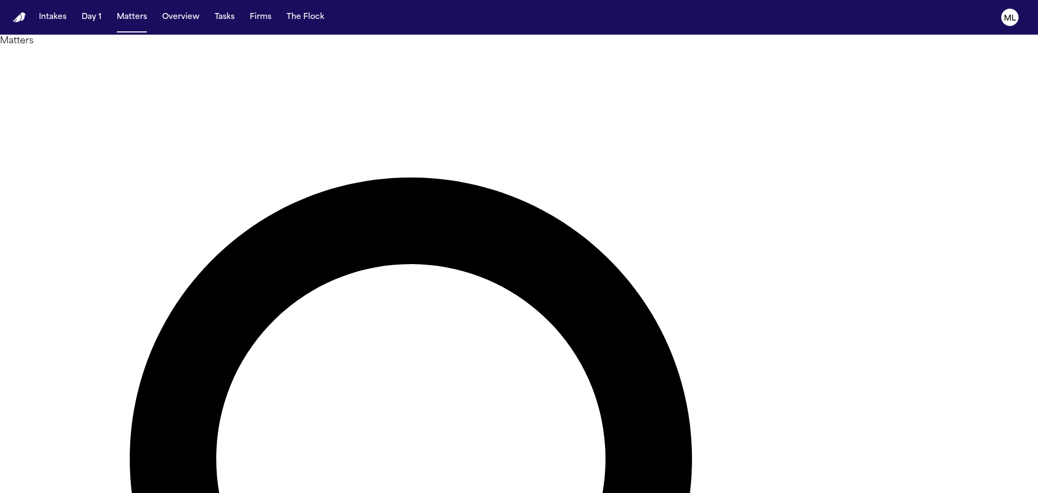
drag, startPoint x: 615, startPoint y: 57, endPoint x: 532, endPoint y: 65, distance: 83.1
type input "*********"
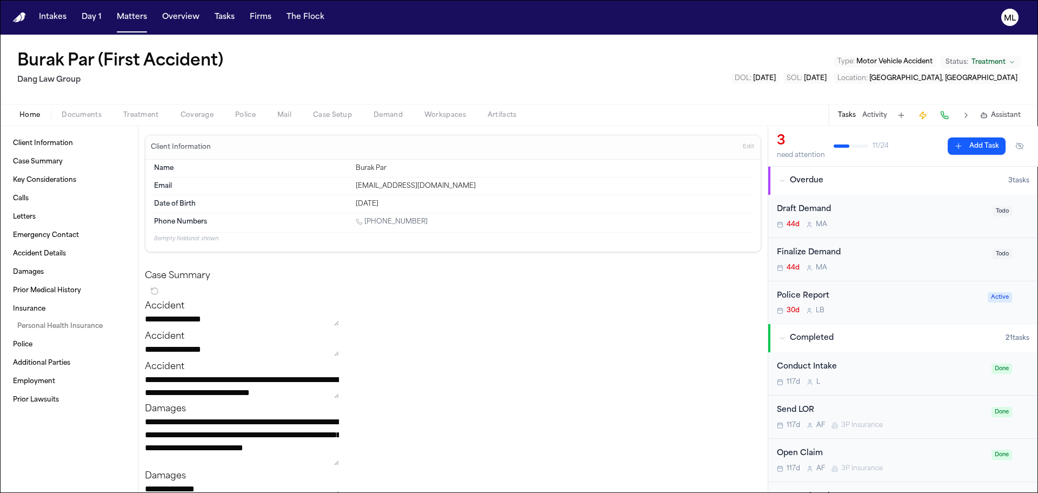
click at [95, 115] on span "Documents" at bounding box center [82, 115] width 40 height 9
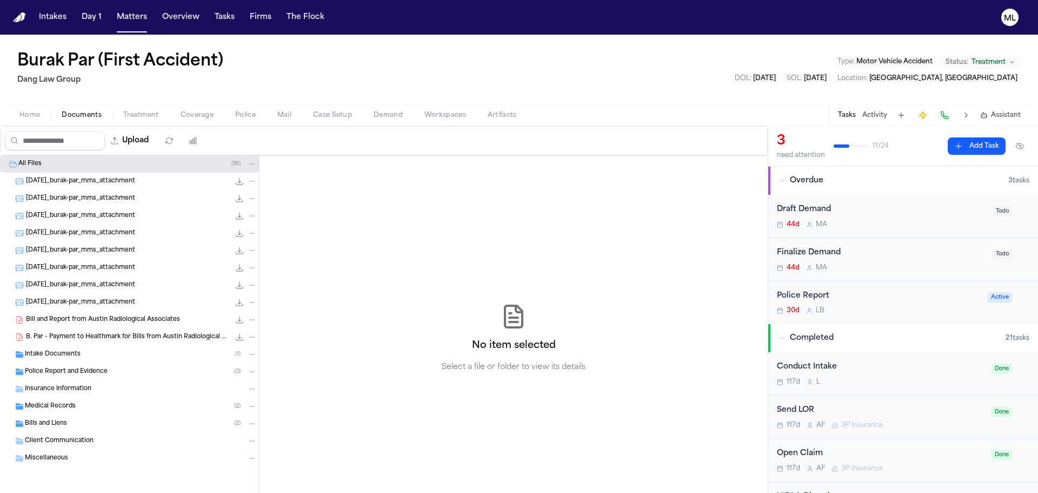
click at [62, 416] on div "Bills and Liens ( 2 )" at bounding box center [129, 423] width 259 height 17
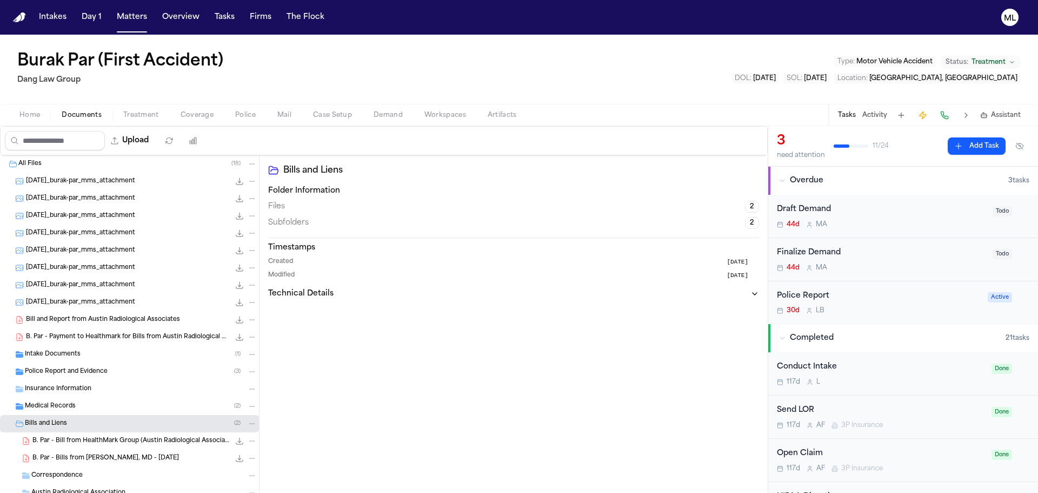
click at [63, 405] on span "Medical Records" at bounding box center [50, 406] width 51 height 9
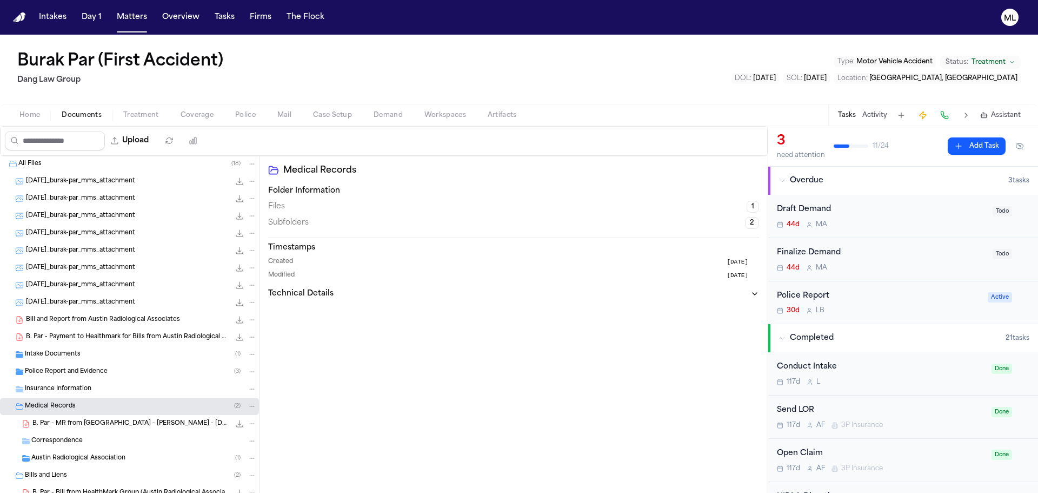
scroll to position [54, 0]
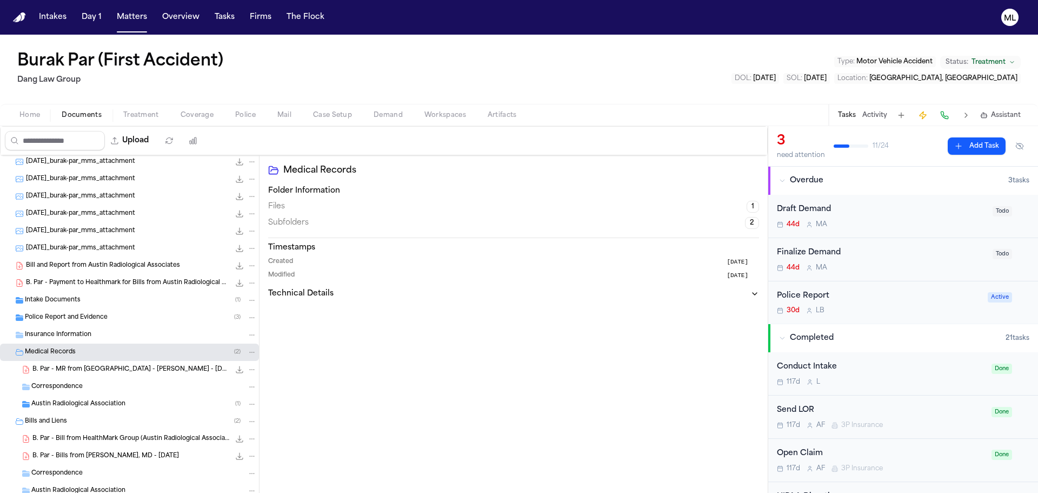
click at [109, 366] on span "B. Par - MR from [GEOGRAPHIC_DATA] - [PERSON_NAME] - [DATE]" at bounding box center [130, 369] width 197 height 9
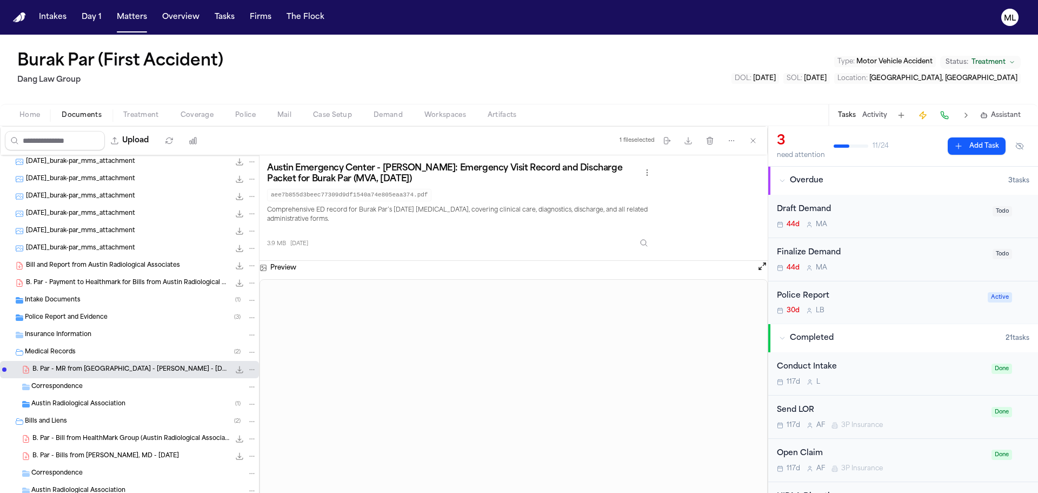
click at [78, 400] on span "Austin Radiological Association" at bounding box center [78, 404] width 94 height 9
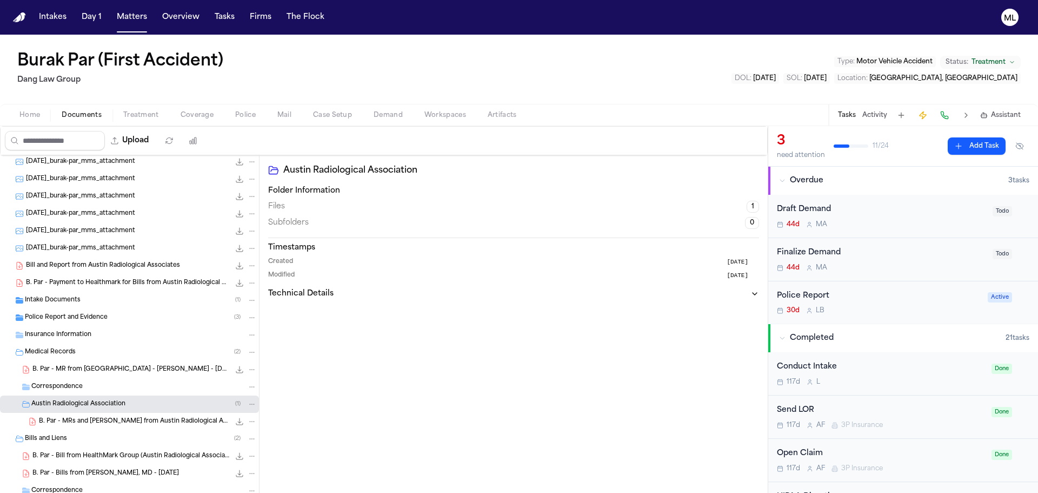
click at [118, 419] on span "B. Par - MRs and [PERSON_NAME] from Austin Radiological Associates - [DATE] to …" at bounding box center [134, 421] width 191 height 9
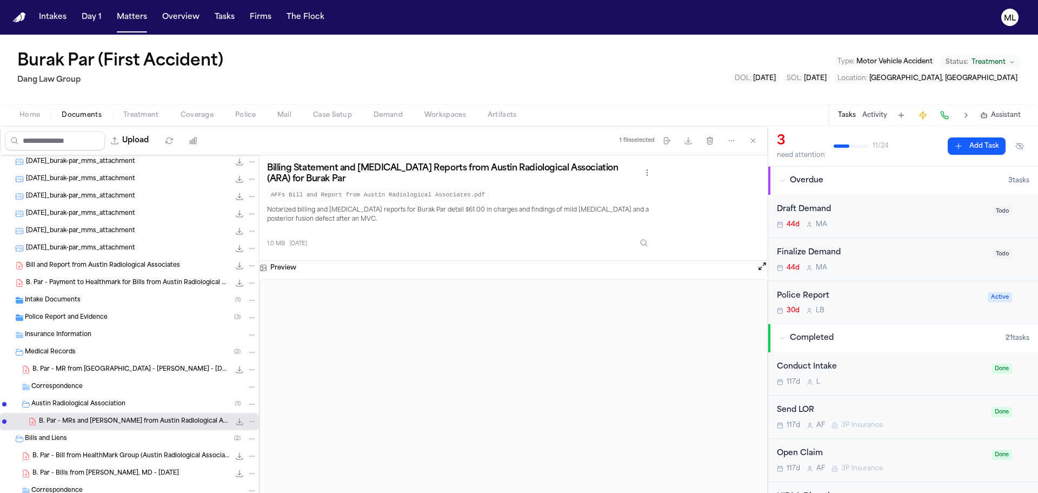
click at [101, 468] on div "B. Par - Bills from [PERSON_NAME], MD - [DATE] 158.8 KB • PDF" at bounding box center [144, 473] width 224 height 11
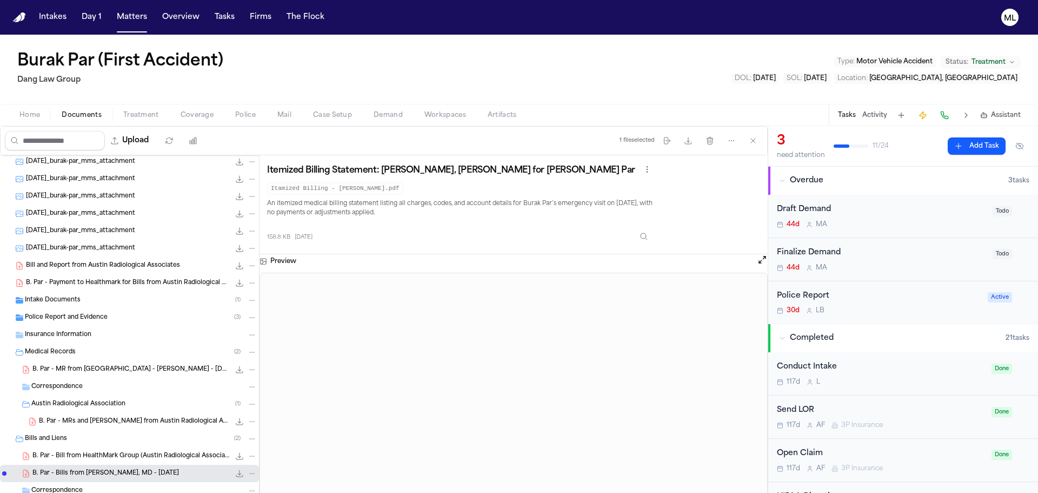
scroll to position [108, 0]
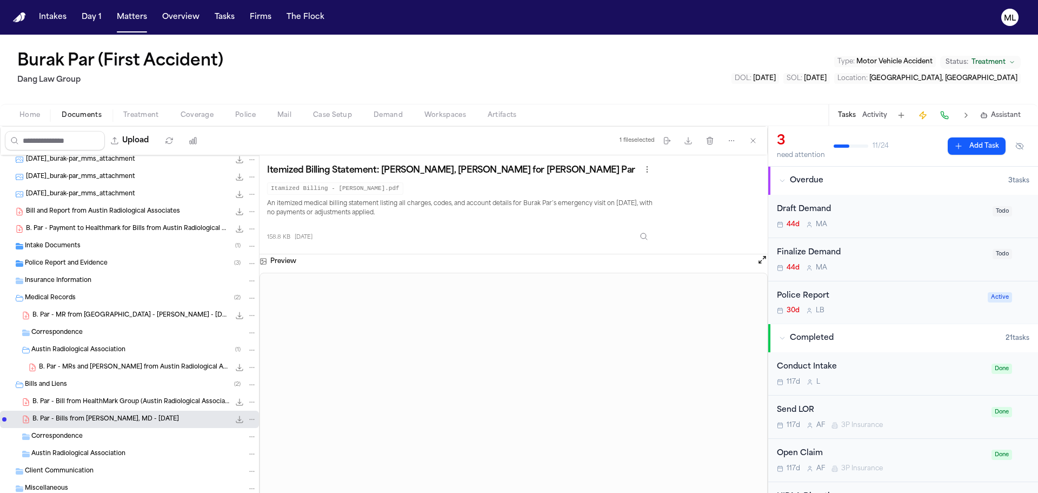
click at [131, 315] on span "B. Par - MR from [GEOGRAPHIC_DATA] - [PERSON_NAME] - [DATE]" at bounding box center [130, 315] width 197 height 9
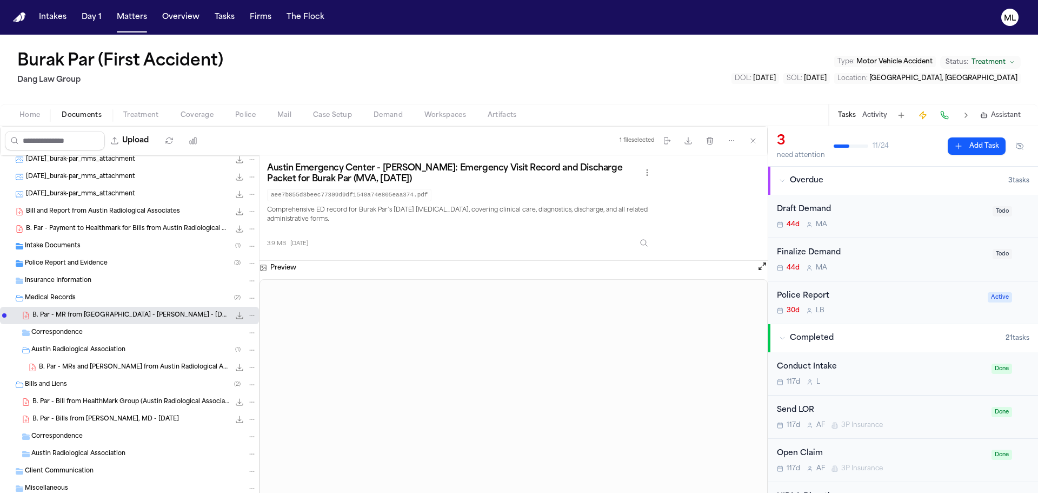
click at [104, 366] on span "B. Par - MRs and [PERSON_NAME] from Austin Radiological Associates - [DATE] to …" at bounding box center [134, 367] width 191 height 9
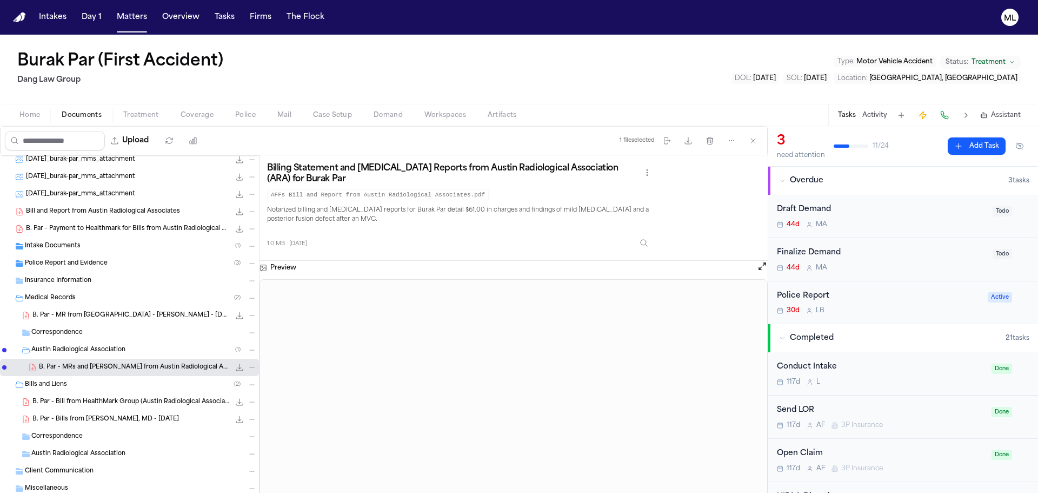
click at [137, 418] on span "B. Par - Bills from [PERSON_NAME], MD - [DATE]" at bounding box center [105, 419] width 147 height 9
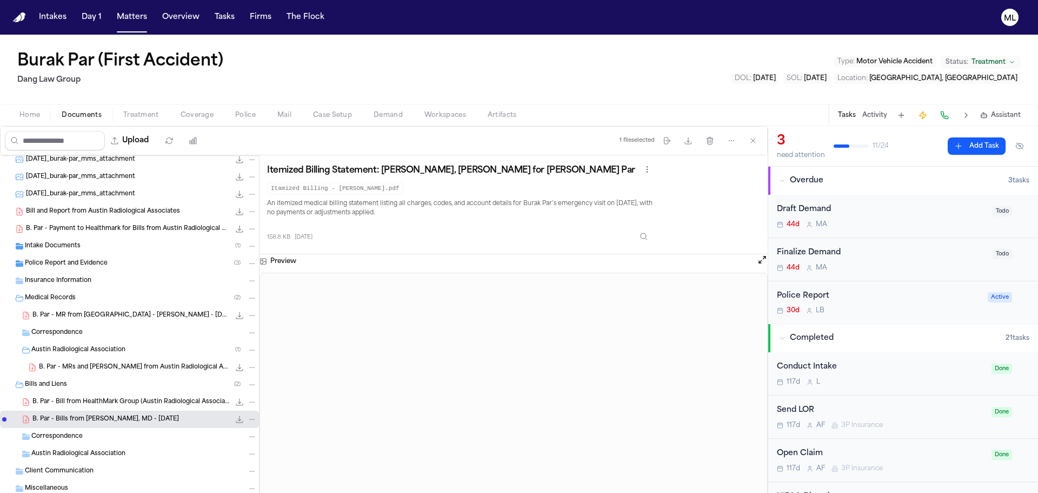
click at [137, 406] on span "B. Par - Bill from HealthMark Group (Austin Radiological Association) - [DATE]" at bounding box center [130, 401] width 197 height 9
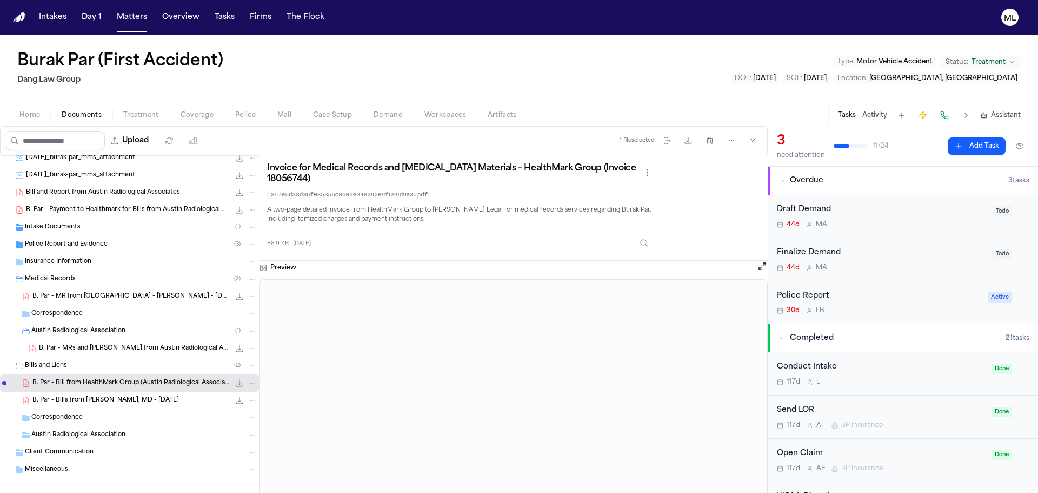
scroll to position [137, 0]
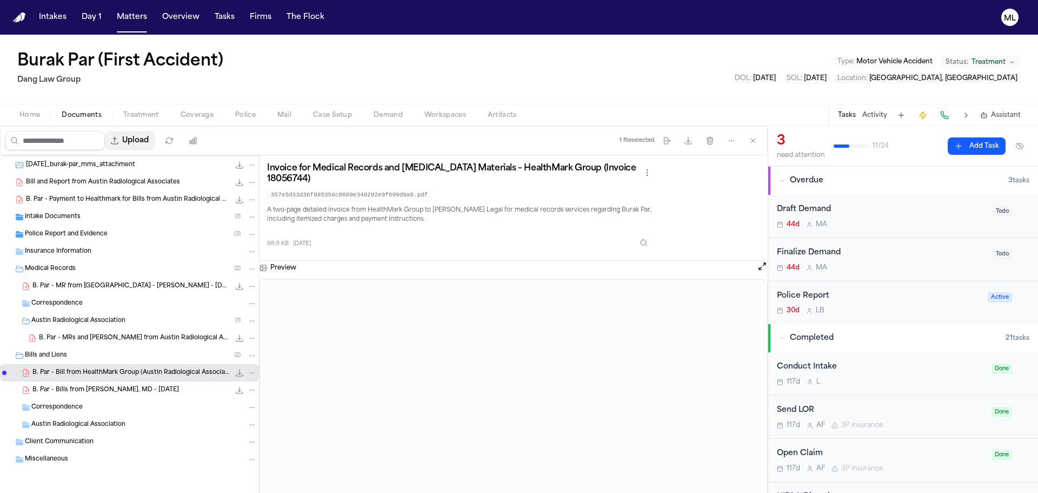
click at [141, 135] on button "Upload" at bounding box center [130, 140] width 50 height 19
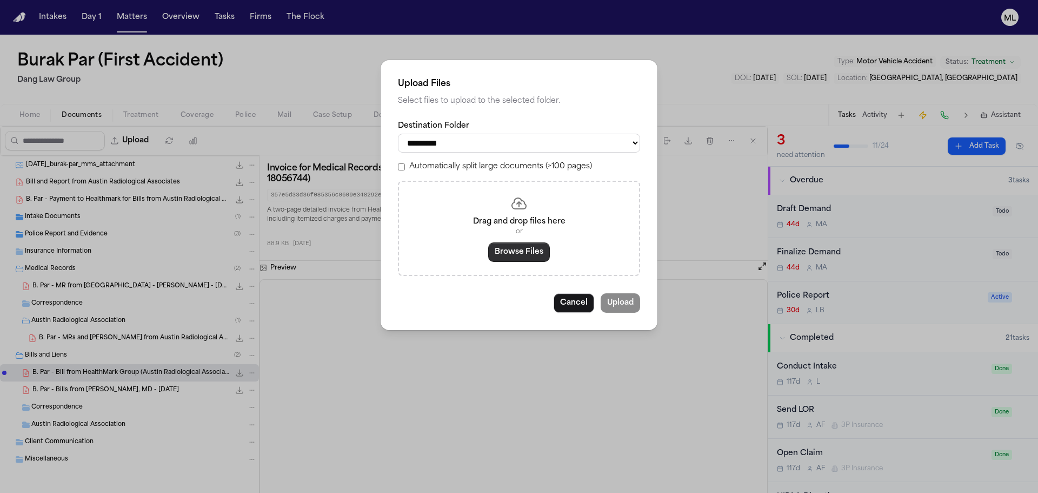
click at [512, 255] on button "Browse Files" at bounding box center [519, 251] width 62 height 19
click at [520, 257] on button "Browse Files" at bounding box center [519, 251] width 62 height 19
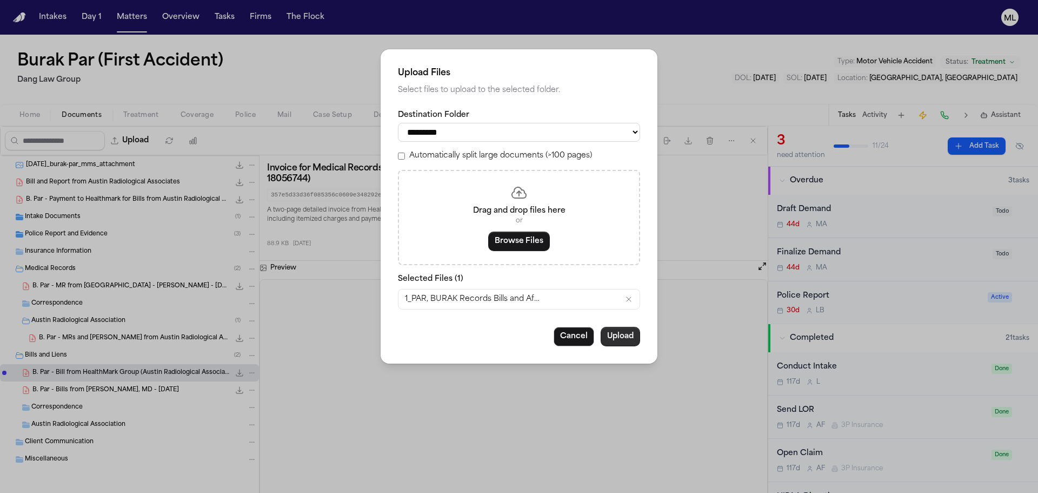
click at [617, 333] on button "Upload" at bounding box center [620, 336] width 39 height 19
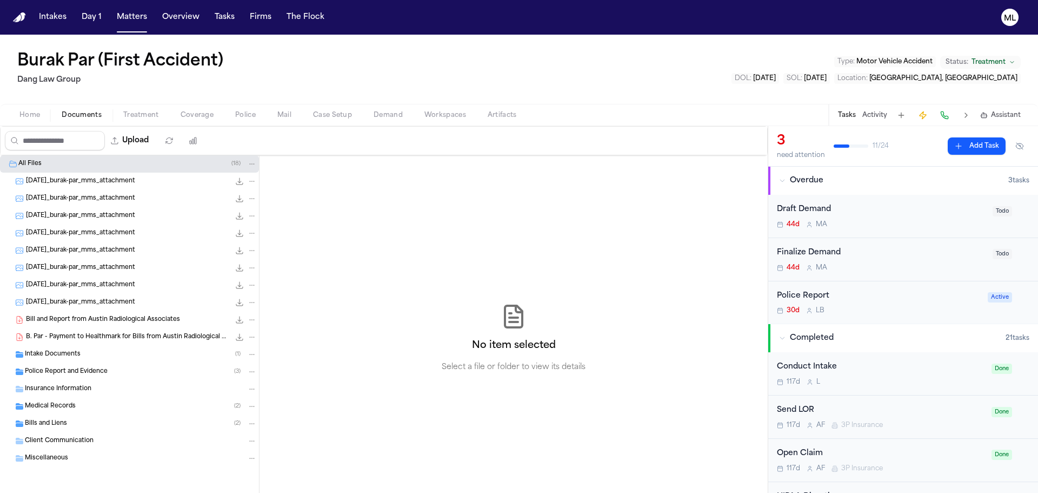
click at [140, 144] on button "Upload" at bounding box center [130, 140] width 50 height 19
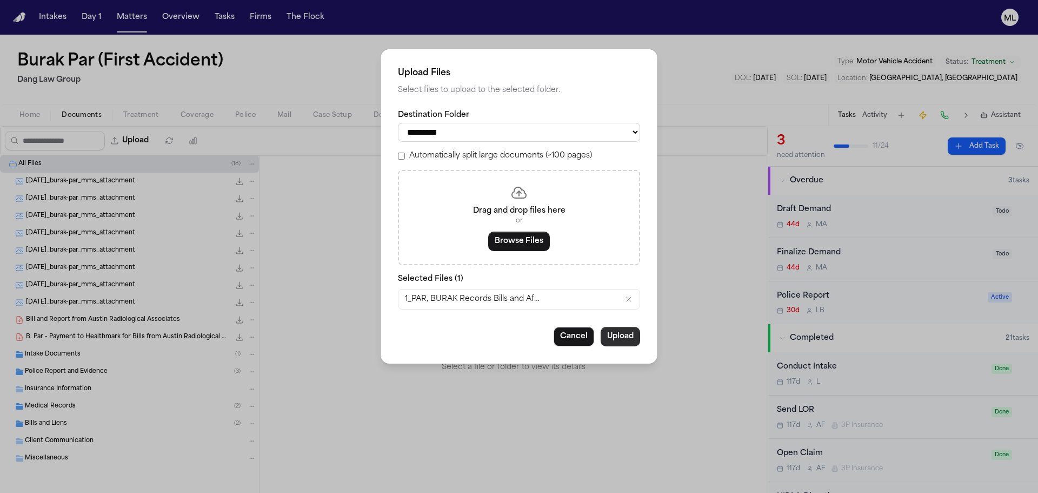
click at [625, 341] on button "Upload" at bounding box center [620, 336] width 39 height 19
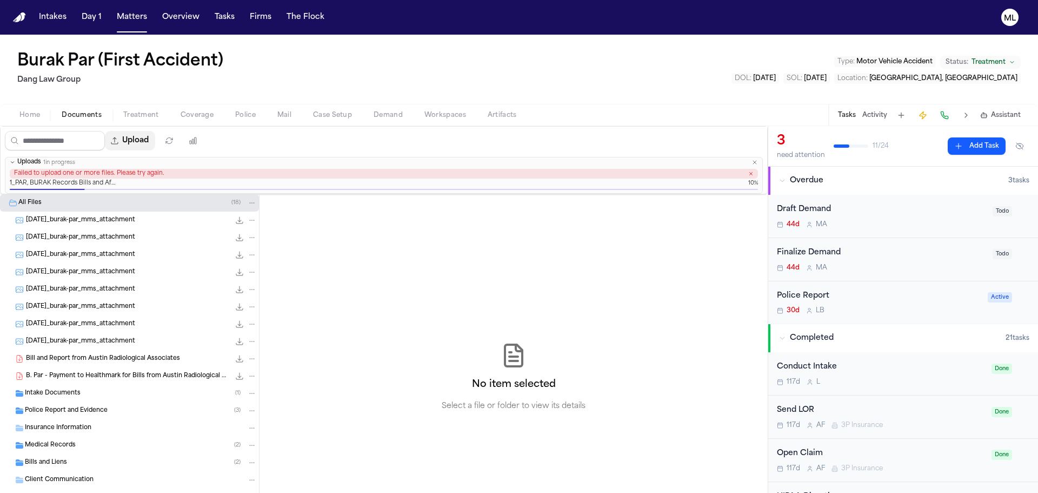
click at [132, 140] on button "Upload" at bounding box center [130, 140] width 50 height 19
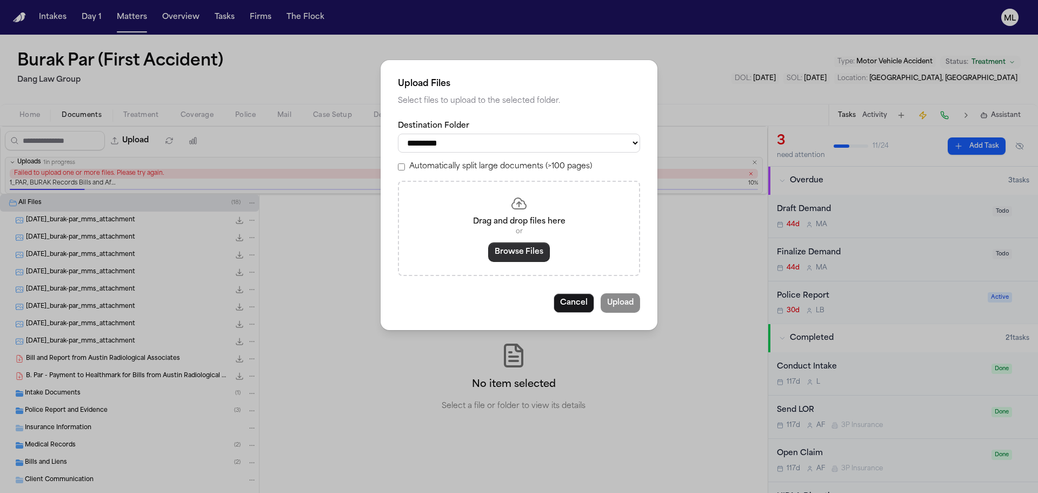
click at [505, 257] on button "Browse Files" at bounding box center [519, 251] width 62 height 19
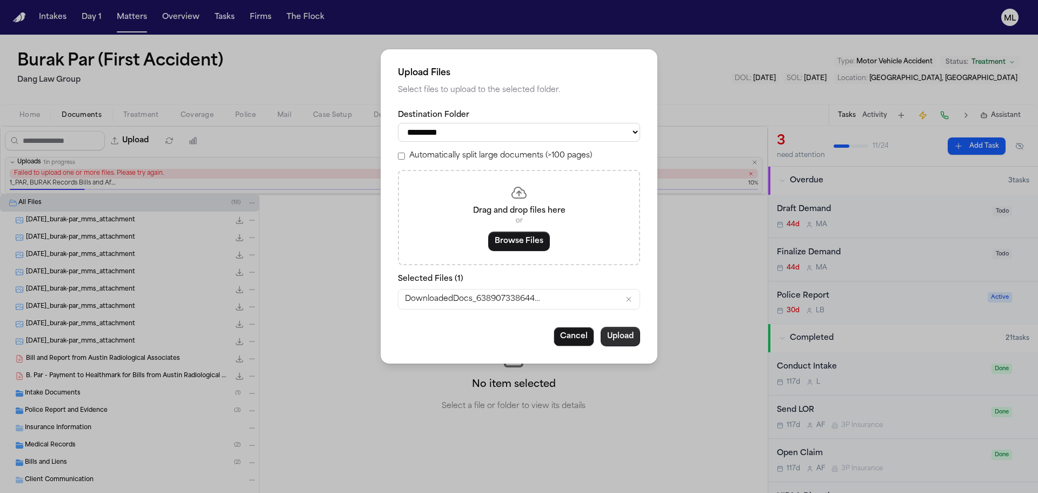
click at [635, 336] on button "Upload" at bounding box center [620, 336] width 39 height 19
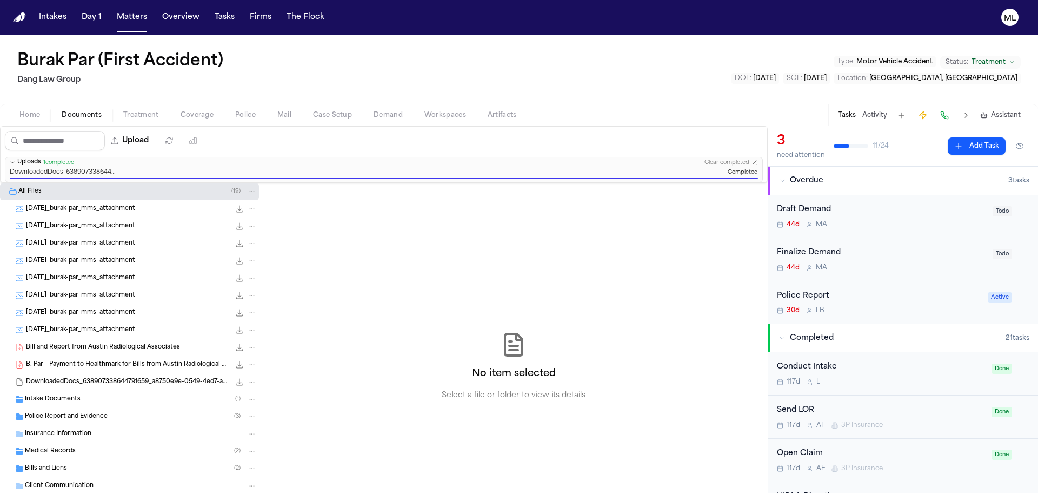
click at [925, 299] on div "Police Report" at bounding box center [879, 296] width 204 height 12
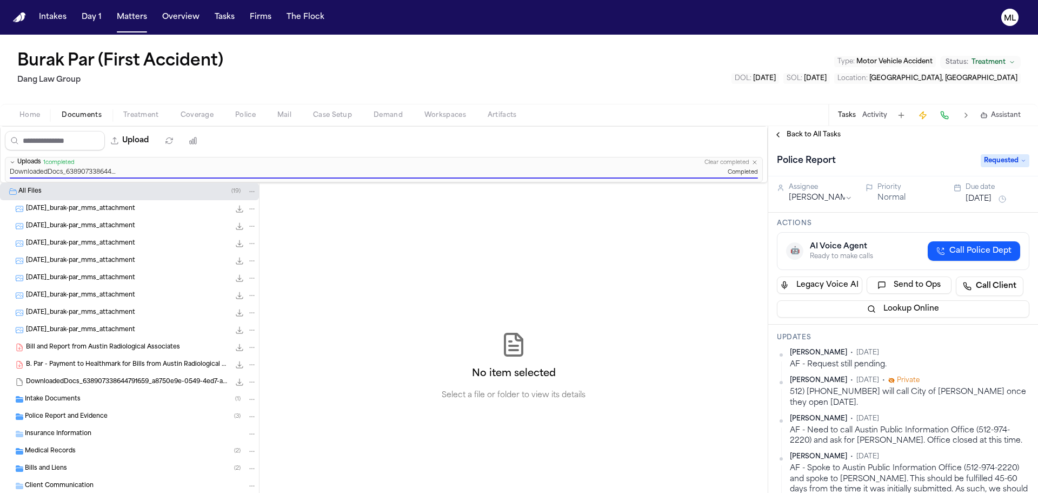
click at [997, 162] on span "Requested" at bounding box center [1005, 160] width 49 height 13
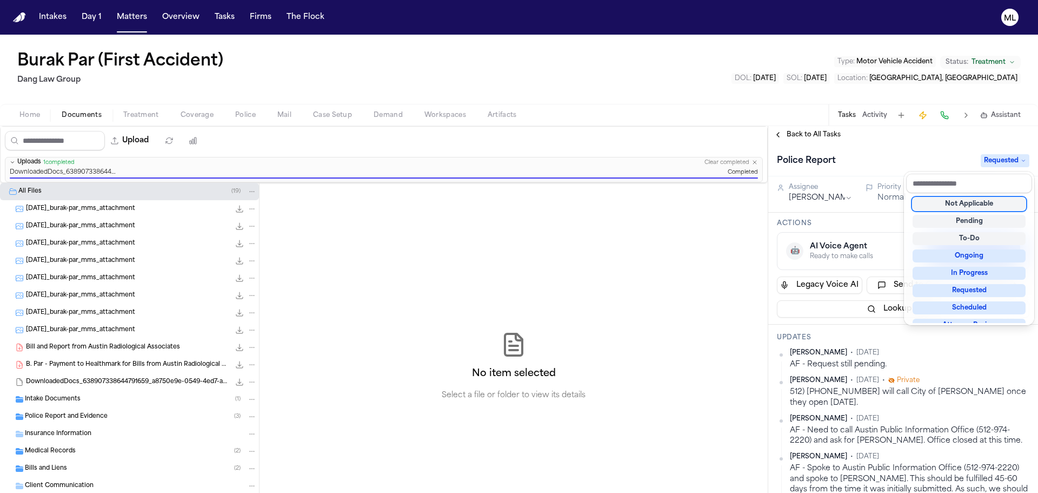
click at [983, 204] on div "Not Applicable" at bounding box center [969, 203] width 113 height 13
click at [387, 117] on div "Burak Par (First Accident) 2 Dang Law Group Type : Motor Vehicle Accident Statu…" at bounding box center [519, 264] width 1038 height 458
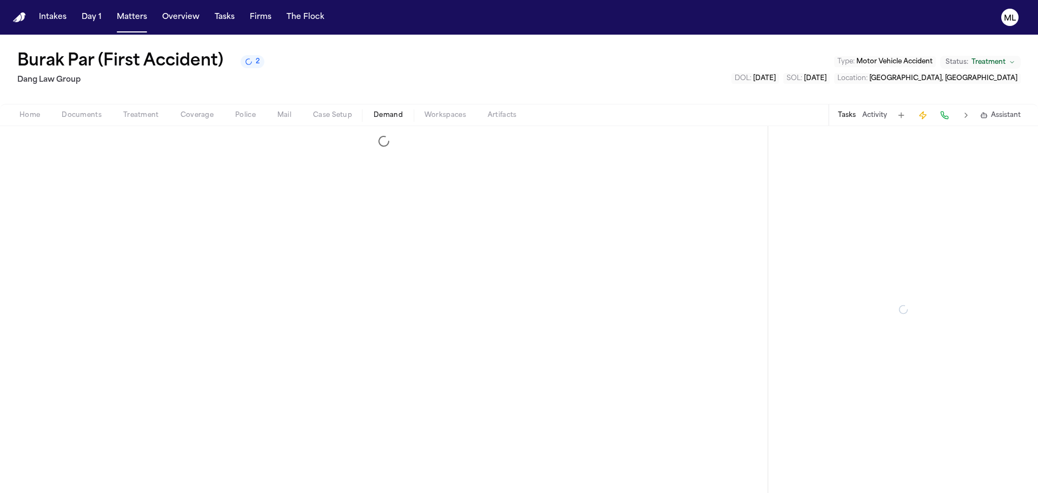
click at [387, 117] on span "Demand" at bounding box center [388, 115] width 29 height 9
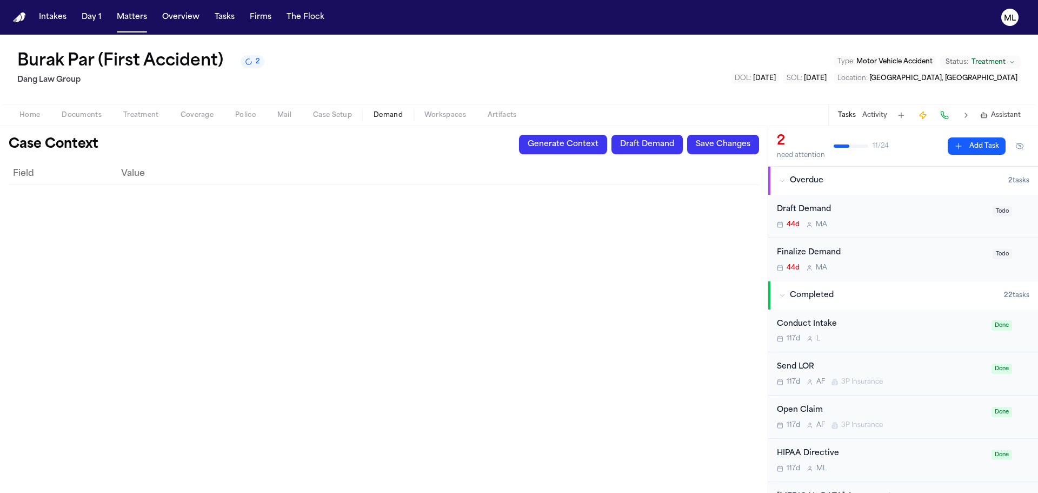
click at [527, 148] on button "Generate Context" at bounding box center [563, 144] width 88 height 19
click at [972, 61] on span "Treatment" at bounding box center [989, 62] width 34 height 9
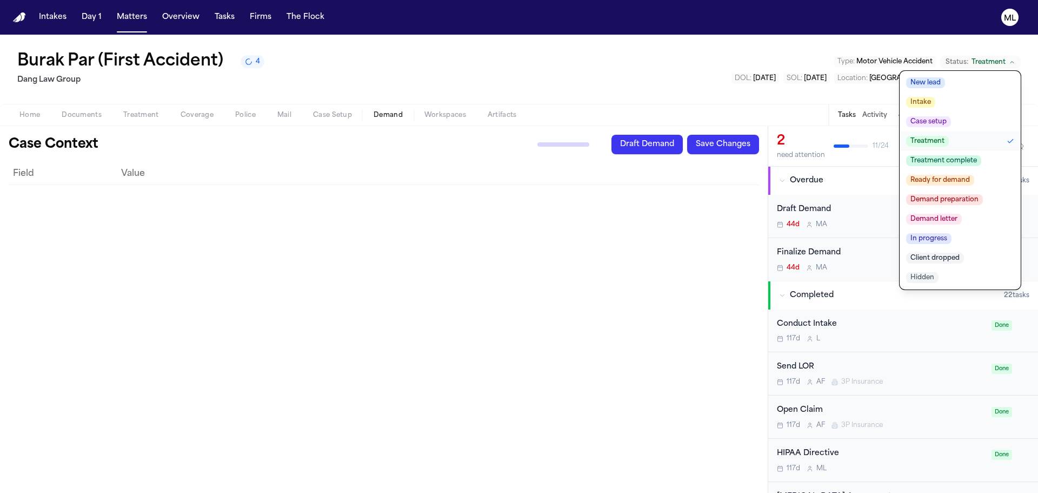
click at [930, 181] on span "Ready for demand" at bounding box center [940, 180] width 68 height 11
